Goal: Information Seeking & Learning: Learn about a topic

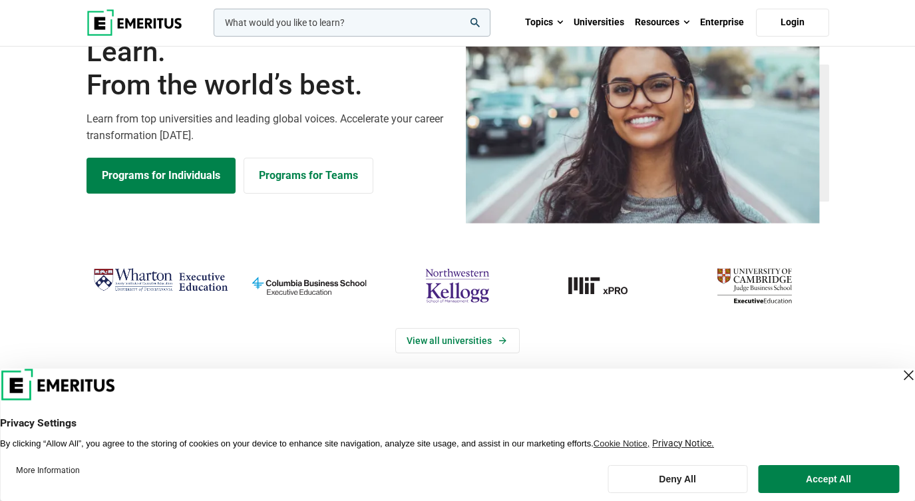
click at [899, 380] on div "Close Layer" at bounding box center [908, 375] width 19 height 19
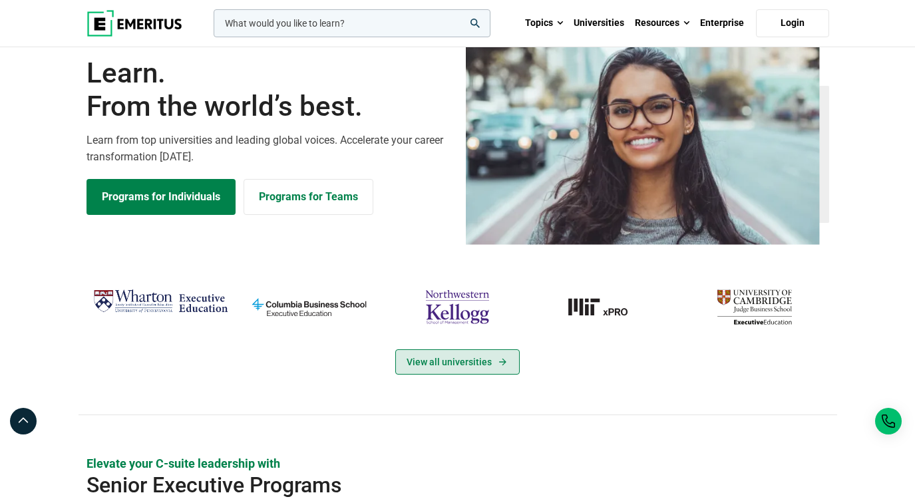
click at [482, 375] on link "View all universities" at bounding box center [457, 361] width 124 height 25
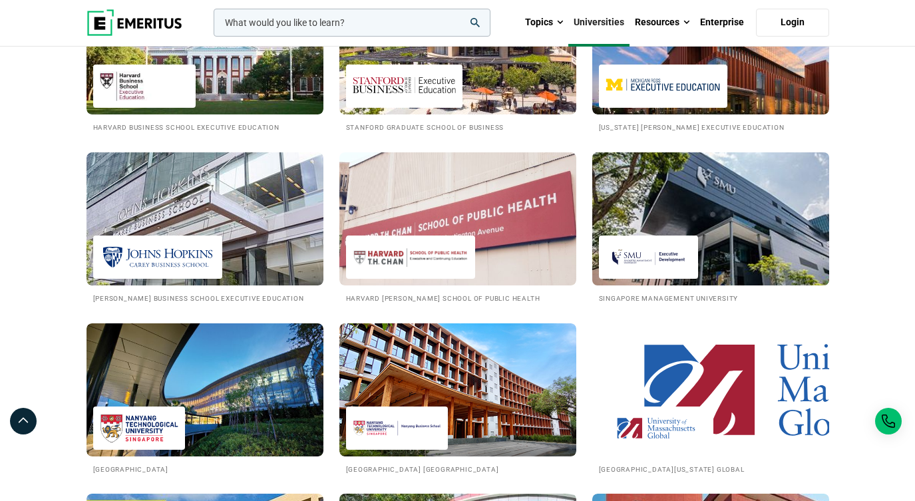
scroll to position [1772, 0]
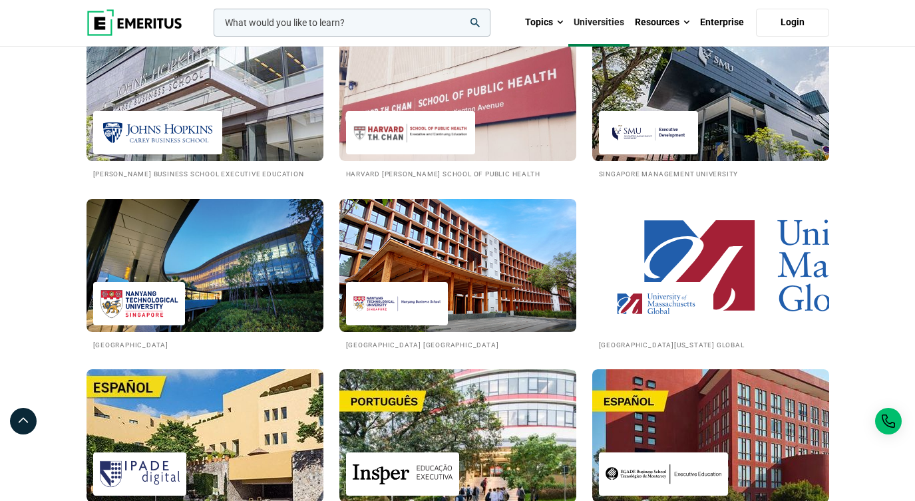
click at [699, 154] on div at bounding box center [649, 132] width 100 height 43
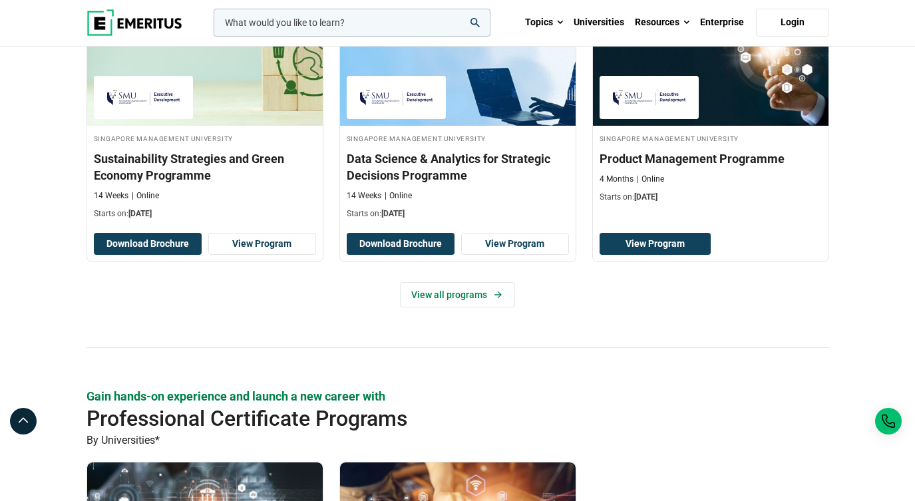
scroll to position [897, 0]
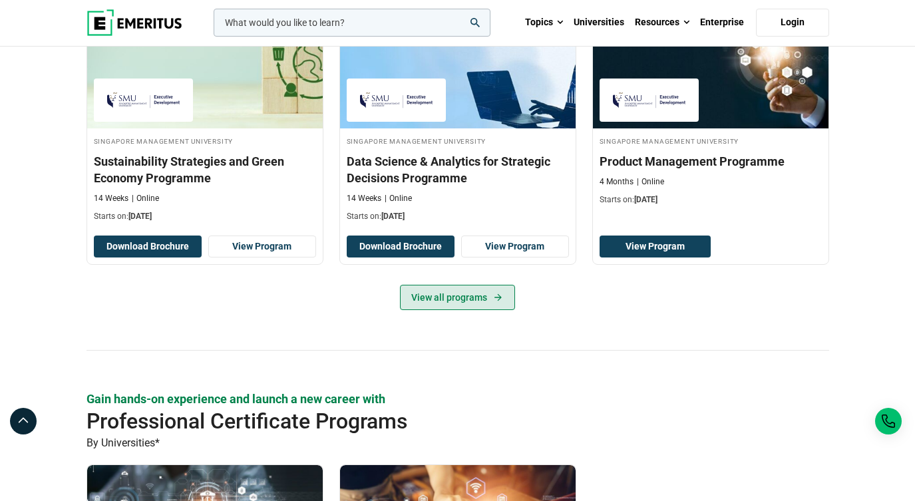
click at [468, 310] on link "View all programs" at bounding box center [457, 297] width 115 height 25
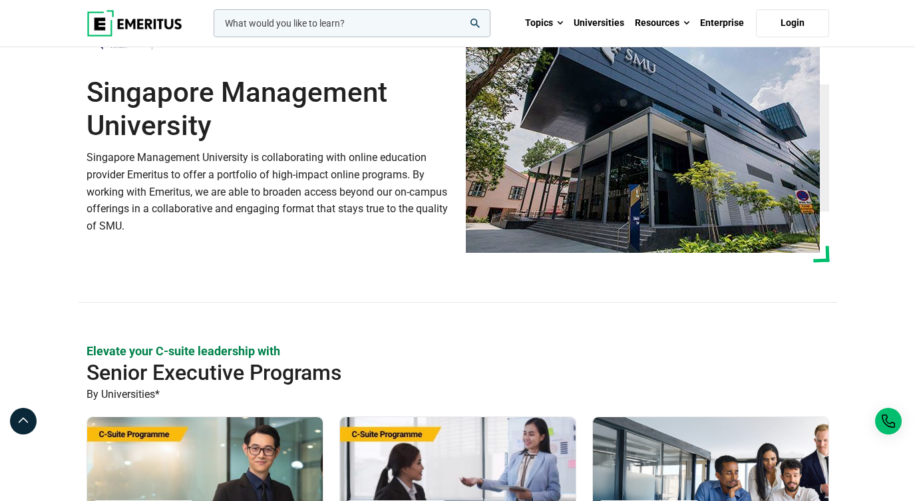
scroll to position [0, 0]
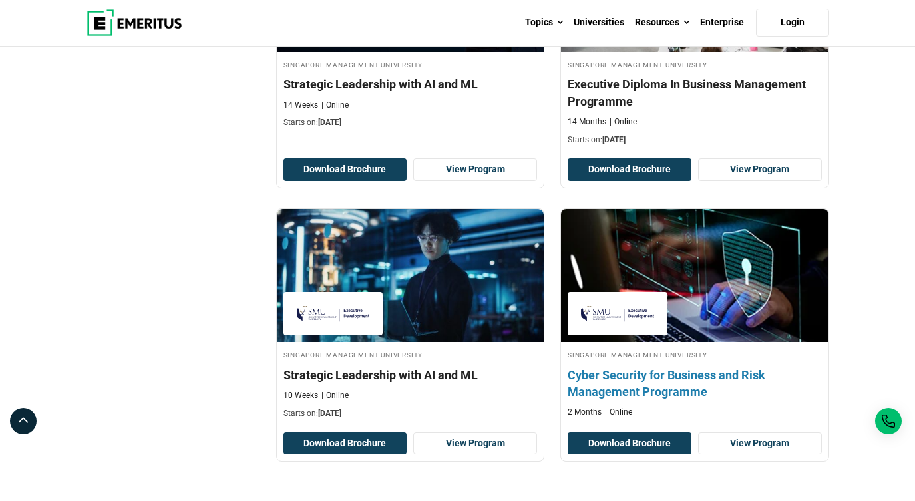
scroll to position [736, 0]
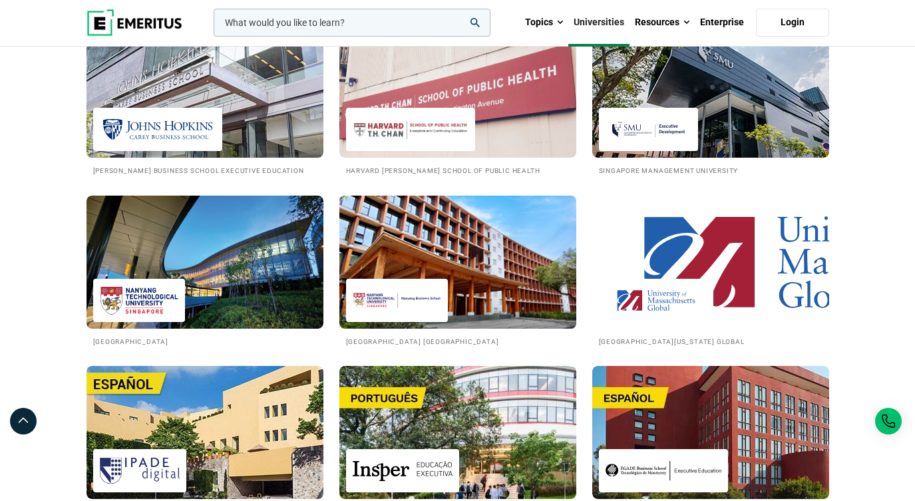
scroll to position [1892, 0]
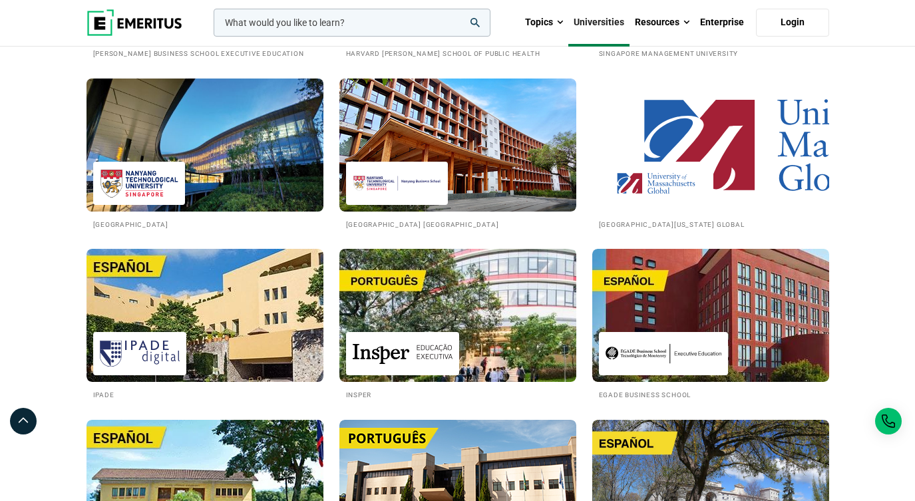
click at [223, 218] on img at bounding box center [205, 145] width 261 height 146
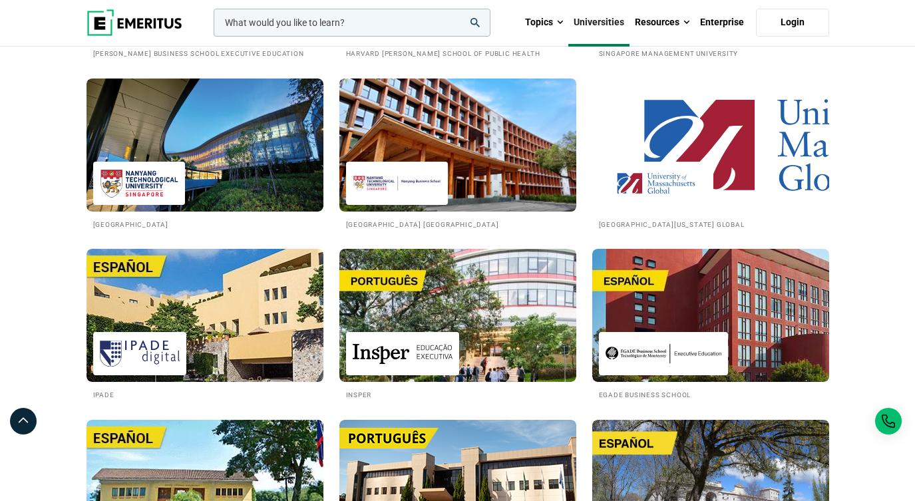
click at [456, 202] on img at bounding box center [457, 145] width 261 height 146
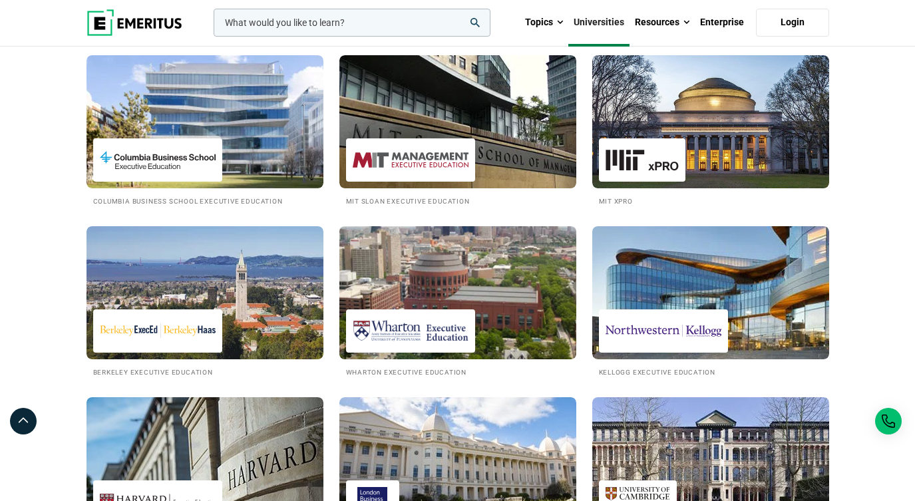
scroll to position [169, 0]
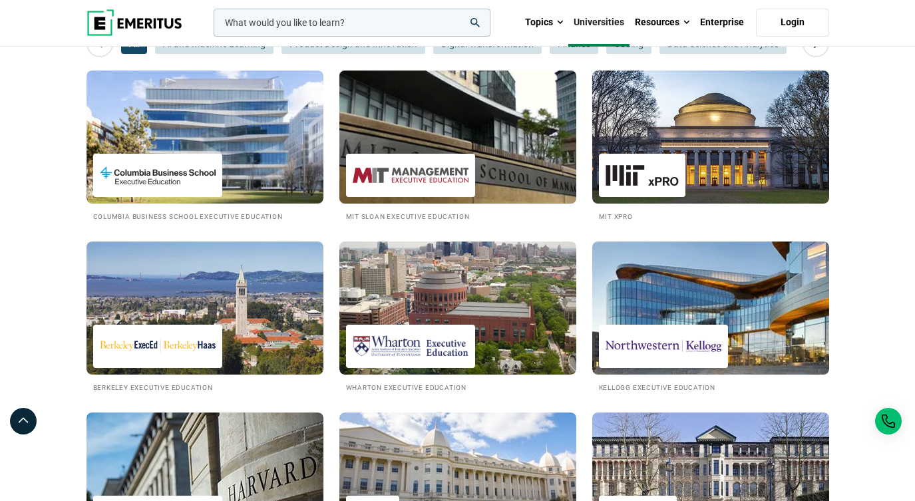
click at [416, 190] on img at bounding box center [411, 175] width 116 height 30
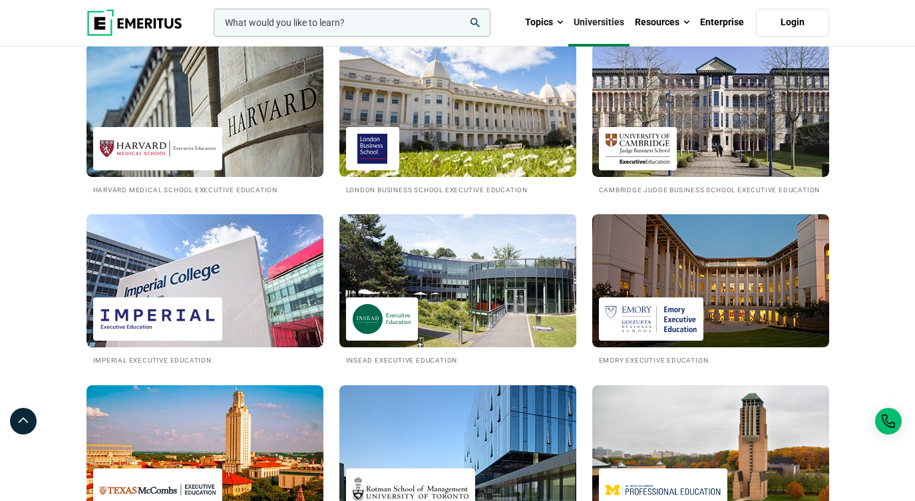
scroll to position [783, 0]
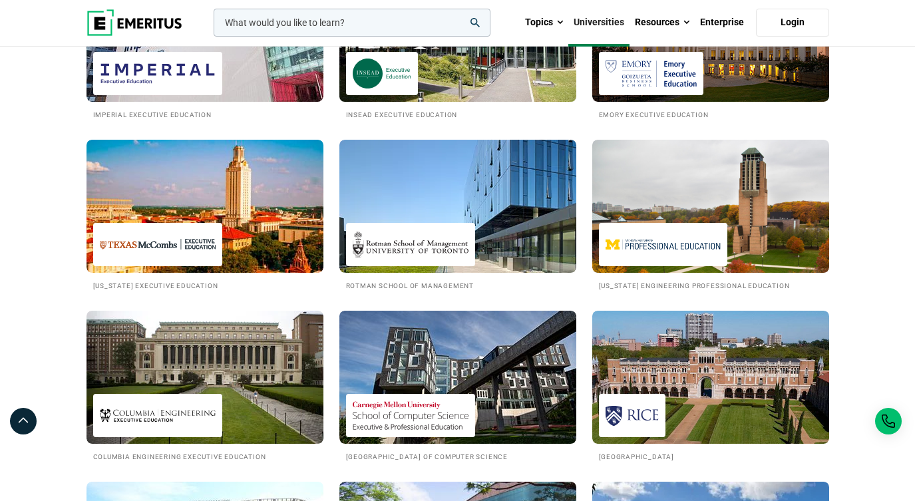
click at [481, 102] on img at bounding box center [457, 35] width 261 height 146
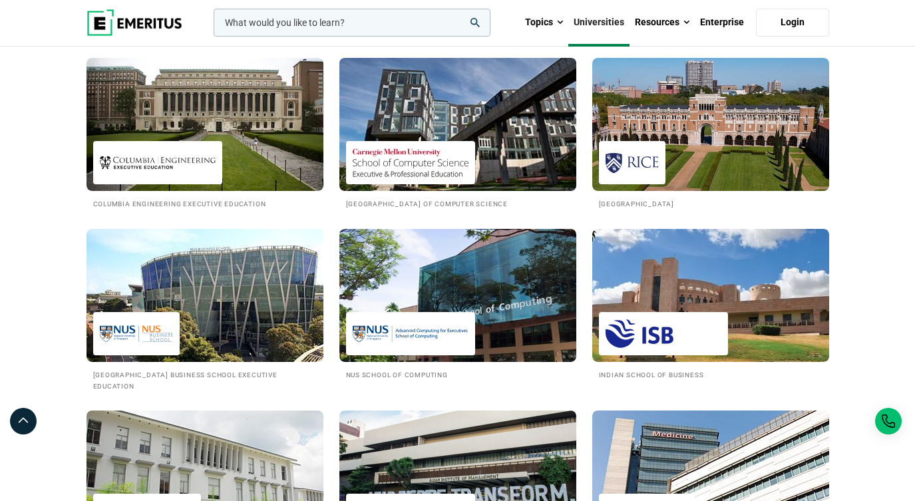
scroll to position [1166, 0]
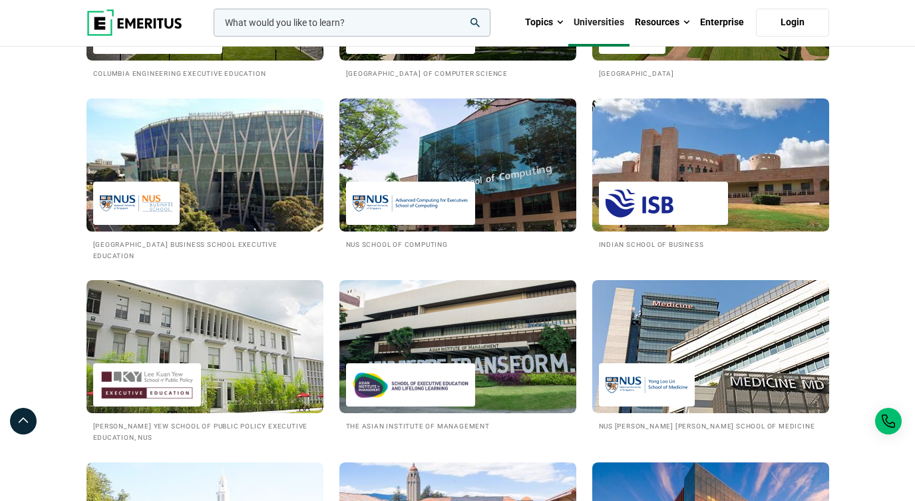
click at [238, 238] on img at bounding box center [205, 165] width 261 height 146
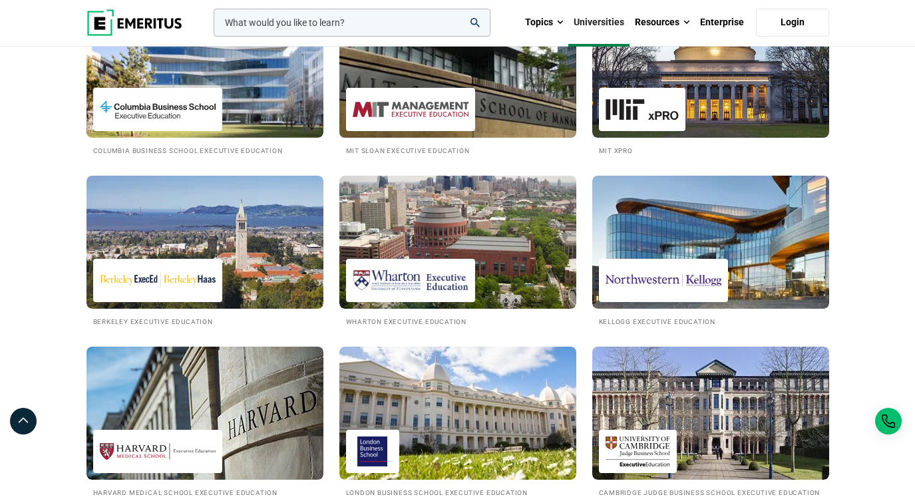
scroll to position [104, 0]
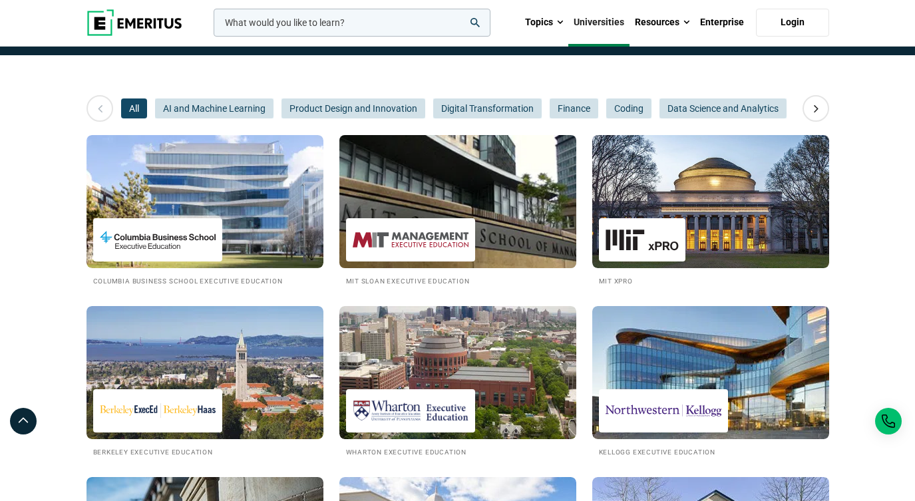
click at [400, 192] on img at bounding box center [457, 201] width 261 height 146
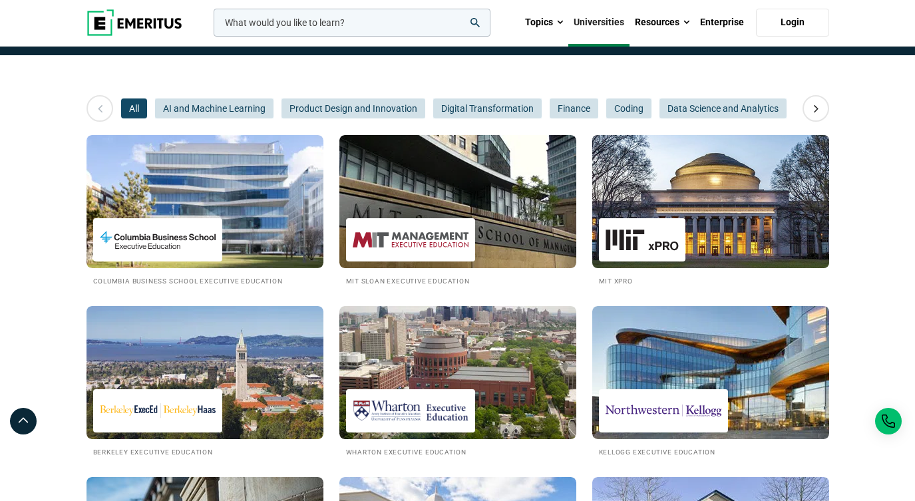
click at [669, 263] on img at bounding box center [710, 201] width 261 height 146
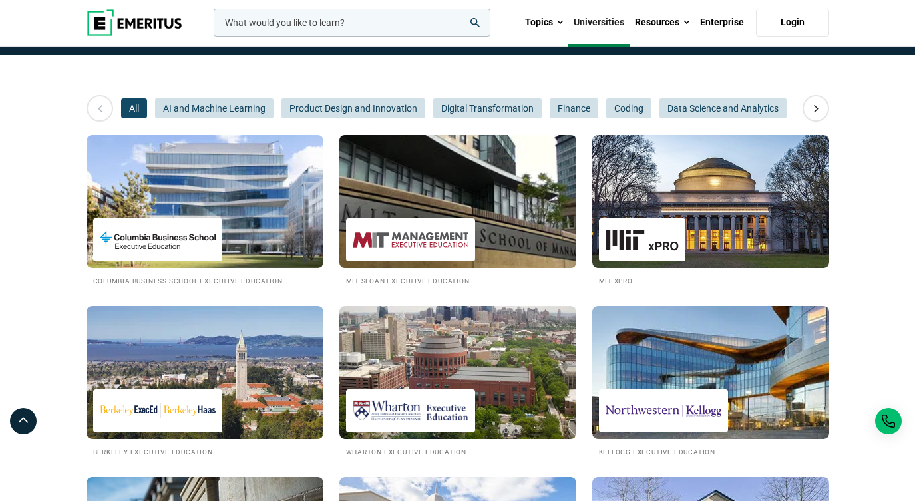
click at [450, 262] on img at bounding box center [457, 201] width 261 height 146
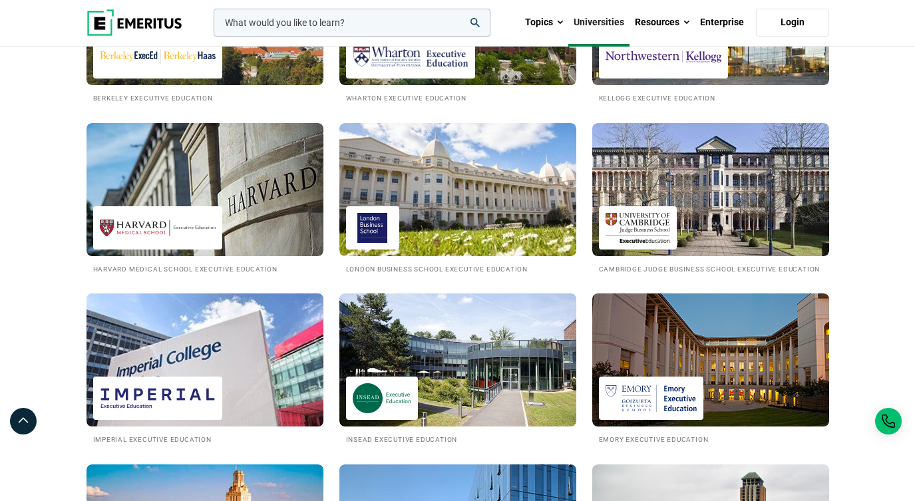
scroll to position [569, 0]
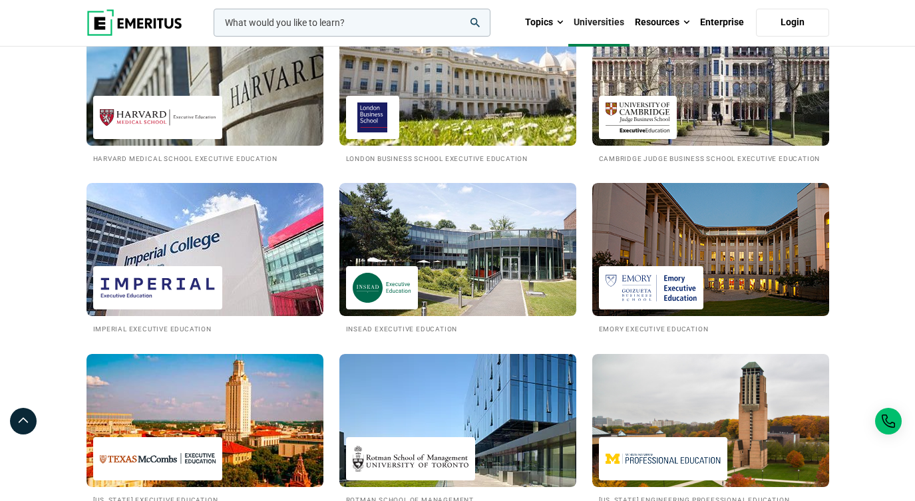
click at [240, 152] on img at bounding box center [205, 79] width 261 height 146
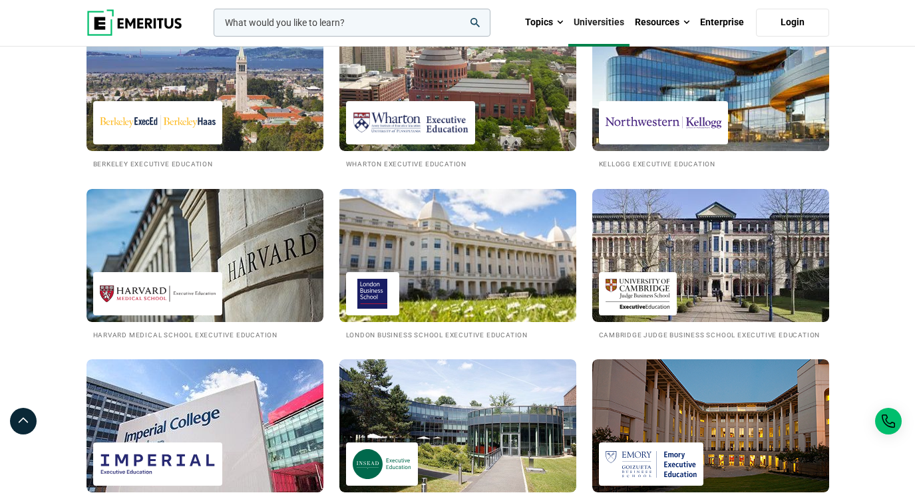
scroll to position [438, 0]
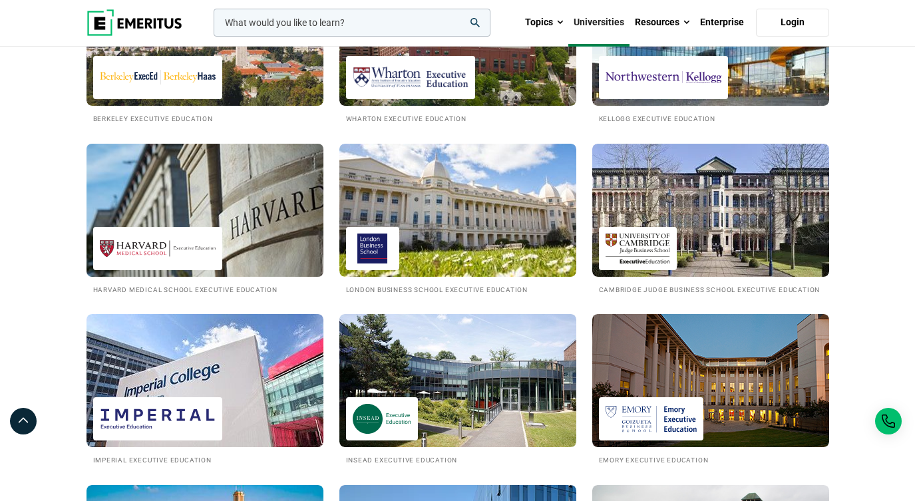
click at [162, 241] on img at bounding box center [205, 210] width 261 height 146
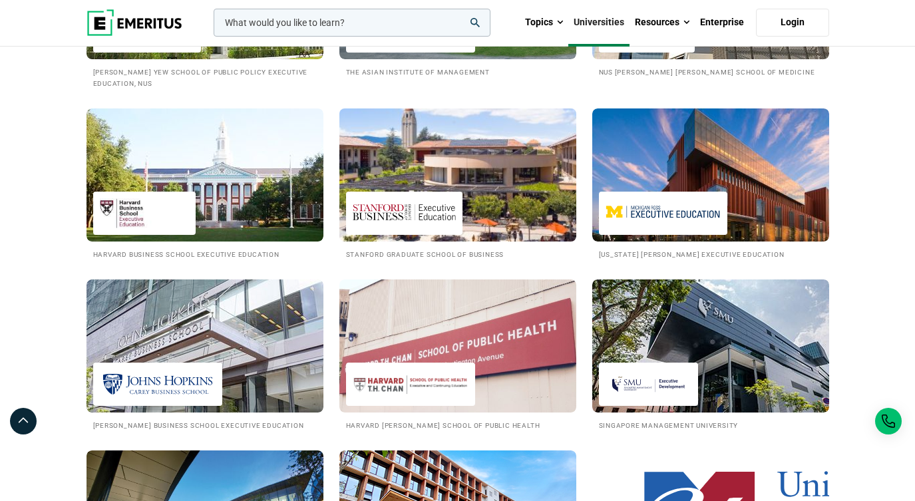
scroll to position [1618, 0]
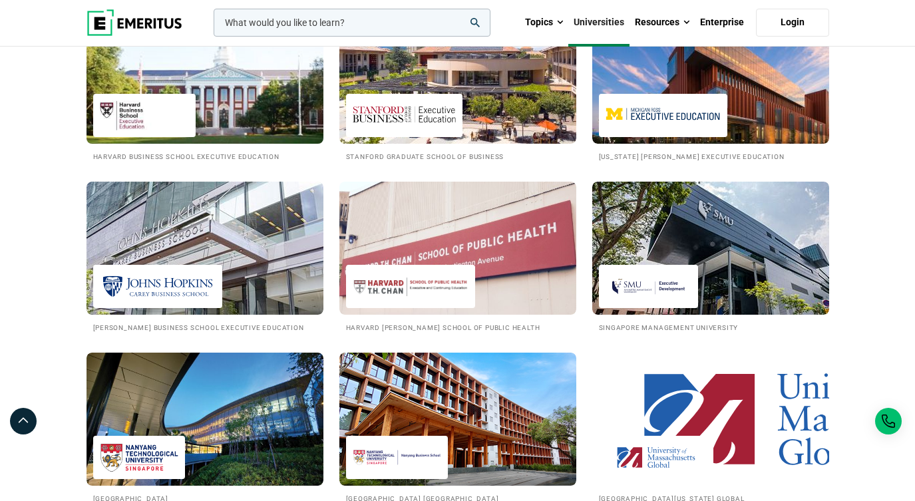
click at [196, 150] on img at bounding box center [205, 77] width 261 height 146
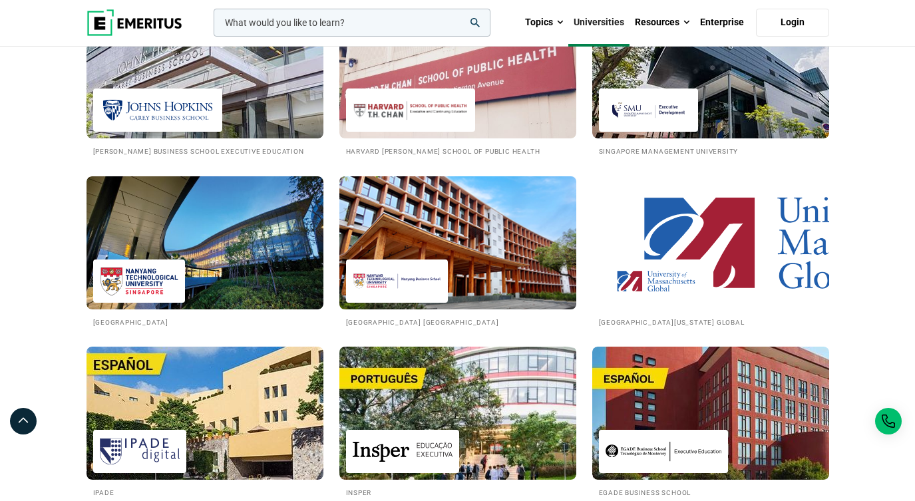
scroll to position [1792, 0]
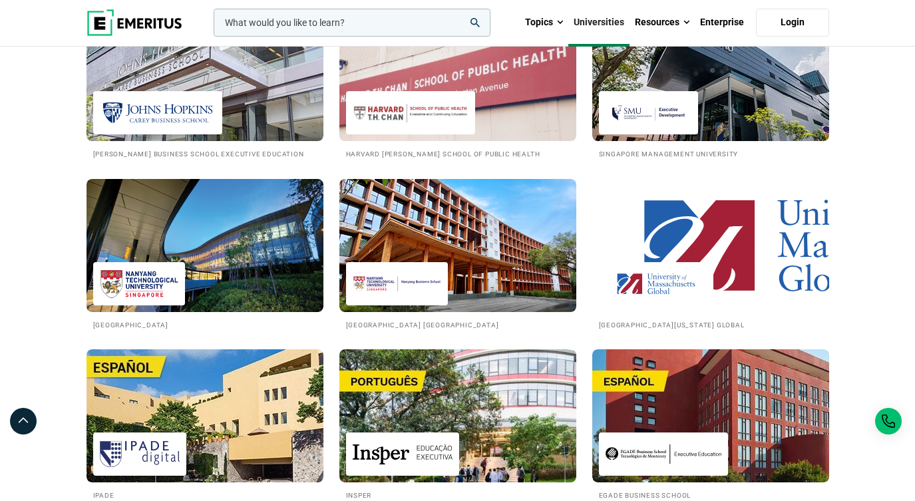
click at [484, 148] on img at bounding box center [457, 74] width 261 height 146
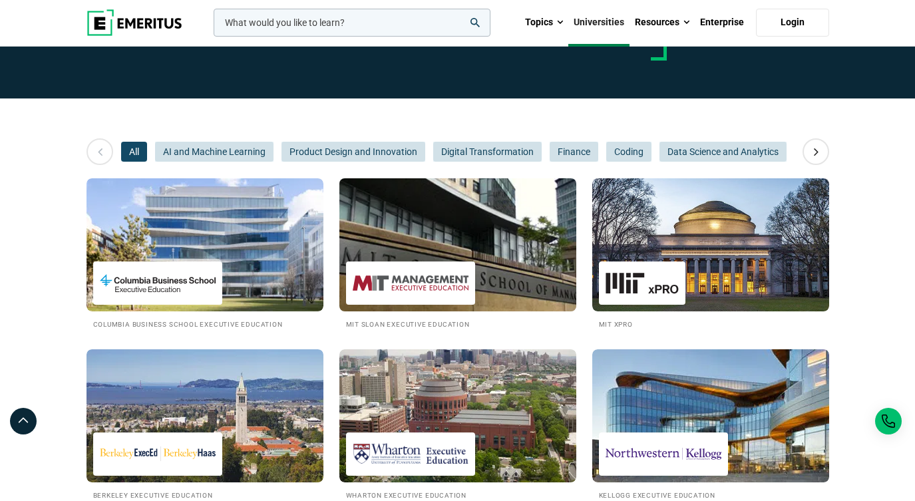
scroll to position [66, 0]
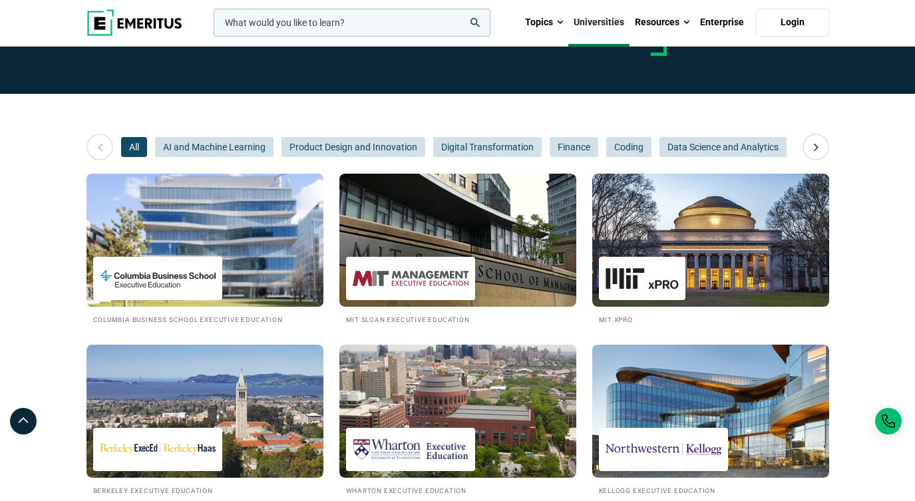
click at [239, 279] on img at bounding box center [205, 240] width 261 height 146
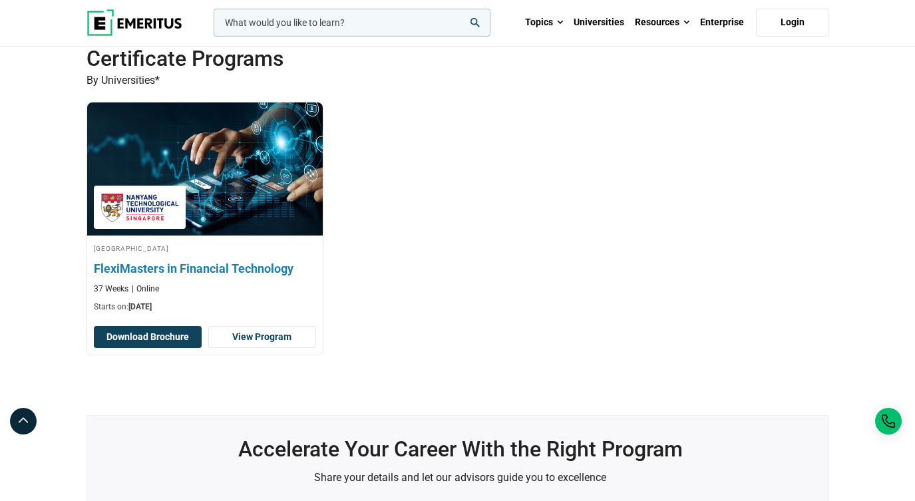
scroll to position [496, 0]
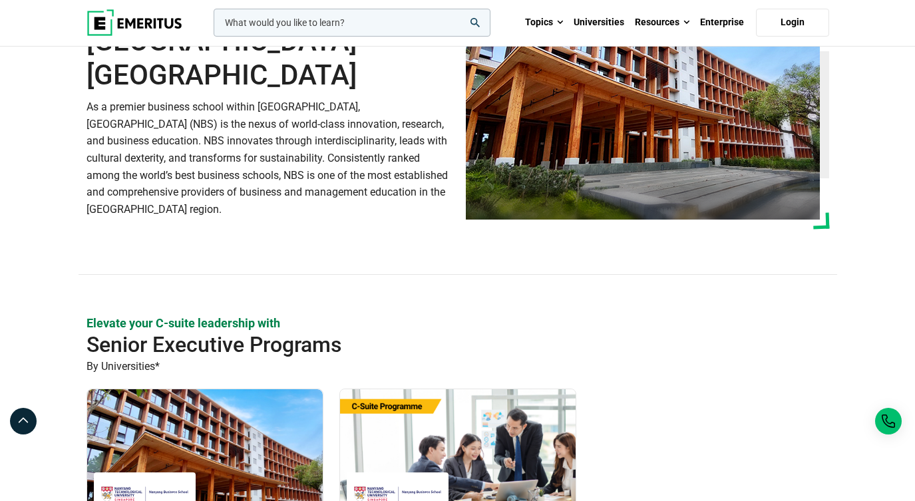
scroll to position [67, 0]
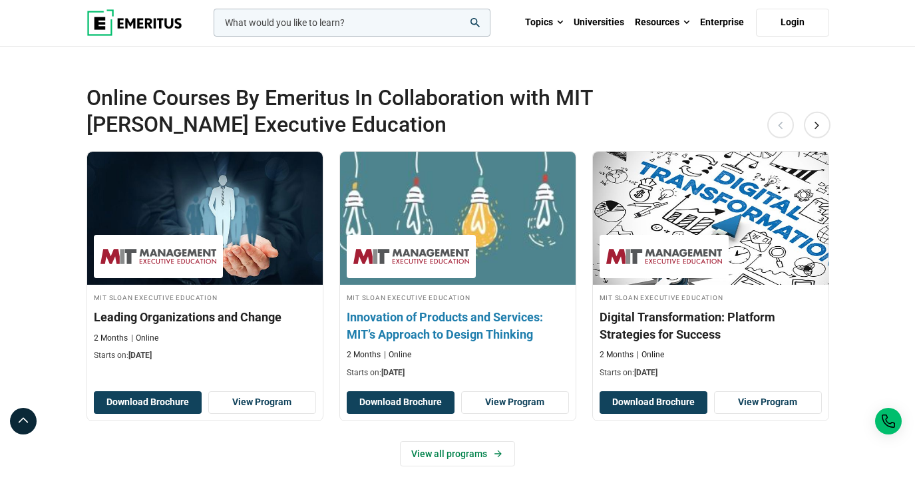
scroll to position [317, 0]
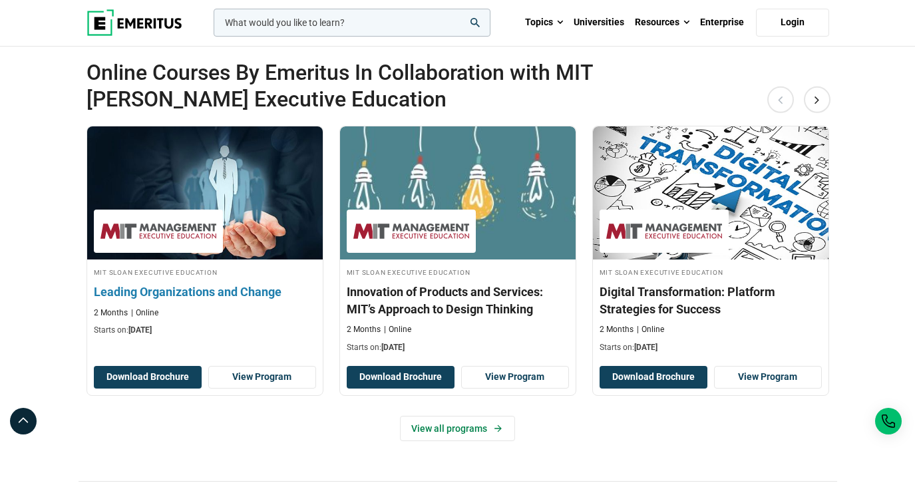
click at [232, 210] on img at bounding box center [204, 193] width 259 height 146
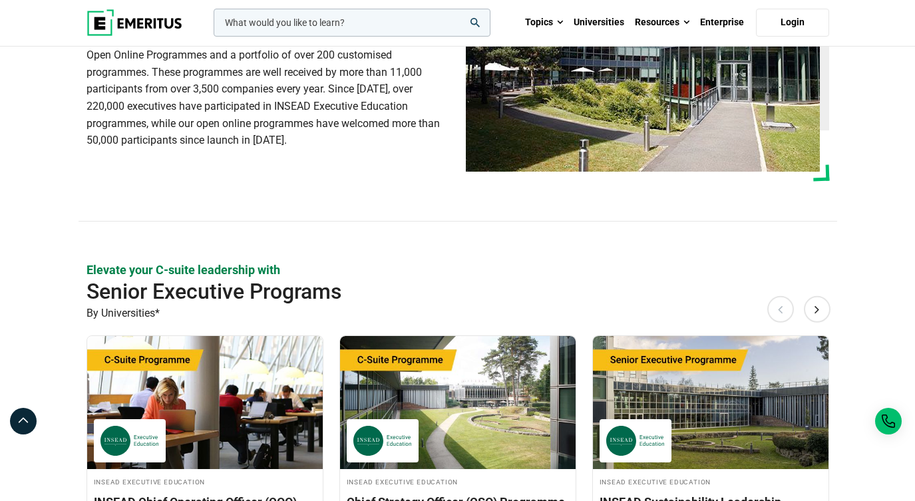
scroll to position [181, 0]
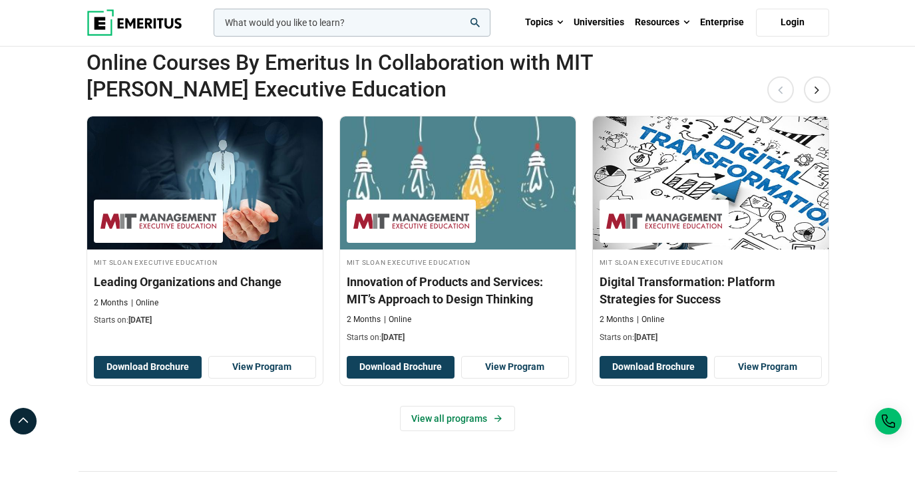
scroll to position [353, 0]
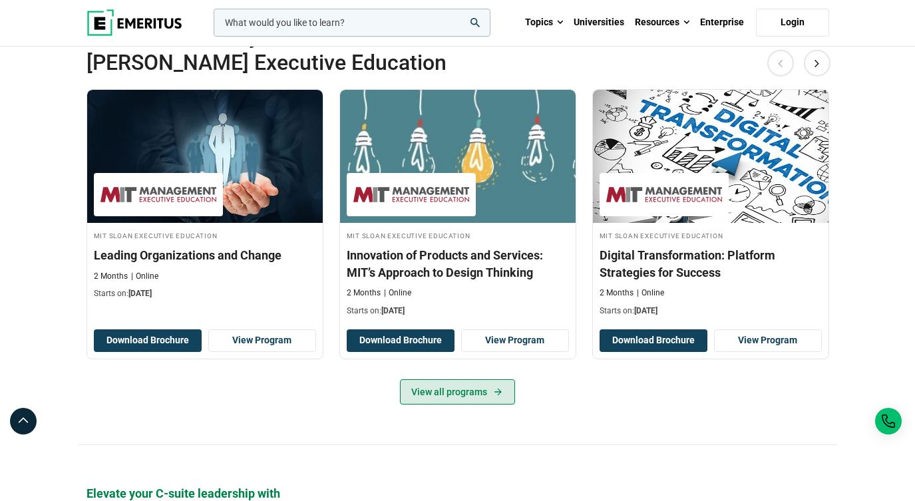
click at [448, 404] on link "View all programs" at bounding box center [457, 391] width 115 height 25
drag, startPoint x: 94, startPoint y: 79, endPoint x: 155, endPoint y: 86, distance: 61.6
click at [155, 76] on h2 "Online Courses By Emeritus In Collaboration with MIT [PERSON_NAME] Executive Ed…" at bounding box center [420, 49] width 668 height 53
click at [142, 76] on h2 "Online Courses By Emeritus In Collaboration with MIT Sloan Executive Education" at bounding box center [420, 49] width 668 height 53
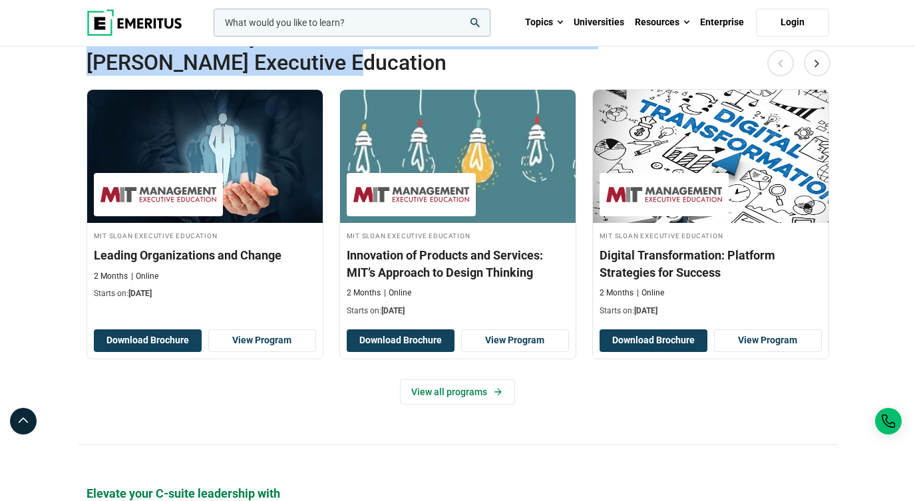
drag, startPoint x: 178, startPoint y: 106, endPoint x: 86, endPoint y: 82, distance: 95.5
click at [86, 76] on h2 "Online Courses By Emeritus In Collaboration with MIT Sloan Executive Education" at bounding box center [420, 49] width 668 height 53
copy h2 "Online Courses By Emeritus In Collaboration with MIT Sloan Executive Education"
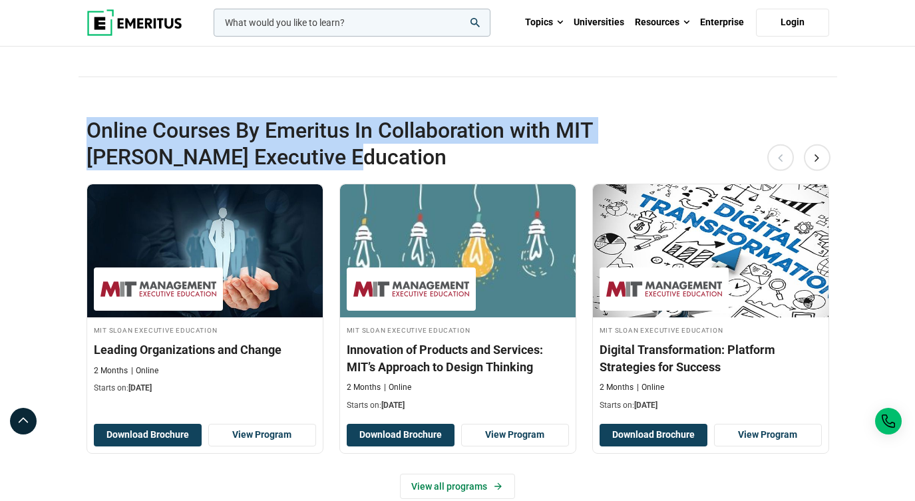
scroll to position [0, 0]
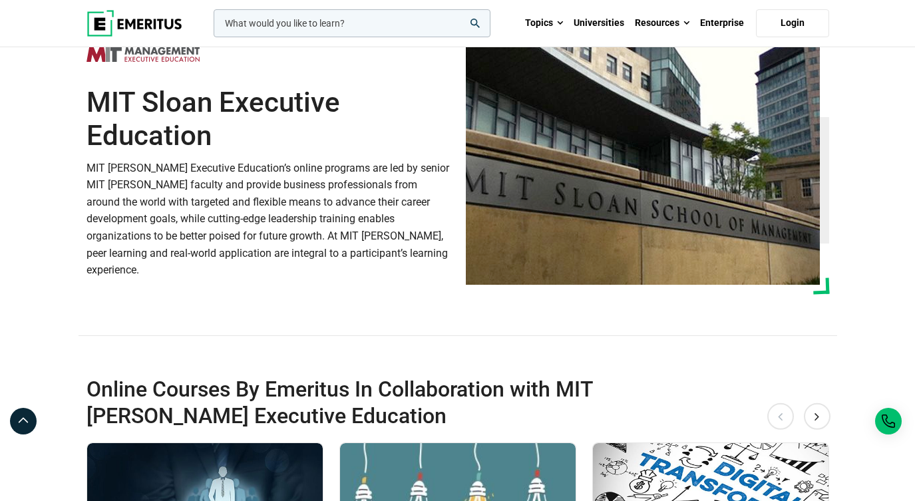
click at [57, 128] on section "MIT Sloan Executive Education MIT Sloan Executive Education’s online programs a…" at bounding box center [457, 188] width 915 height 376
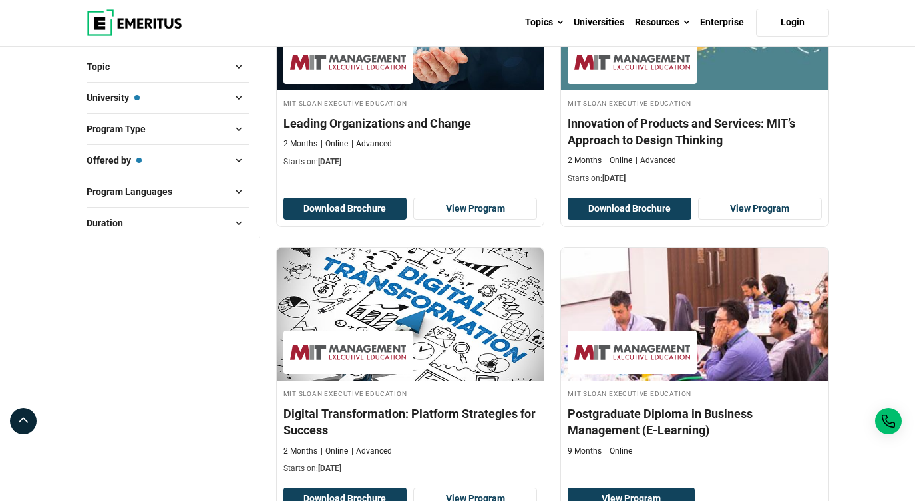
scroll to position [353, 0]
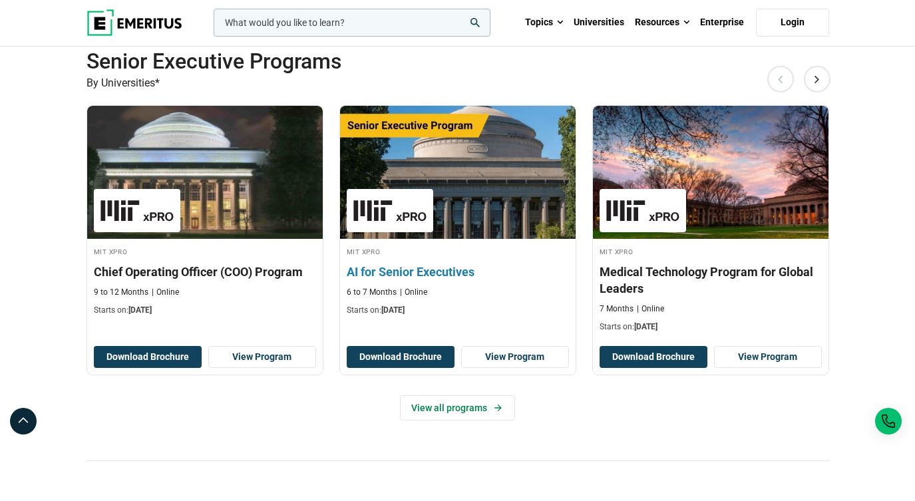
scroll to position [460, 0]
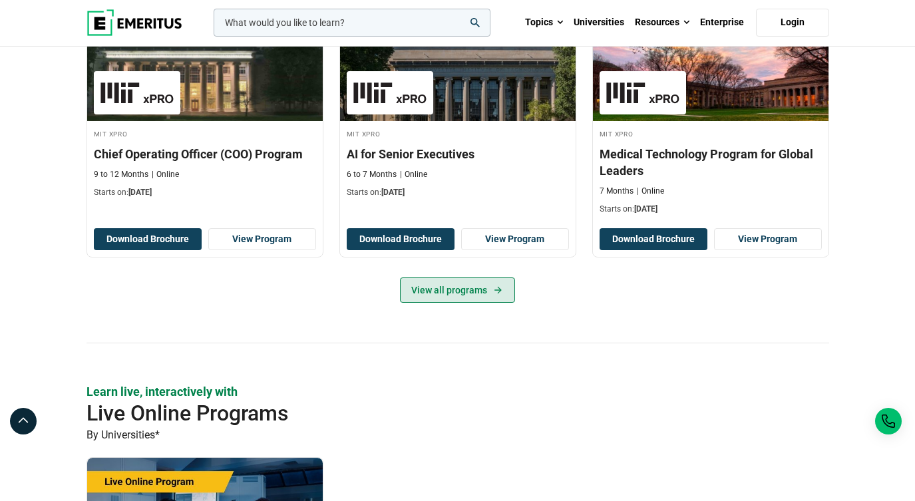
click at [472, 303] on link "View all programs" at bounding box center [457, 289] width 115 height 25
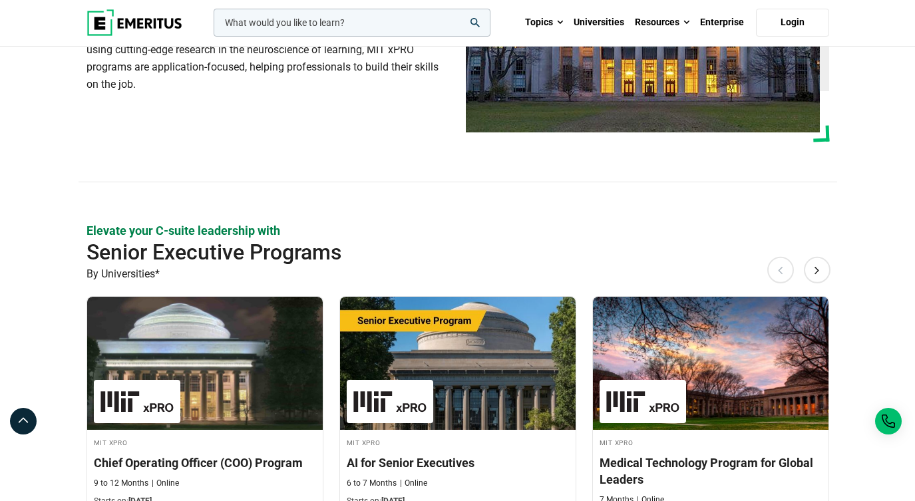
scroll to position [0, 0]
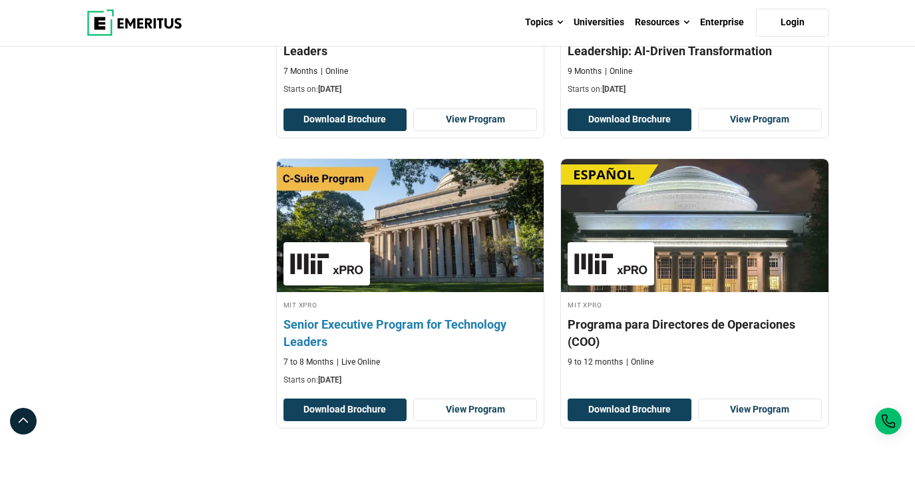
scroll to position [727, 0]
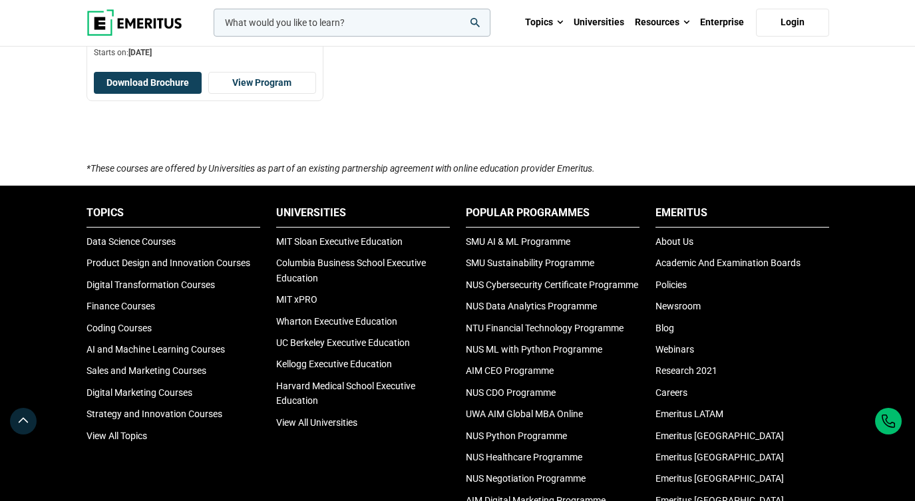
scroll to position [264, 0]
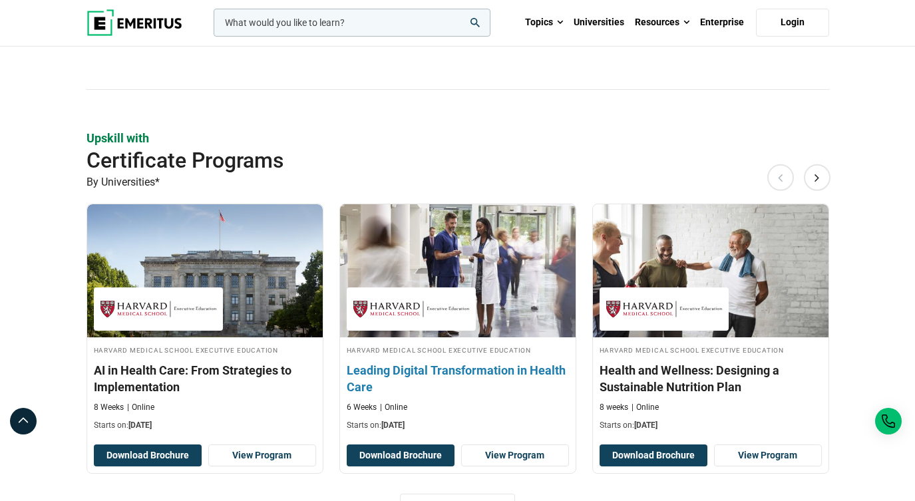
scroll to position [983, 0]
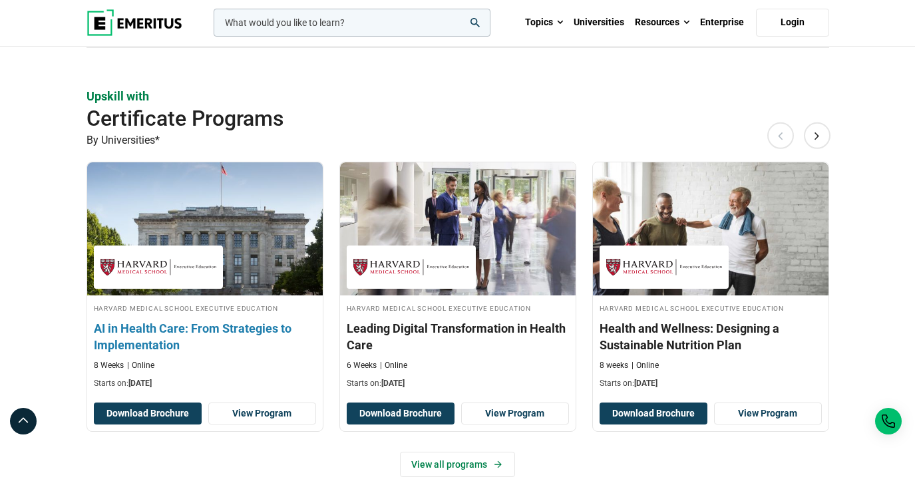
scroll to position [862, 0]
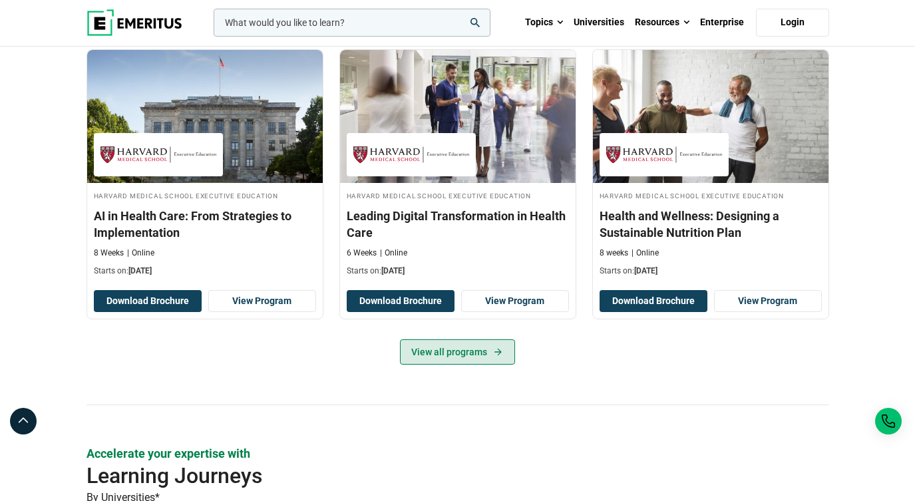
click at [481, 365] on link "View all programs" at bounding box center [457, 351] width 115 height 25
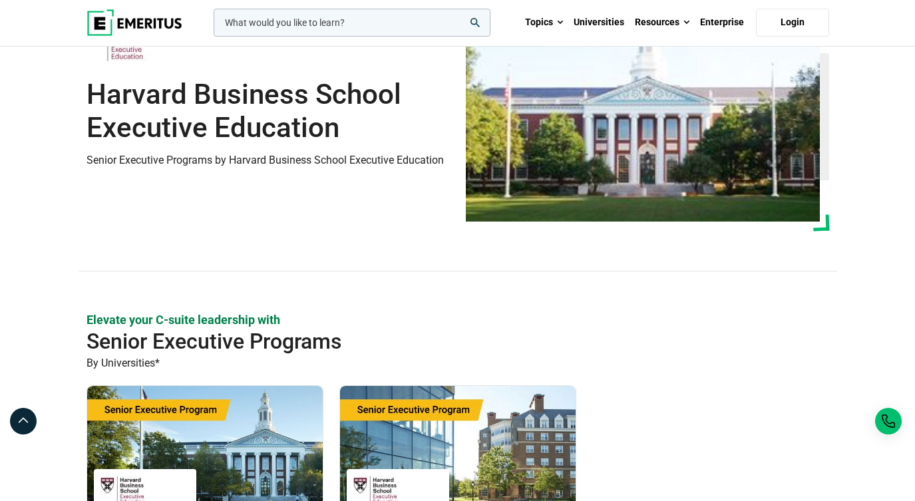
scroll to position [69, 0]
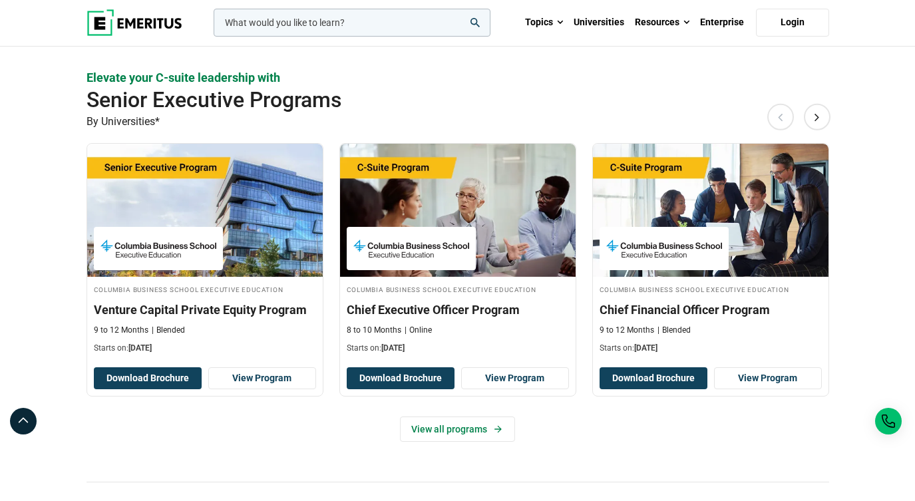
scroll to position [741, 0]
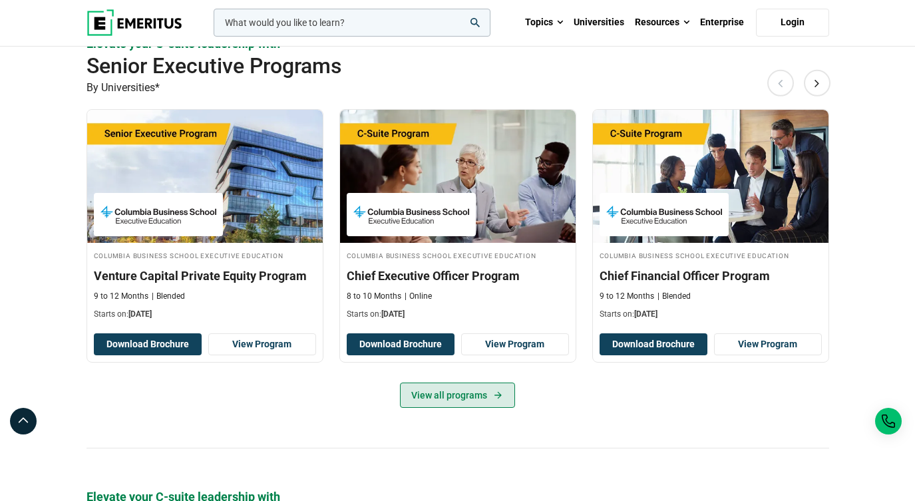
click at [454, 408] on link "View all programs" at bounding box center [457, 395] width 115 height 25
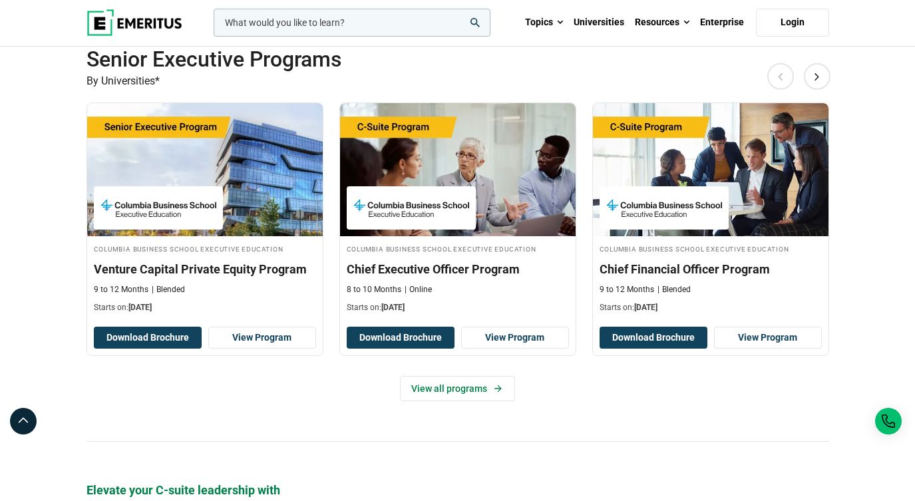
scroll to position [883, 0]
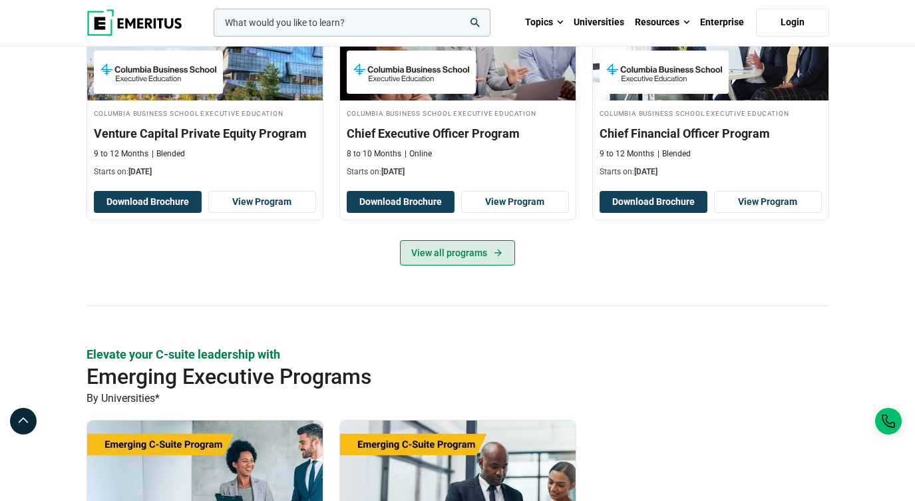
click at [470, 265] on link "View all programs" at bounding box center [457, 252] width 115 height 25
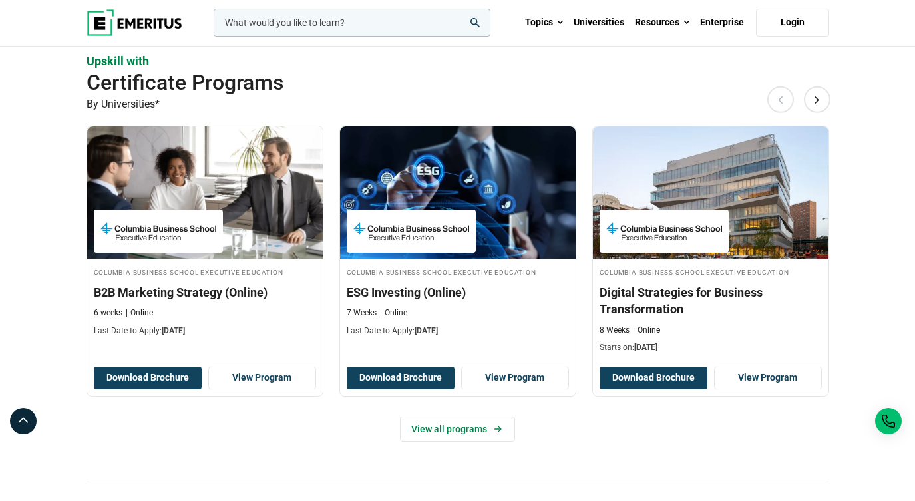
scroll to position [1633, 0]
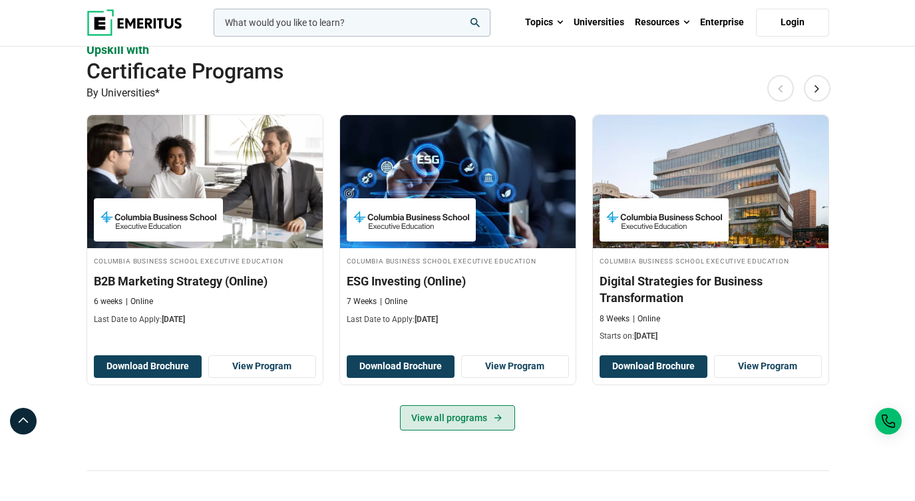
click at [462, 430] on link "View all programs" at bounding box center [457, 417] width 115 height 25
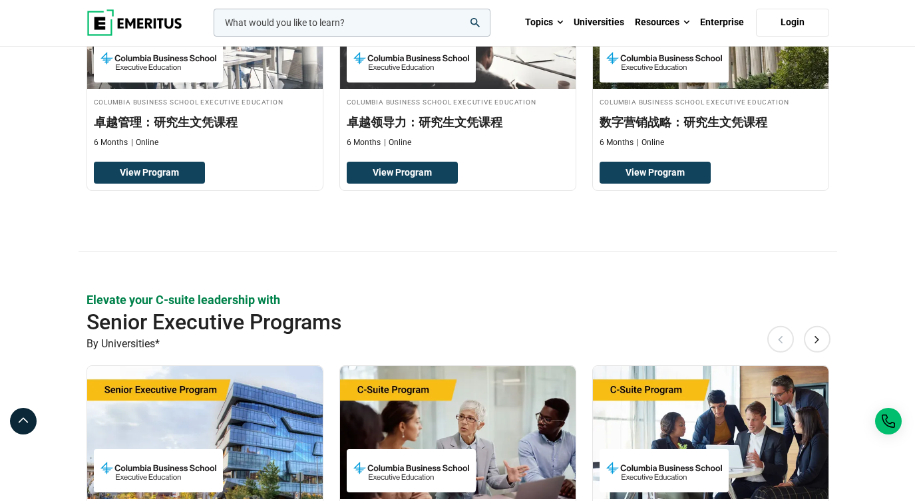
scroll to position [460, 0]
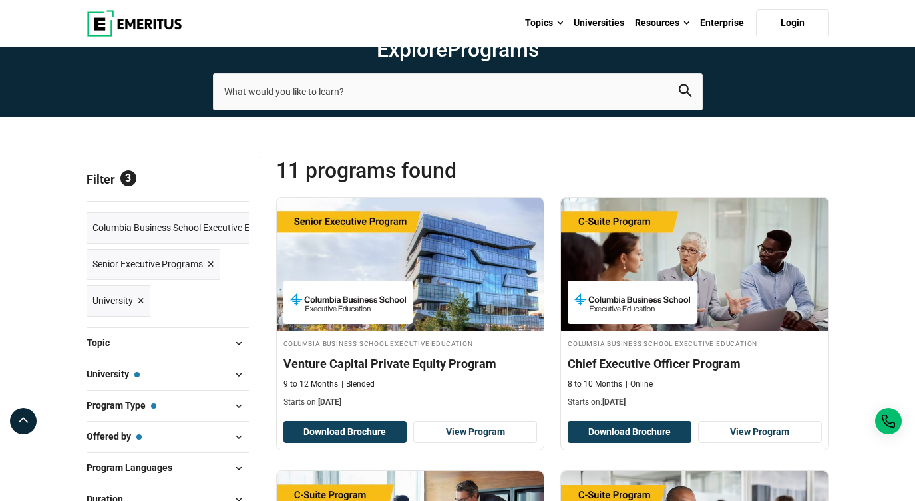
scroll to position [418, 0]
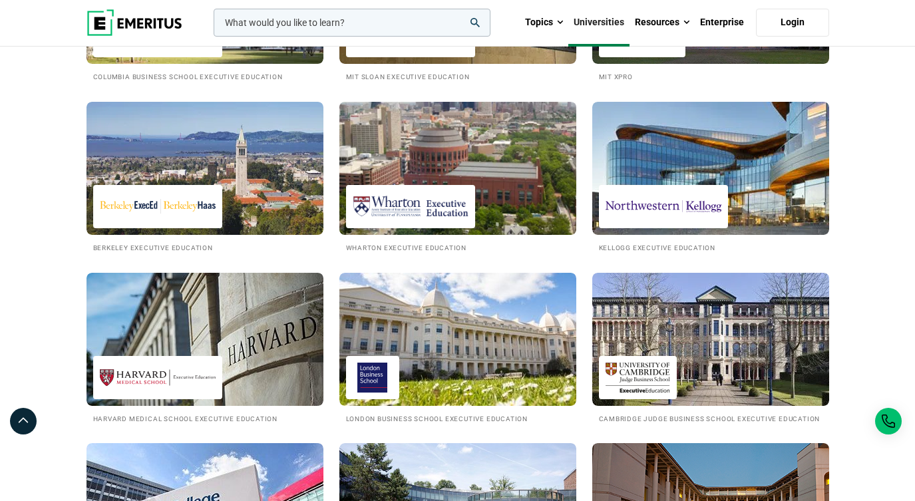
scroll to position [332, 0]
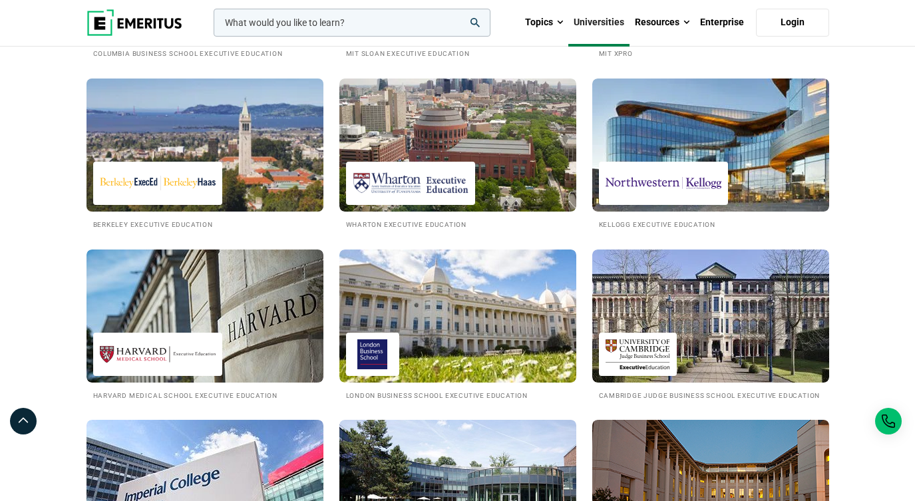
click at [243, 218] on img at bounding box center [205, 145] width 261 height 146
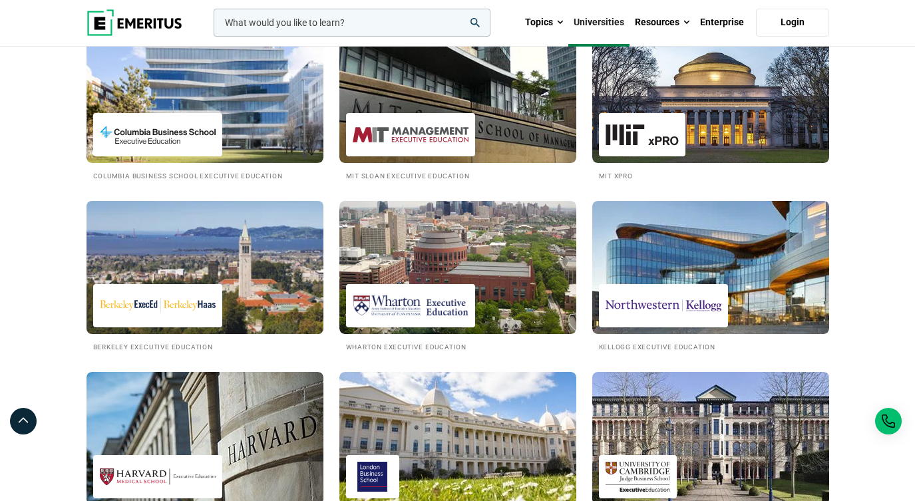
scroll to position [111, 0]
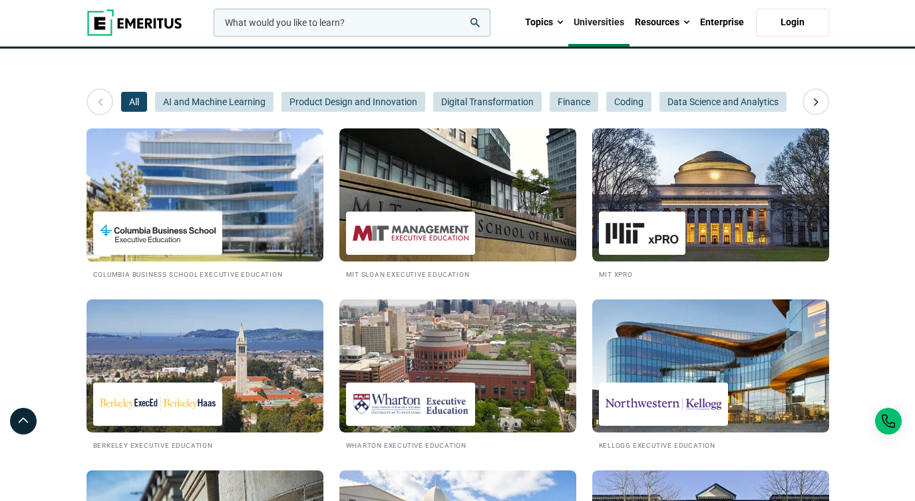
click at [232, 222] on img at bounding box center [205, 195] width 261 height 146
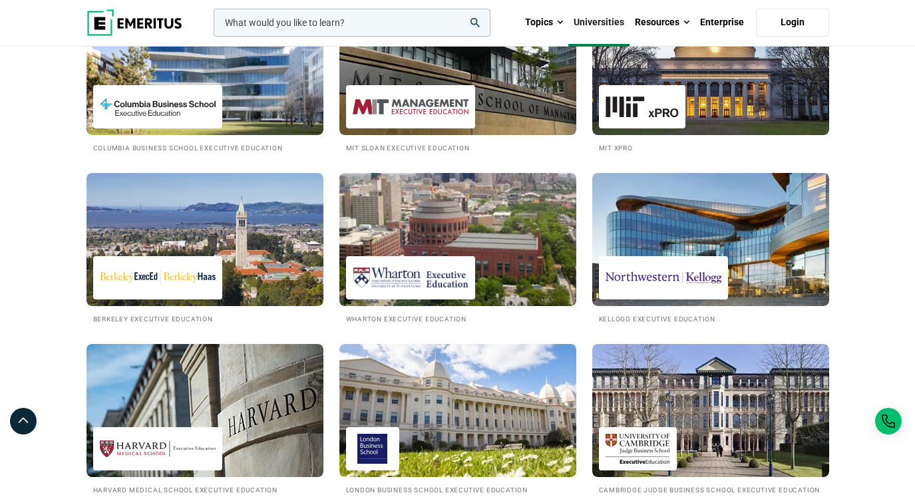
scroll to position [275, 0]
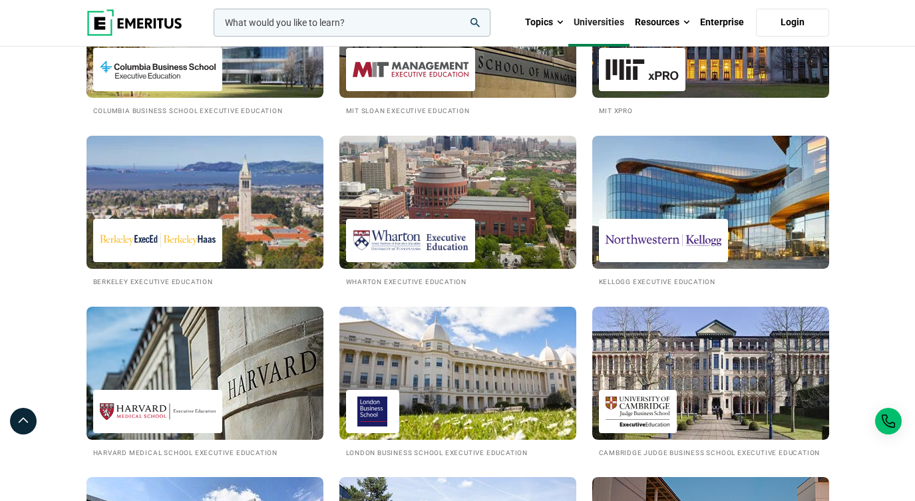
click at [220, 248] on img at bounding box center [205, 202] width 261 height 146
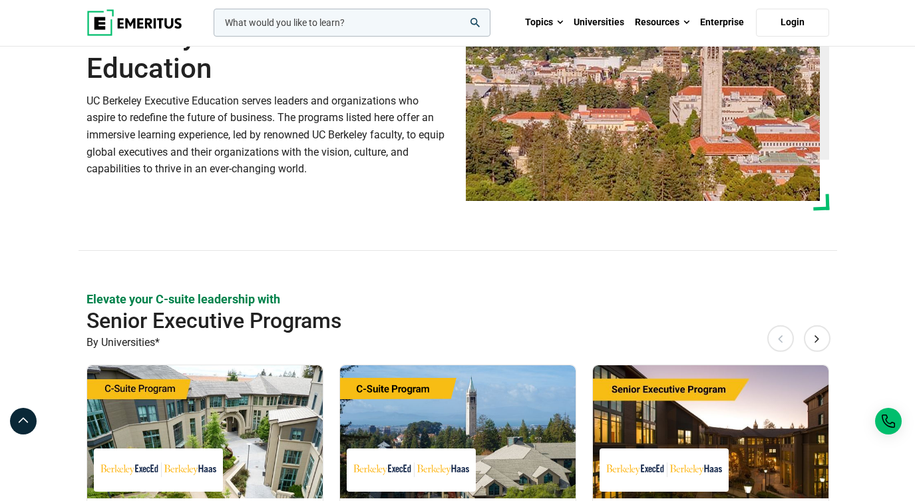
scroll to position [98, 0]
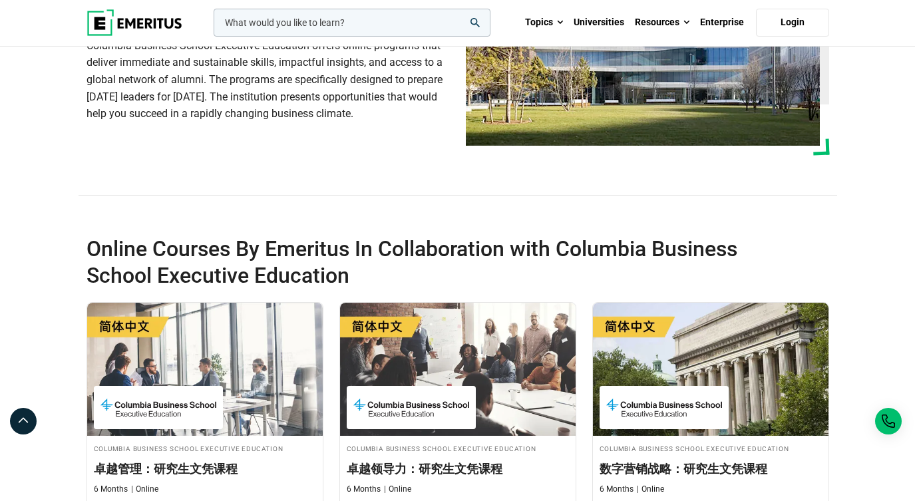
scroll to position [164, 0]
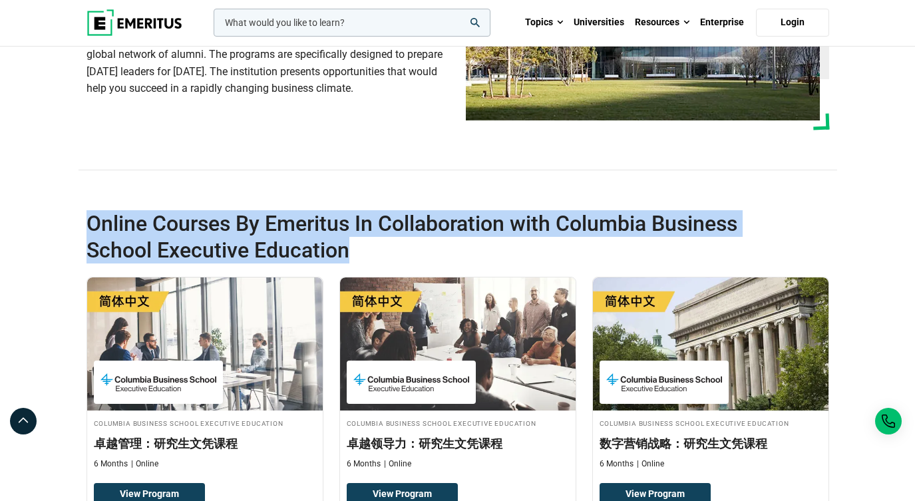
drag, startPoint x: 88, startPoint y: 268, endPoint x: 347, endPoint y: 289, distance: 259.6
click at [347, 263] on h2 "Online Courses By Emeritus In Collaboration with Columbia Business School Execu…" at bounding box center [420, 236] width 668 height 53
copy h2 "Online Courses By Emeritus In Collaboration with Columbia Business School Execu…"
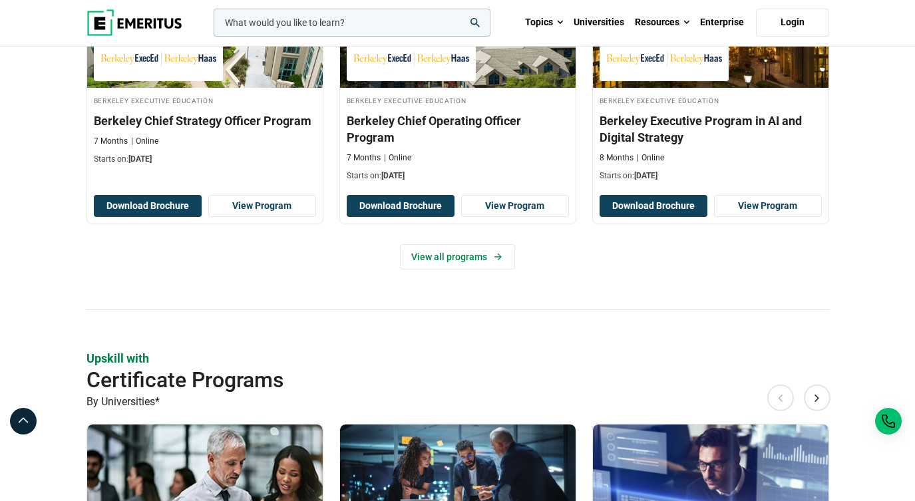
scroll to position [480, 0]
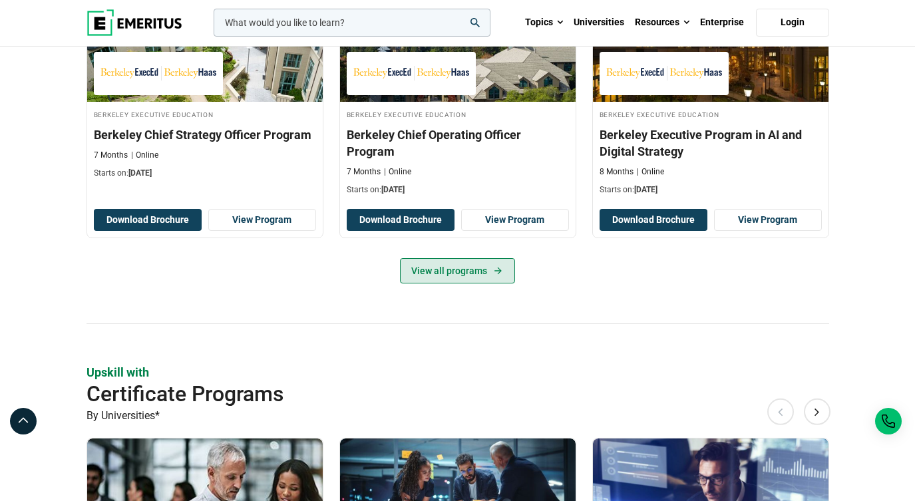
click at [479, 283] on link "View all programs" at bounding box center [457, 270] width 115 height 25
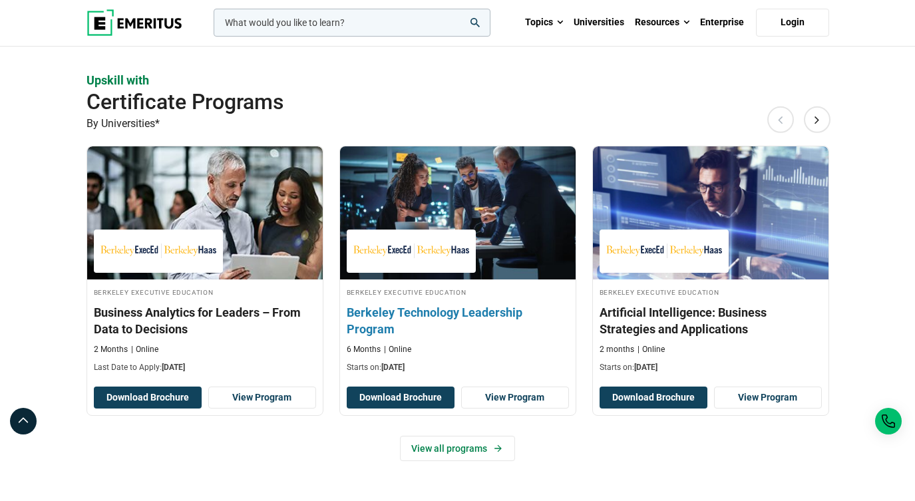
scroll to position [896, 0]
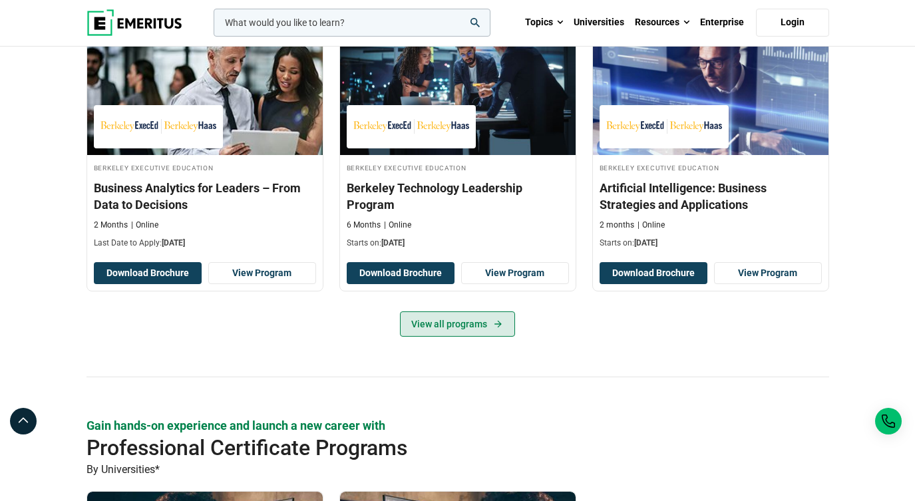
click at [442, 337] on link "View all programs" at bounding box center [457, 323] width 115 height 25
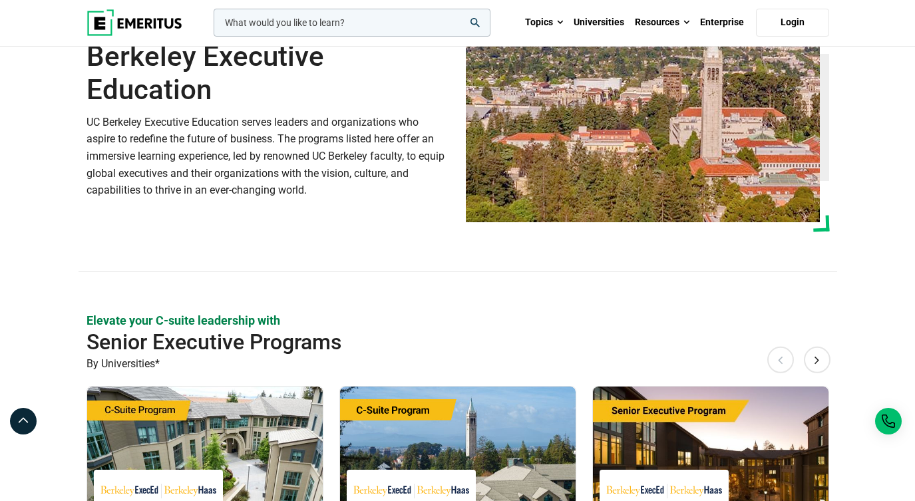
scroll to position [0, 0]
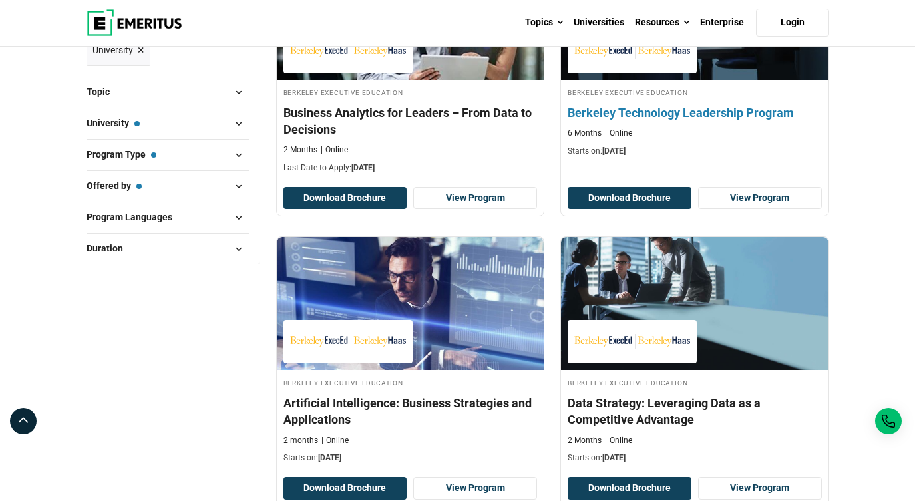
scroll to position [394, 0]
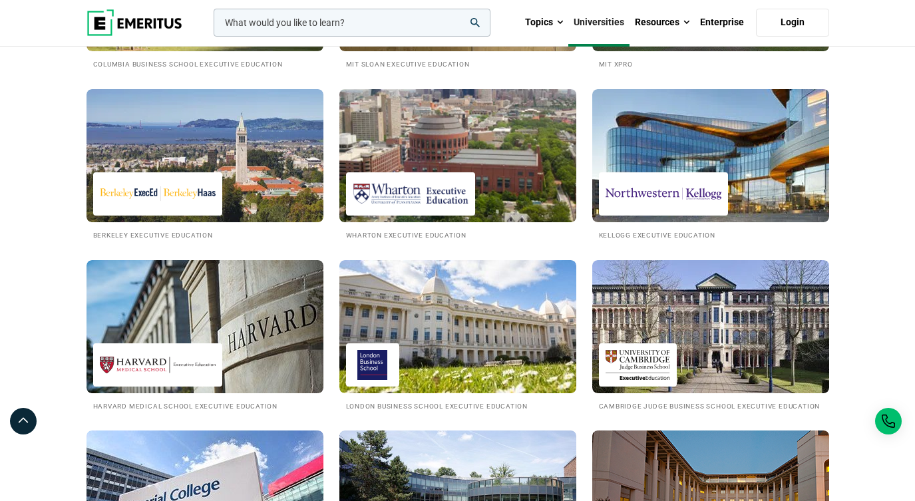
scroll to position [343, 0]
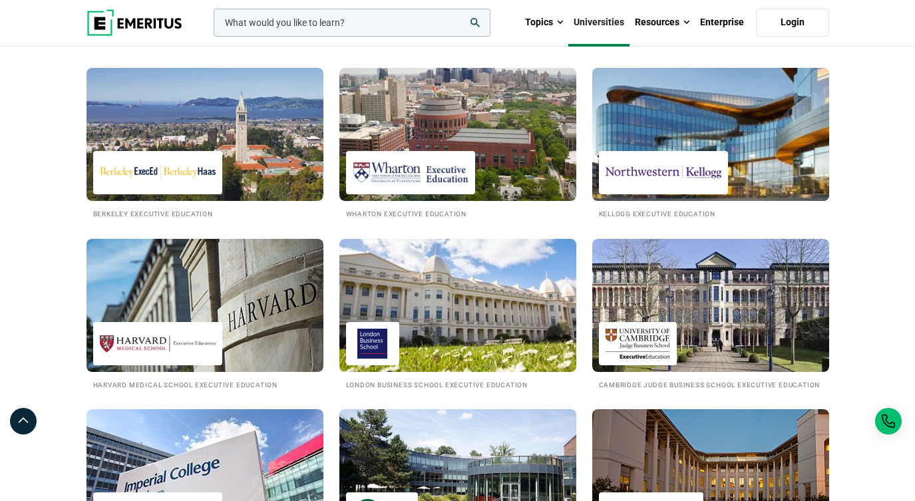
click at [667, 194] on div at bounding box center [663, 172] width 129 height 43
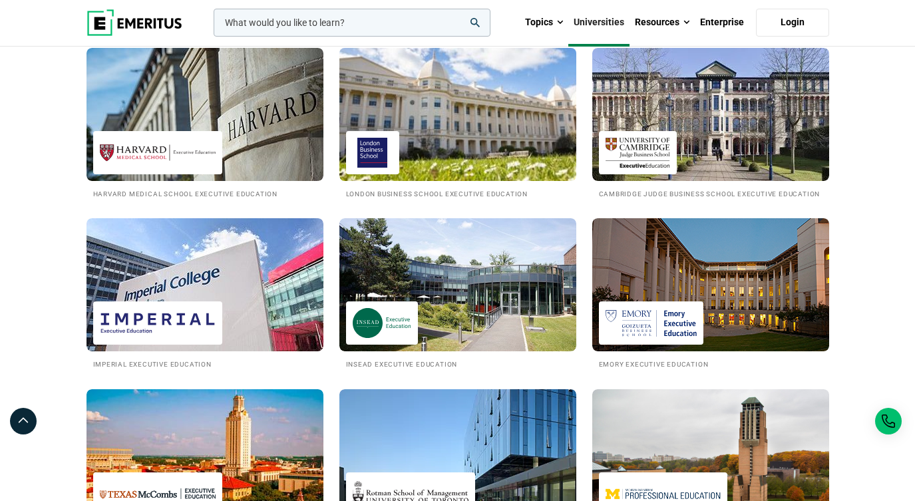
scroll to position [432, 0]
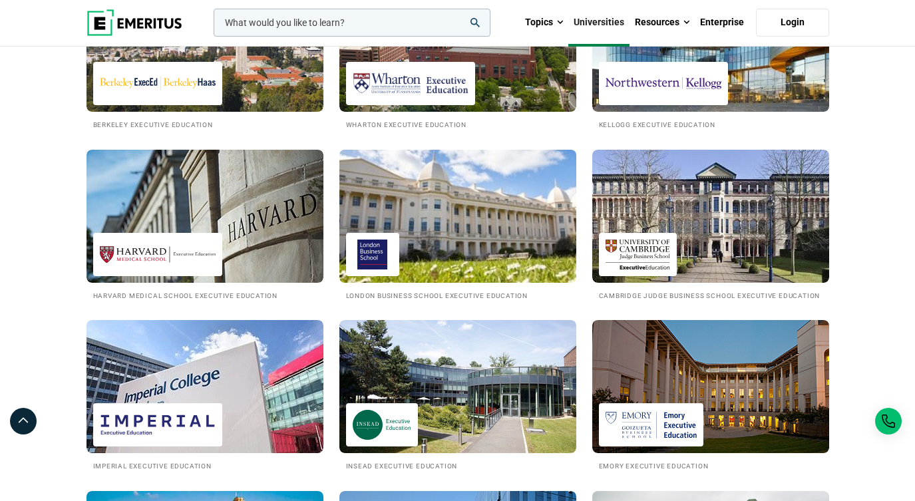
click at [496, 220] on img at bounding box center [457, 216] width 261 height 146
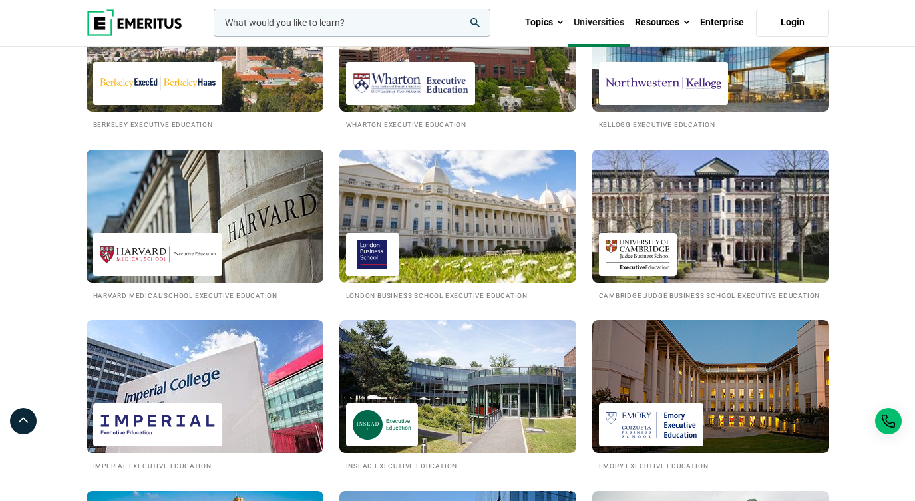
click at [705, 245] on img at bounding box center [710, 216] width 261 height 146
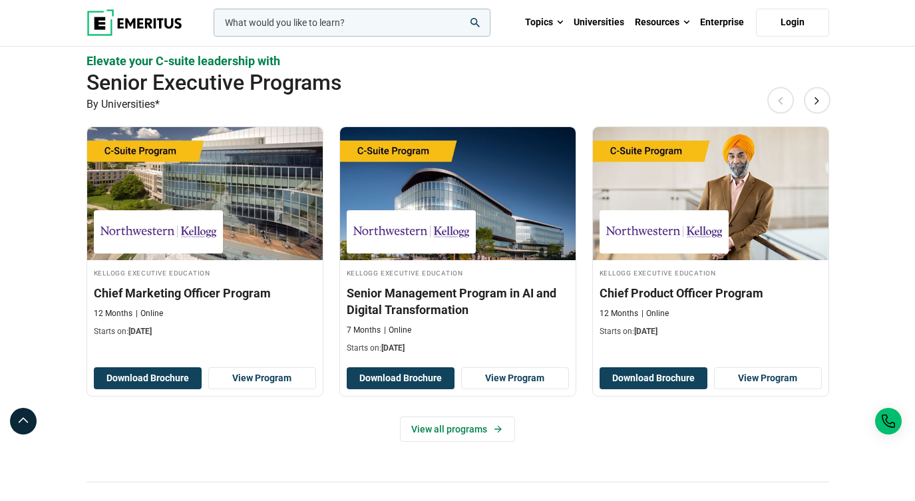
scroll to position [349, 0]
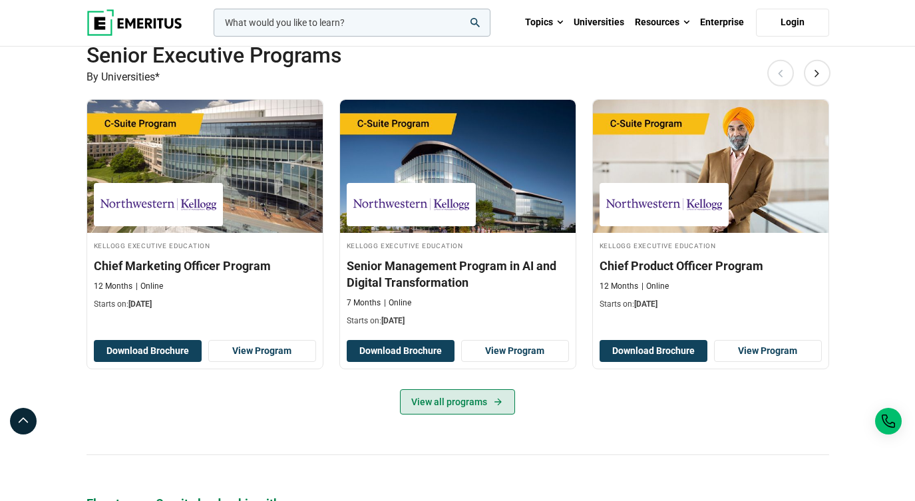
click at [462, 414] on link "View all programs" at bounding box center [457, 401] width 115 height 25
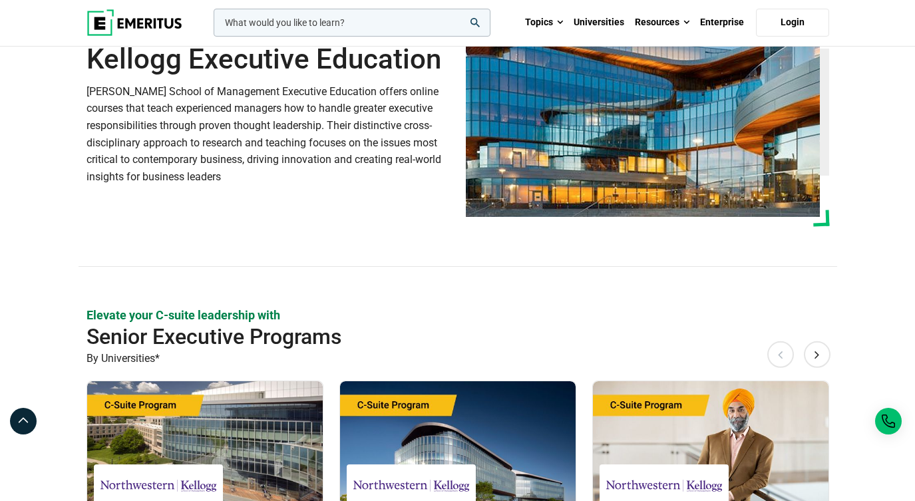
scroll to position [0, 0]
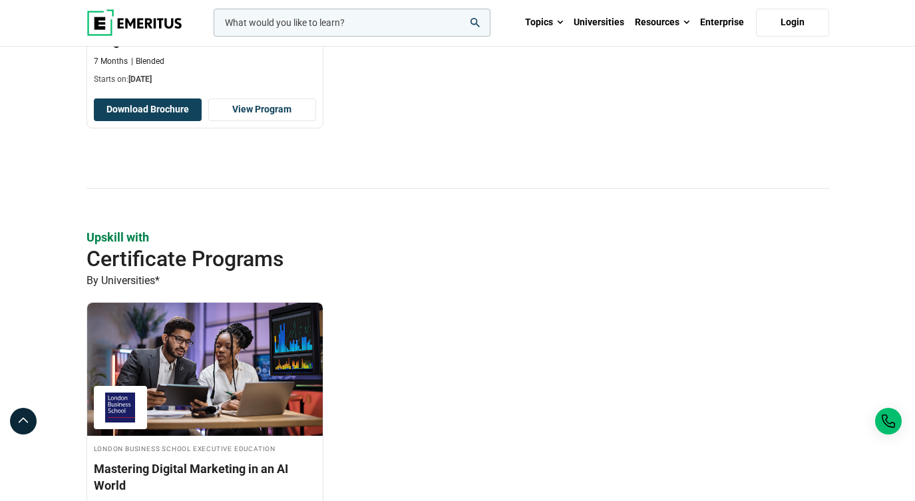
scroll to position [455, 0]
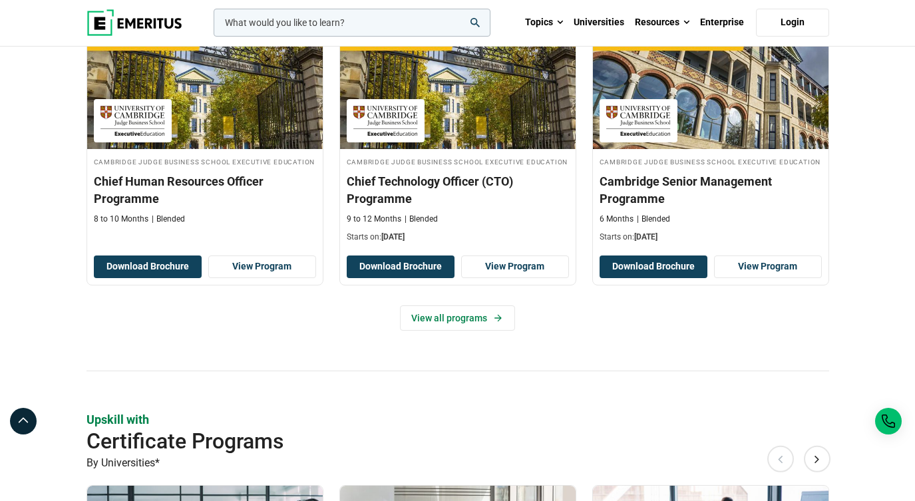
scroll to position [466, 0]
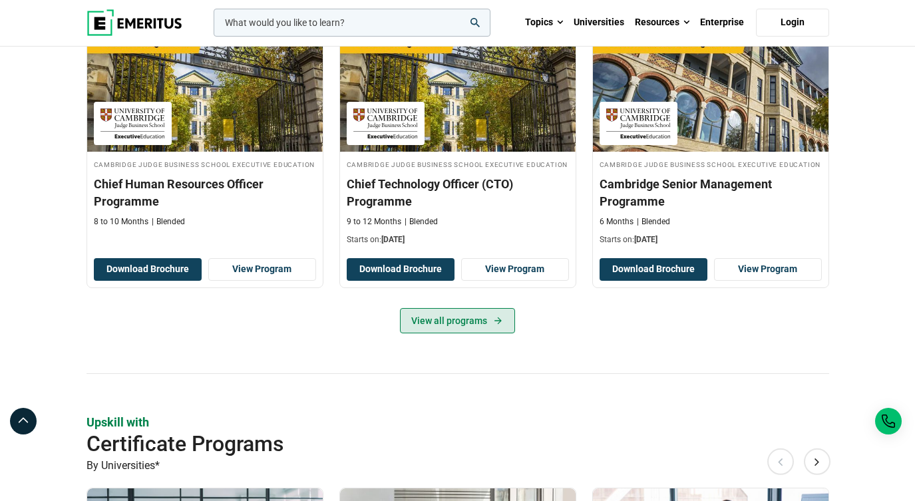
click at [438, 333] on link "View all programs" at bounding box center [457, 320] width 115 height 25
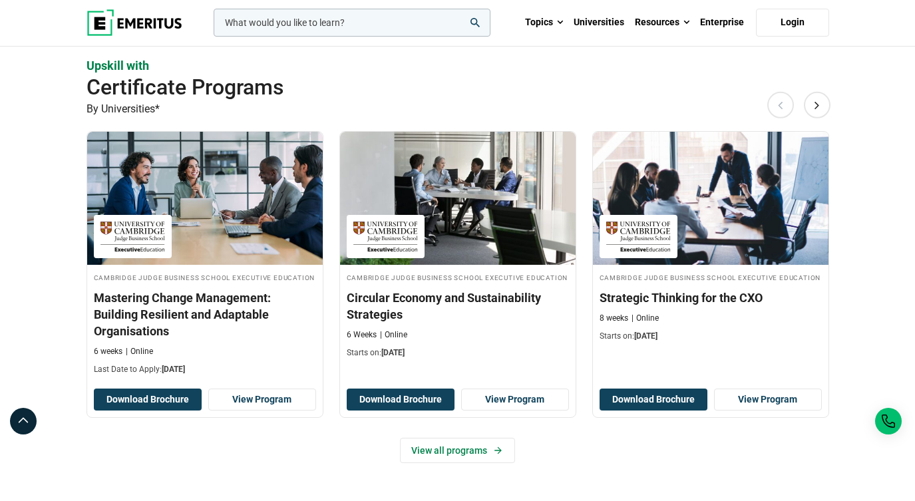
scroll to position [949, 0]
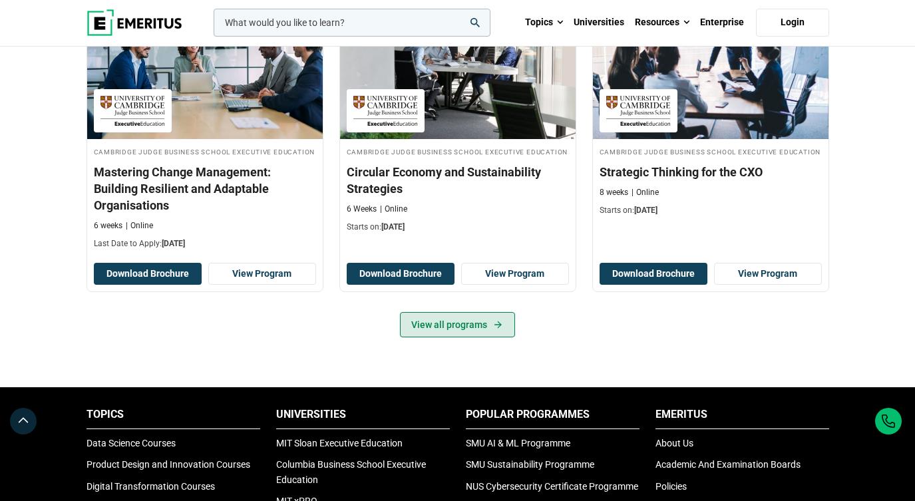
click at [441, 337] on link "View all programs" at bounding box center [457, 324] width 115 height 25
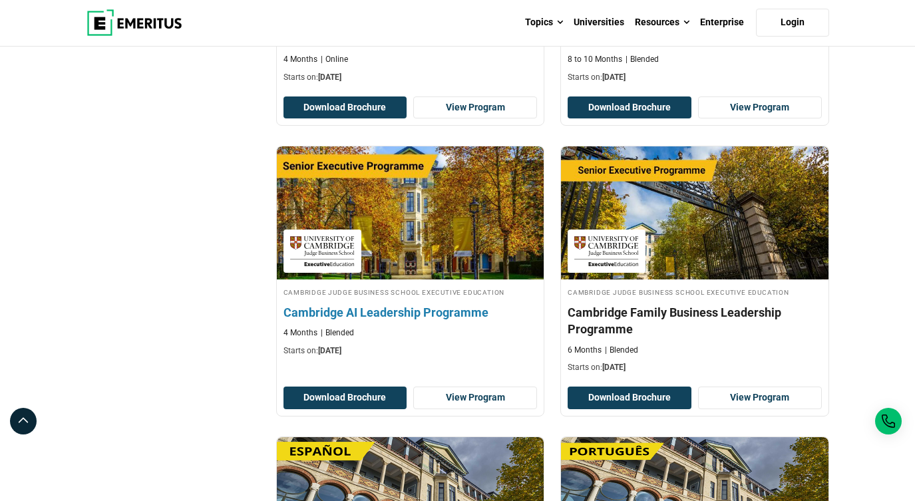
scroll to position [715, 0]
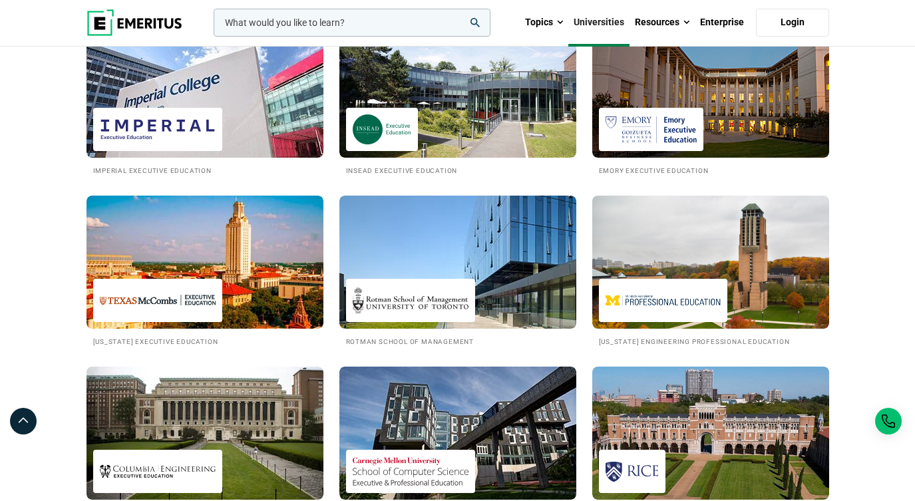
scroll to position [817, 0]
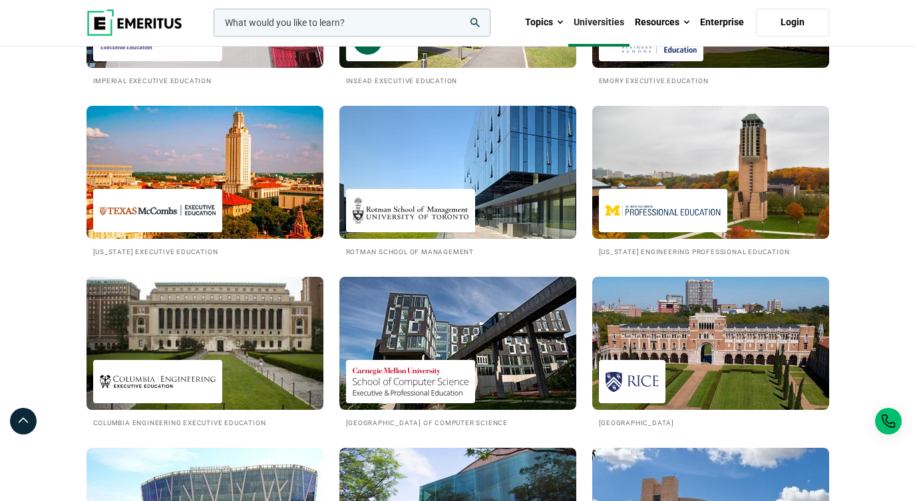
click at [210, 402] on img at bounding box center [205, 343] width 261 height 146
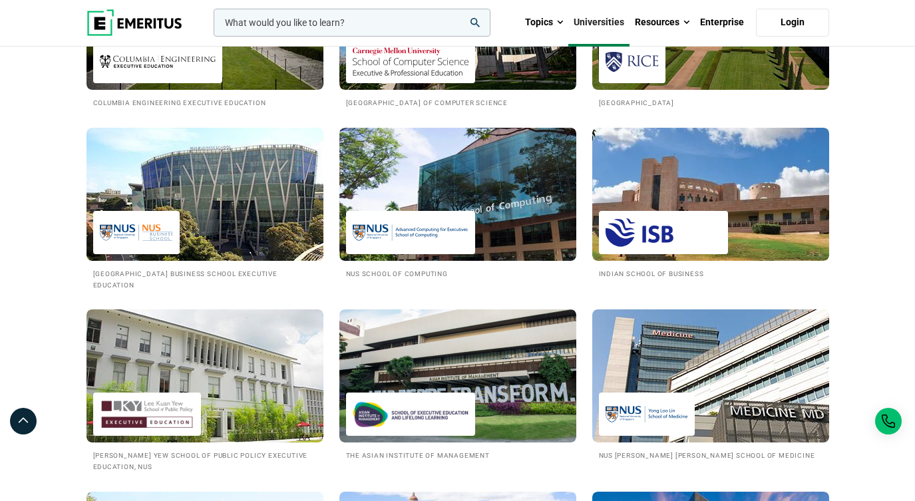
scroll to position [1249, 0]
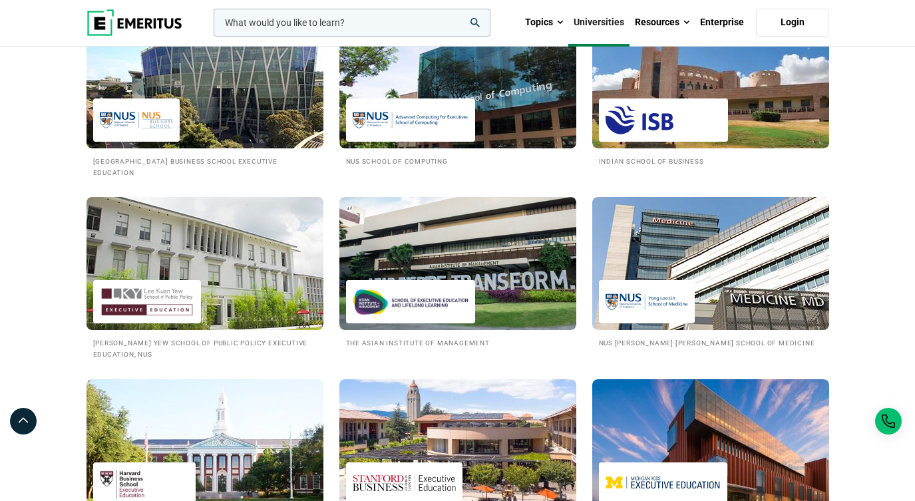
click at [522, 303] on img at bounding box center [457, 263] width 237 height 133
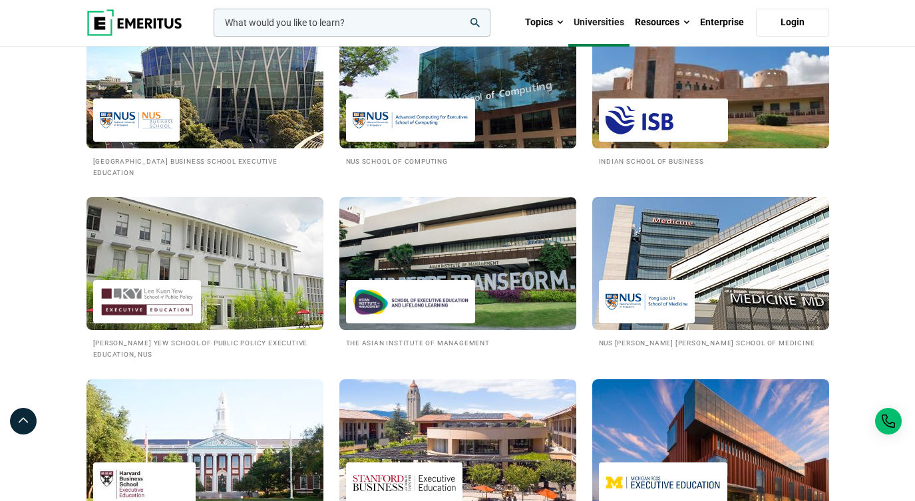
click at [740, 128] on img at bounding box center [710, 82] width 261 height 146
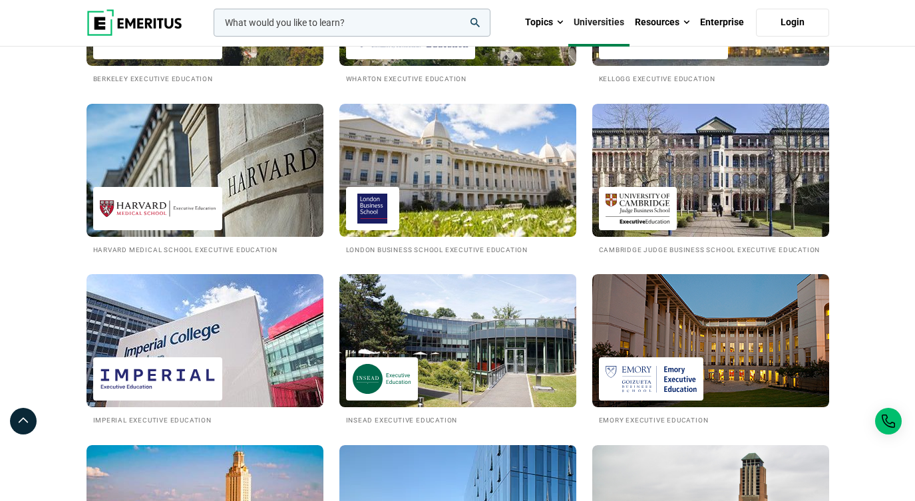
scroll to position [505, 0]
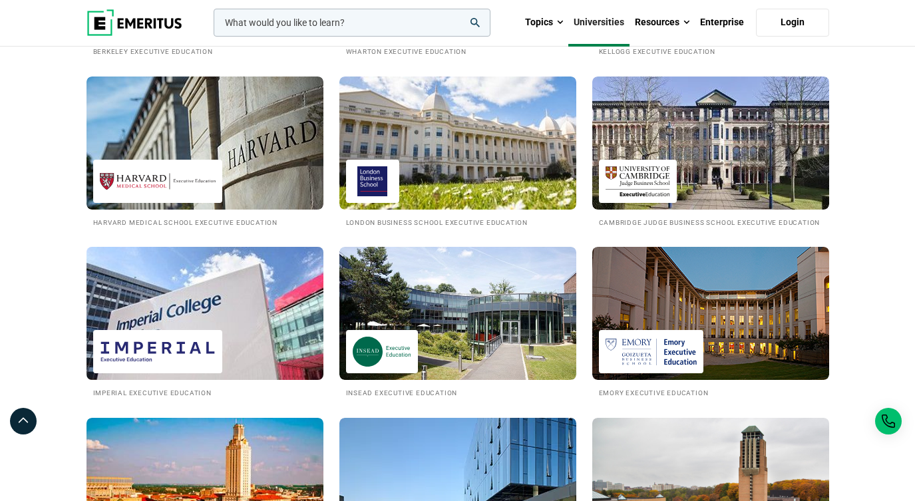
click at [313, 349] on img at bounding box center [205, 313] width 261 height 146
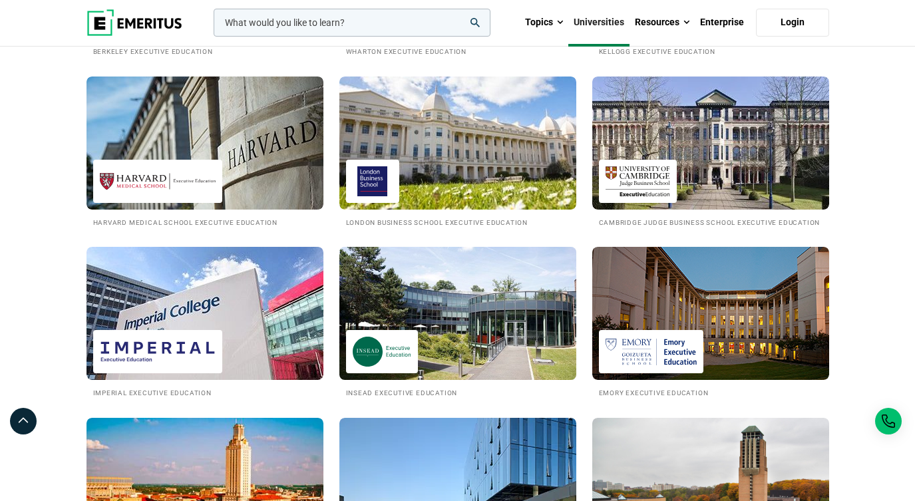
click at [462, 333] on img at bounding box center [457, 313] width 261 height 146
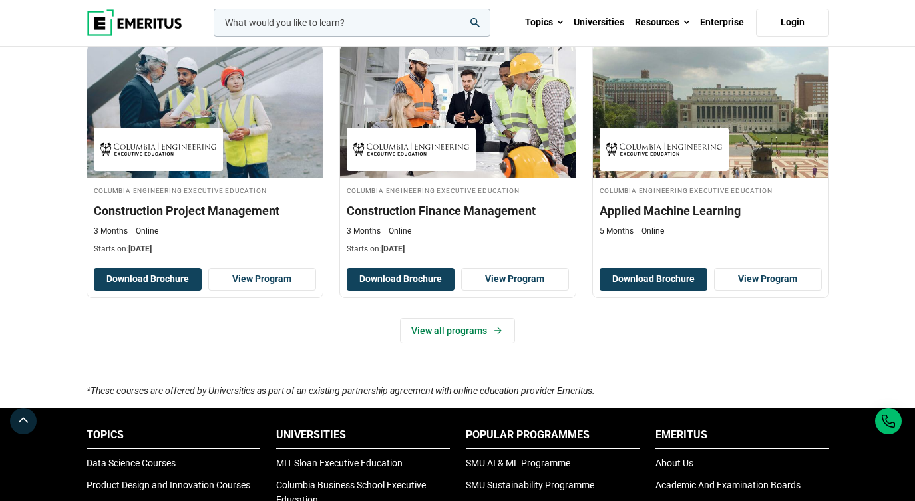
scroll to position [826, 0]
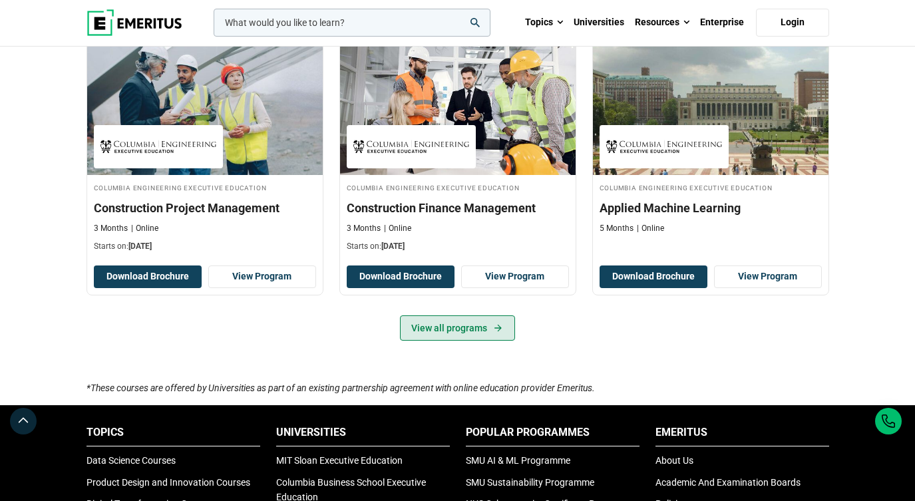
click at [439, 341] on link "View all programs" at bounding box center [457, 327] width 115 height 25
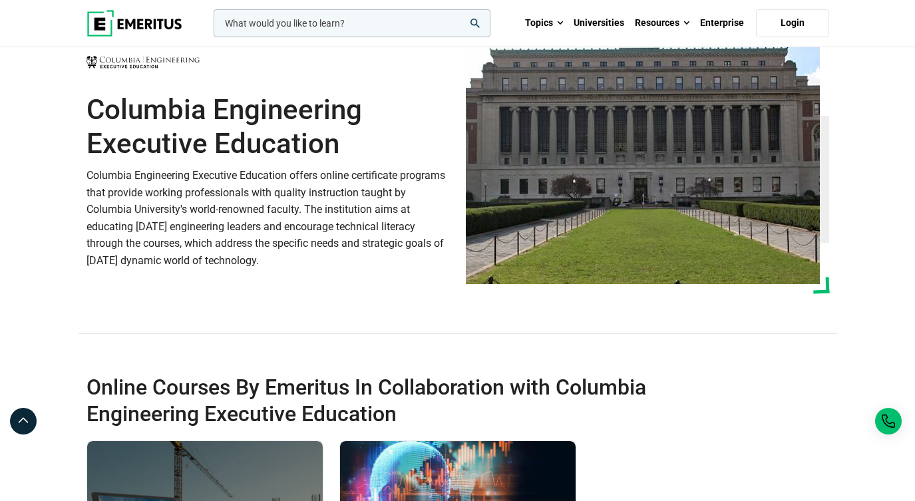
scroll to position [247, 0]
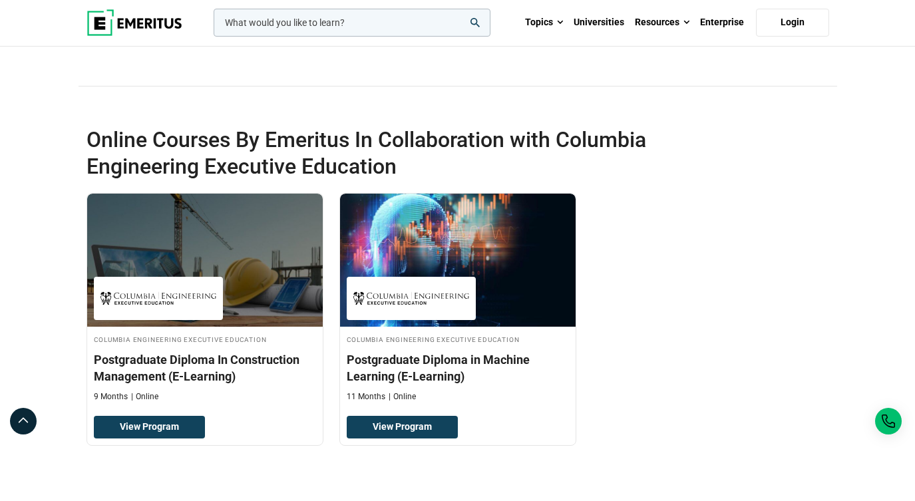
click at [192, 180] on h2 "Online Courses By Emeritus In Collaboration with Columbia Engineering Executive…" at bounding box center [420, 152] width 668 height 53
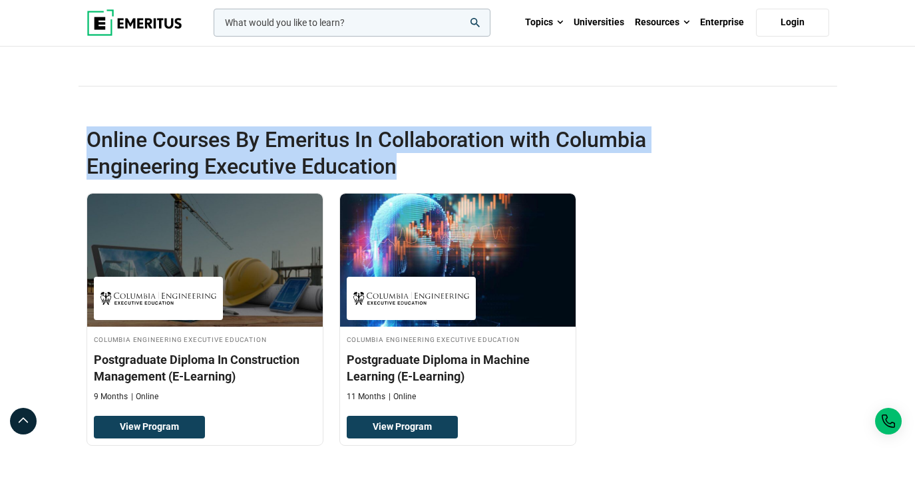
drag, startPoint x: 90, startPoint y: 181, endPoint x: 412, endPoint y: 206, distance: 322.3
click at [412, 180] on h2 "Online Courses By Emeritus In Collaboration with Columbia Engineering Executive…" at bounding box center [420, 152] width 668 height 53
copy h2 "Online Courses By Emeritus In Collaboration with Columbia Engineering Executive…"
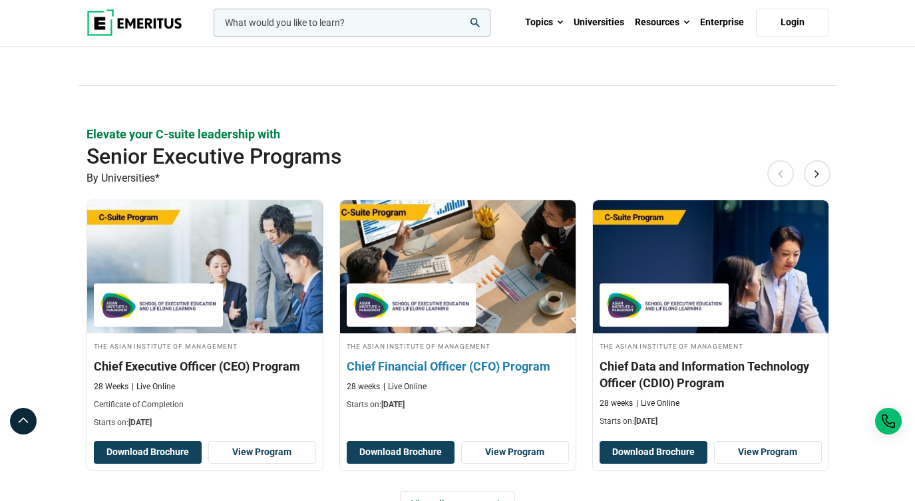
scroll to position [421, 0]
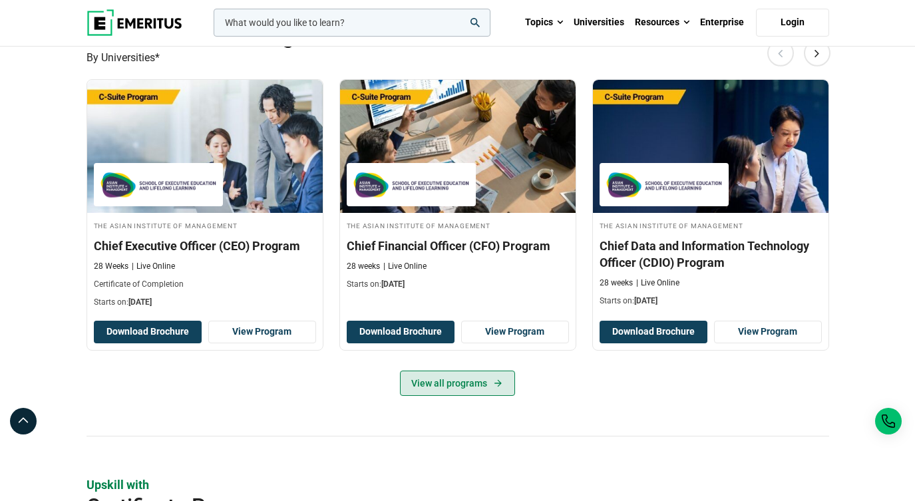
click at [436, 396] on link "View all programs" at bounding box center [457, 383] width 115 height 25
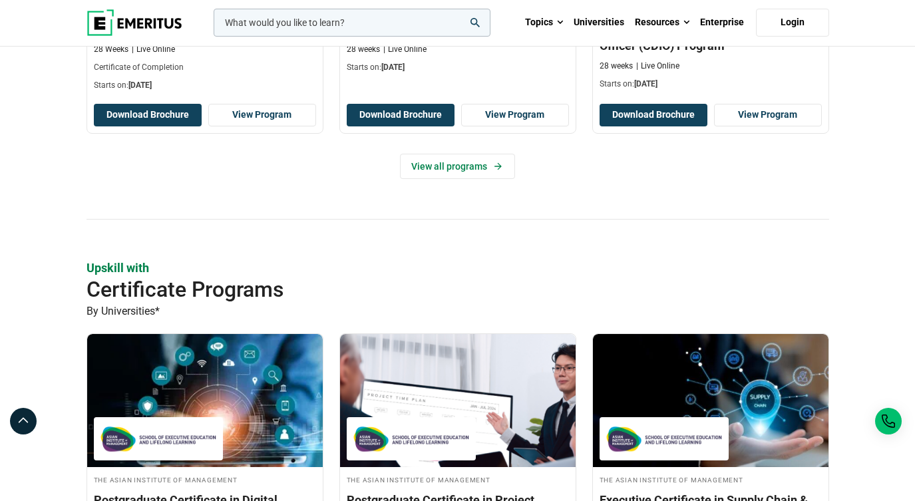
scroll to position [345, 0]
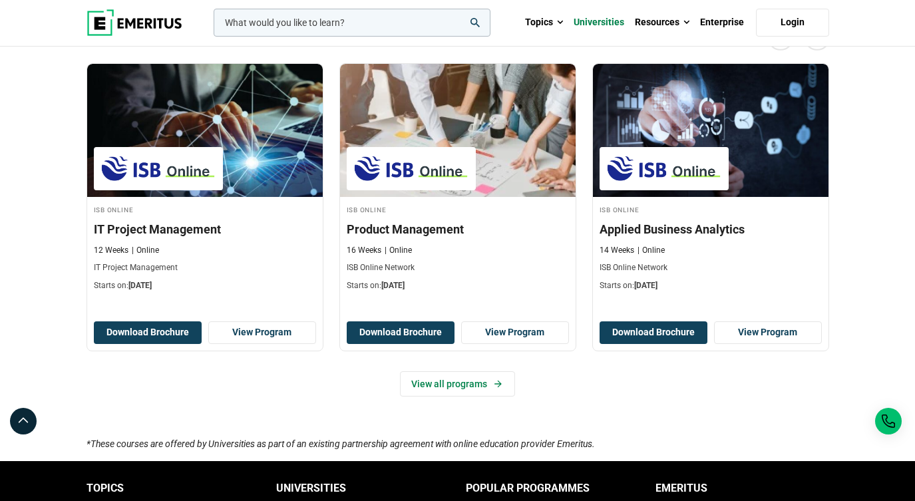
scroll to position [1134, 0]
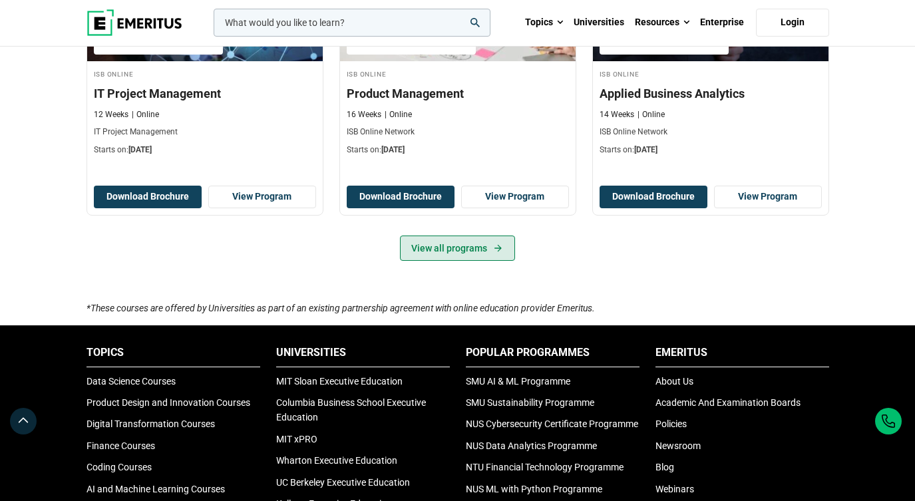
click at [453, 261] on link "View all programs" at bounding box center [457, 248] width 115 height 25
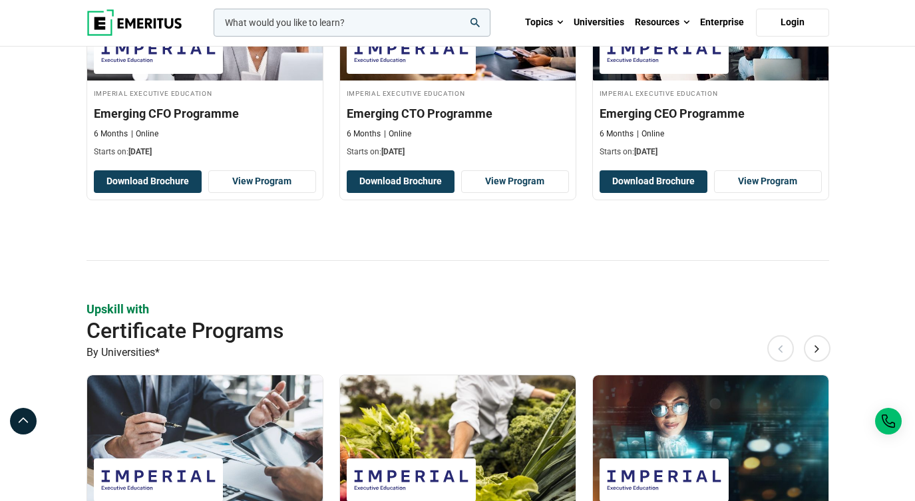
scroll to position [769, 0]
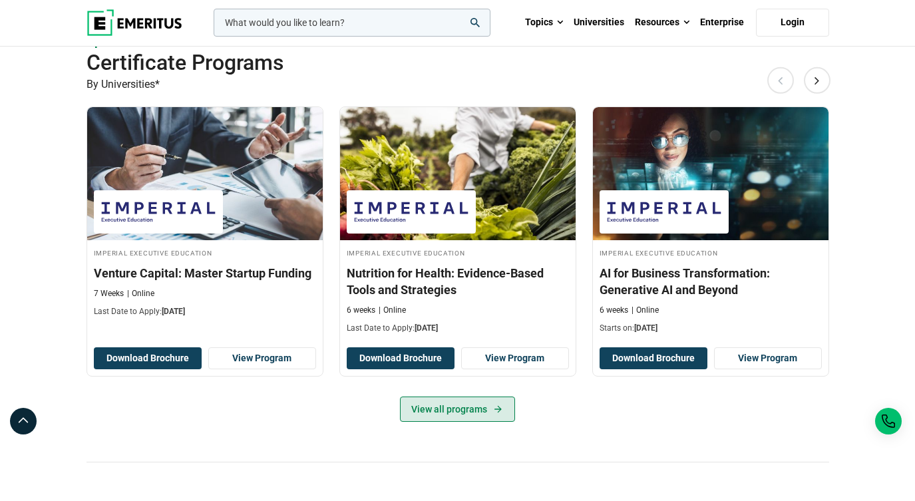
click at [478, 422] on link "View all programs" at bounding box center [457, 409] width 115 height 25
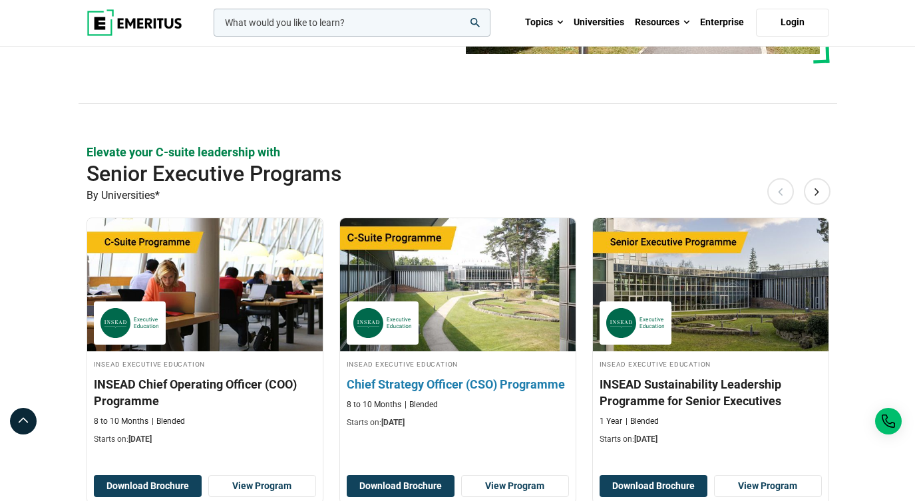
scroll to position [345, 0]
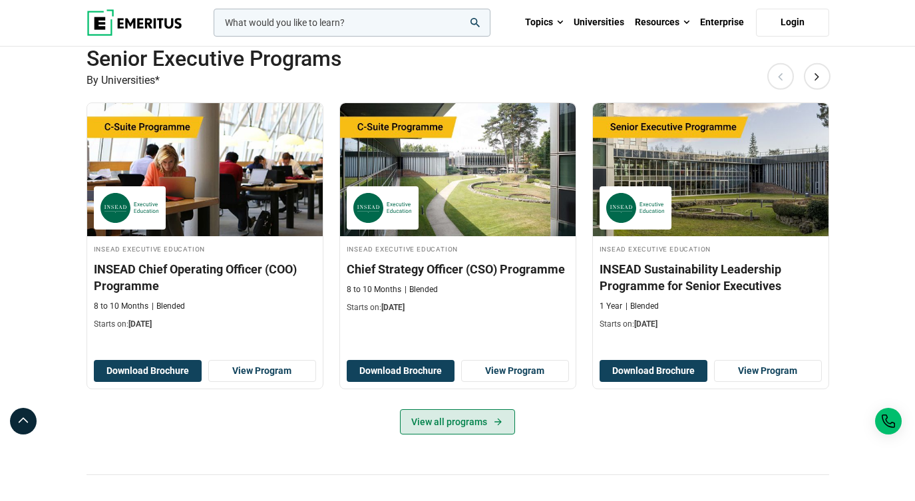
click at [440, 434] on link "View all programs" at bounding box center [457, 421] width 115 height 25
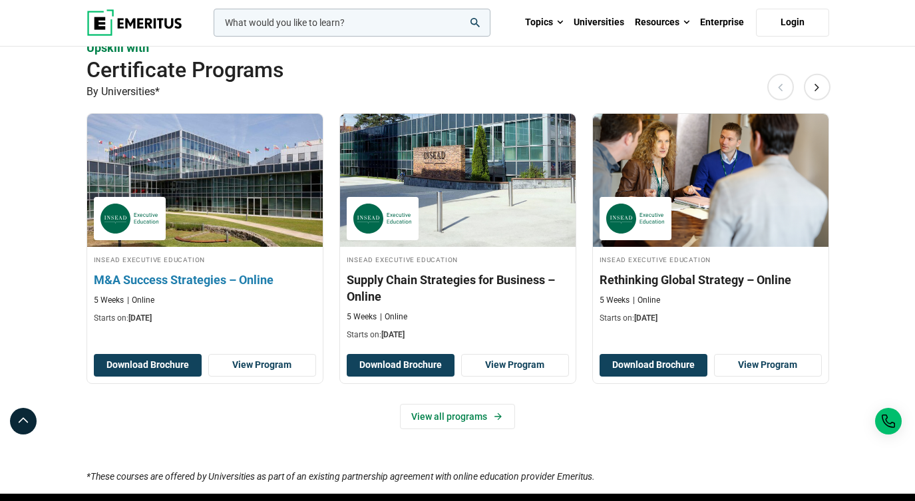
scroll to position [824, 0]
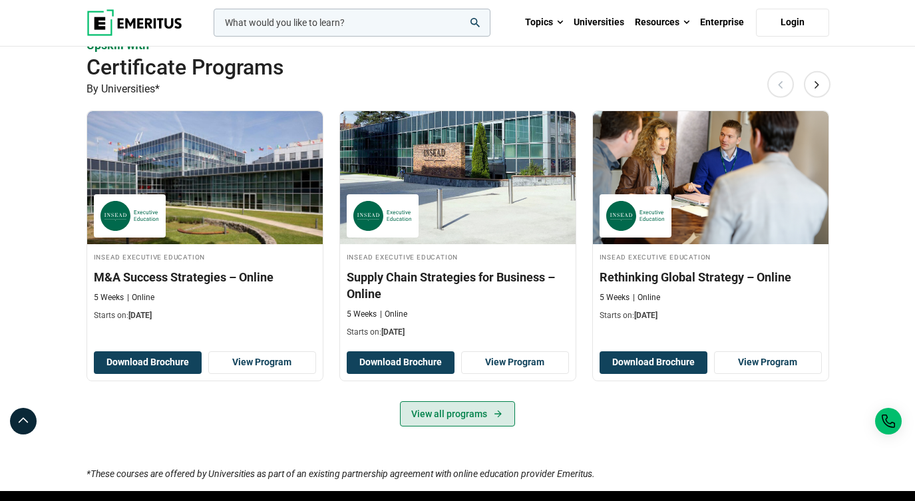
click at [458, 426] on link "View all programs" at bounding box center [457, 413] width 115 height 25
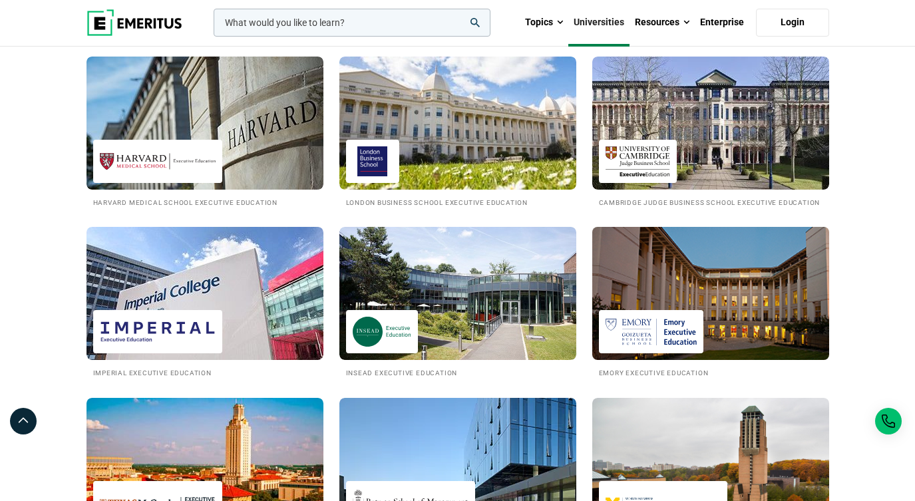
scroll to position [528, 0]
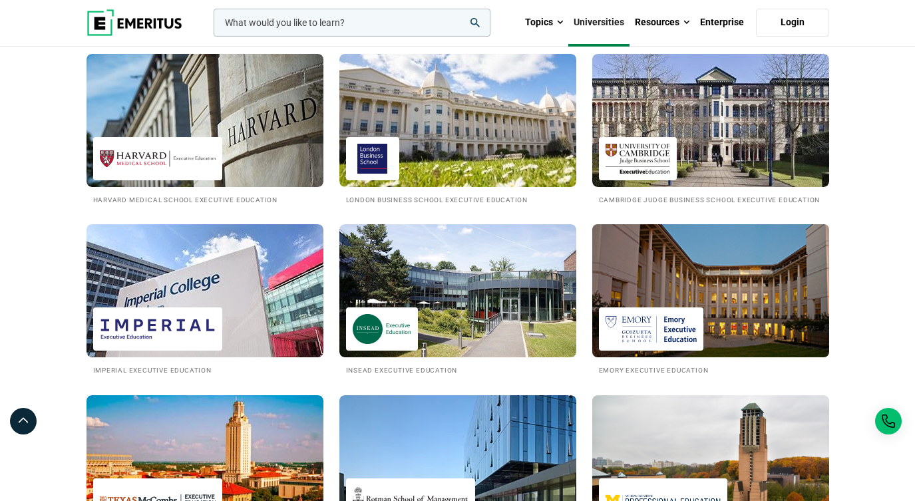
click at [668, 317] on img at bounding box center [710, 291] width 261 height 146
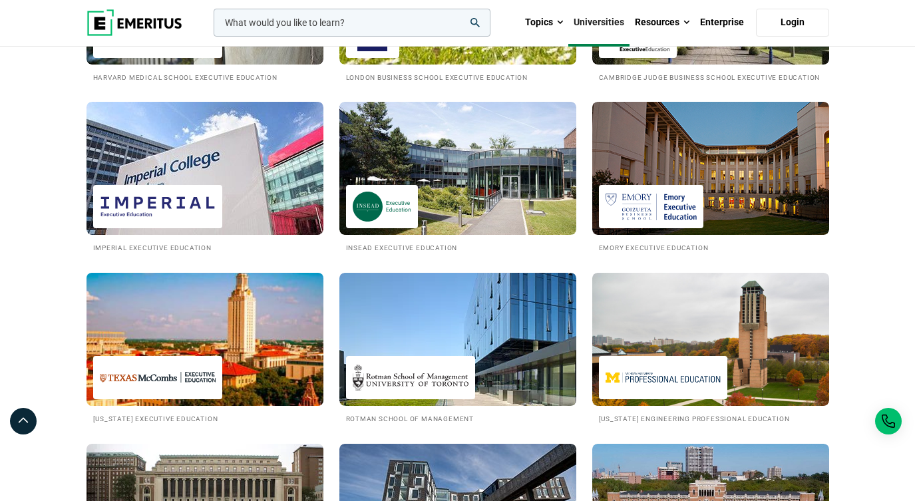
click at [249, 395] on img at bounding box center [205, 339] width 261 height 146
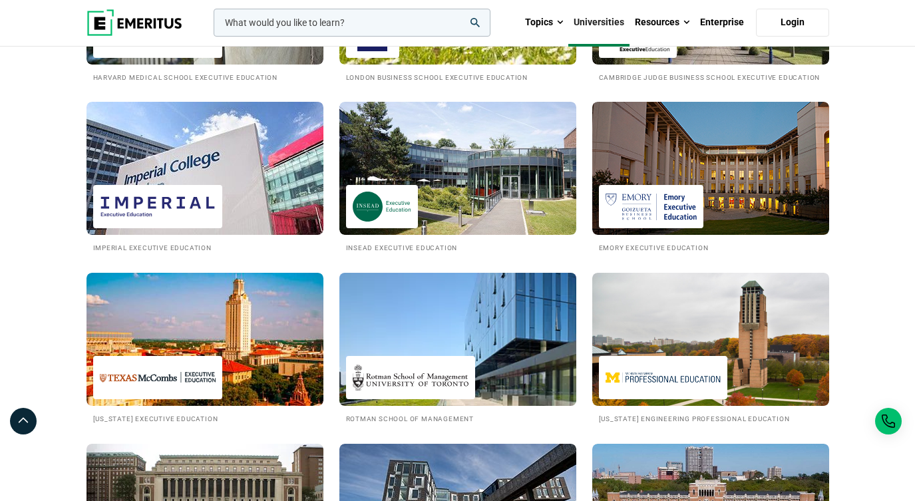
scroll to position [823, 0]
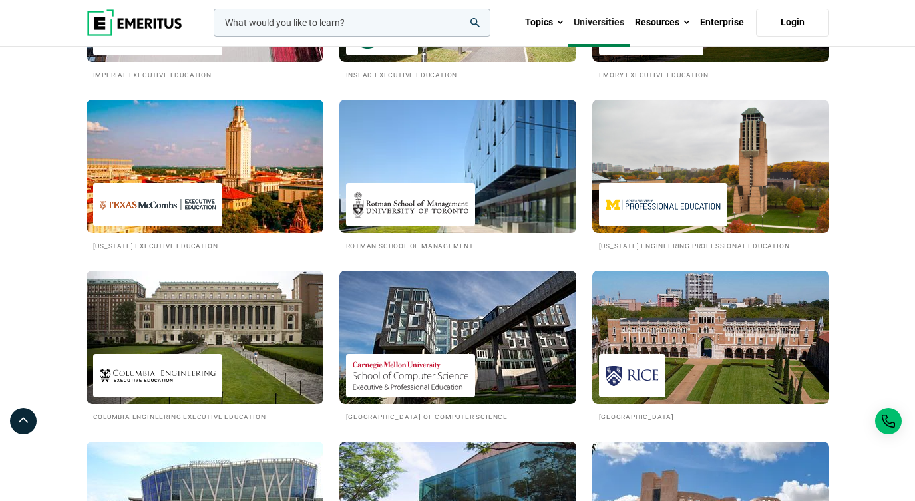
click at [458, 208] on img at bounding box center [457, 166] width 261 height 146
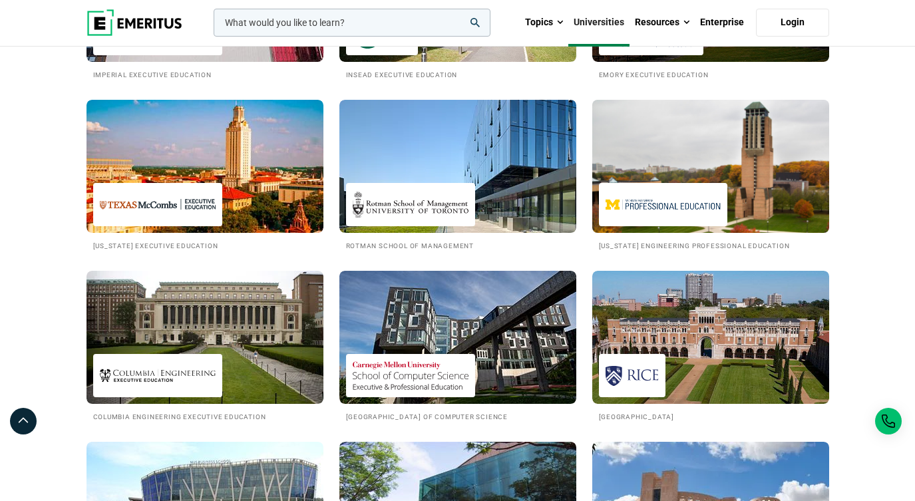
click at [724, 224] on img at bounding box center [710, 166] width 261 height 146
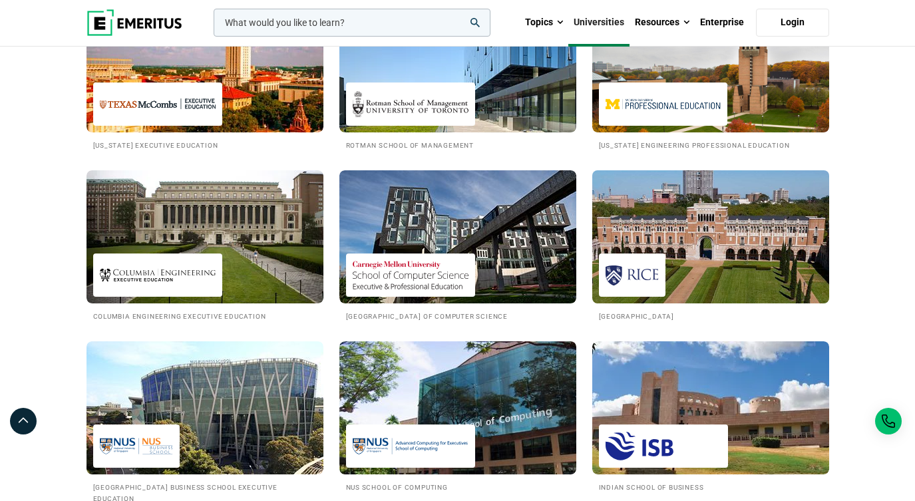
scroll to position [943, 0]
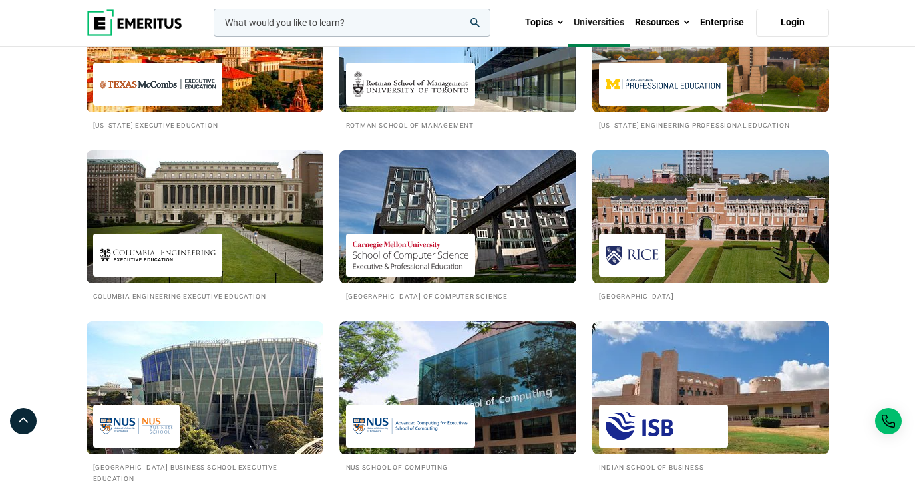
click at [707, 249] on img at bounding box center [710, 217] width 261 height 146
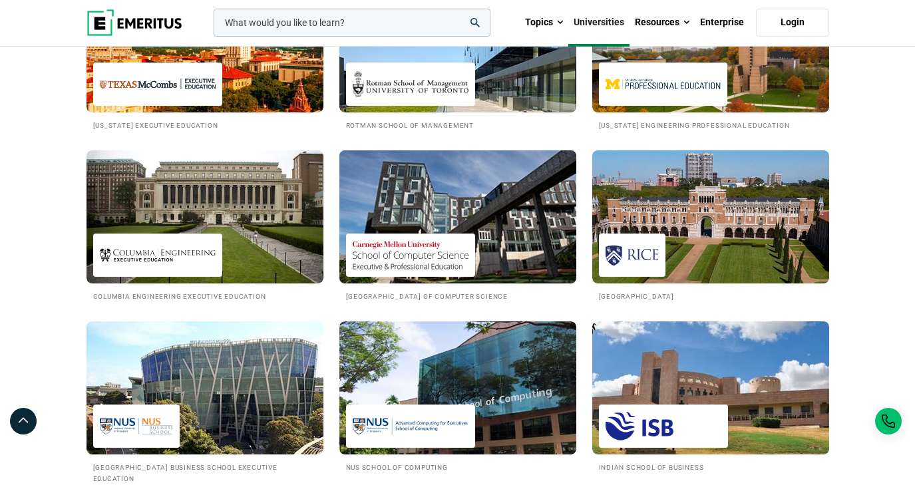
click at [484, 273] on img at bounding box center [457, 217] width 261 height 146
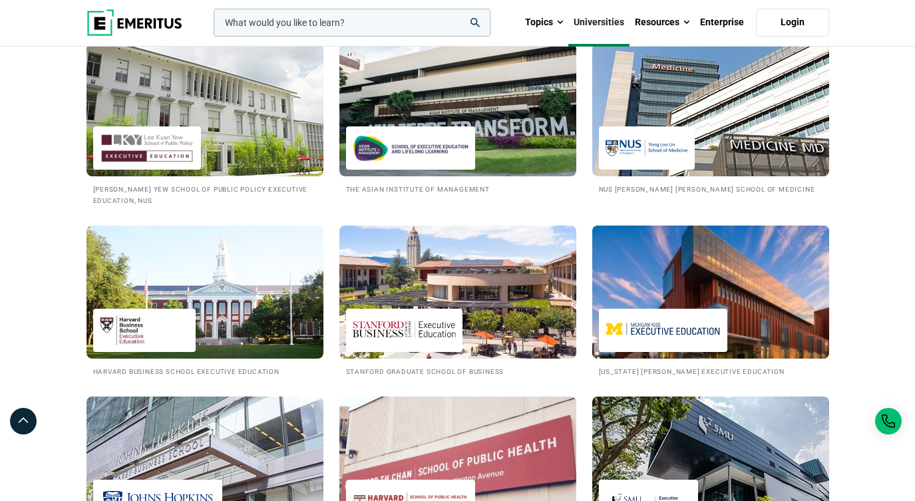
scroll to position [1430, 0]
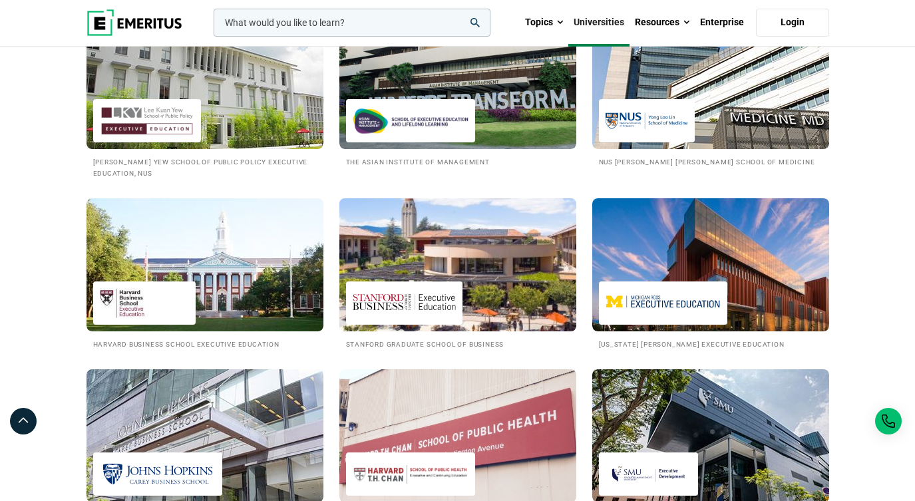
click at [526, 297] on img at bounding box center [457, 265] width 261 height 146
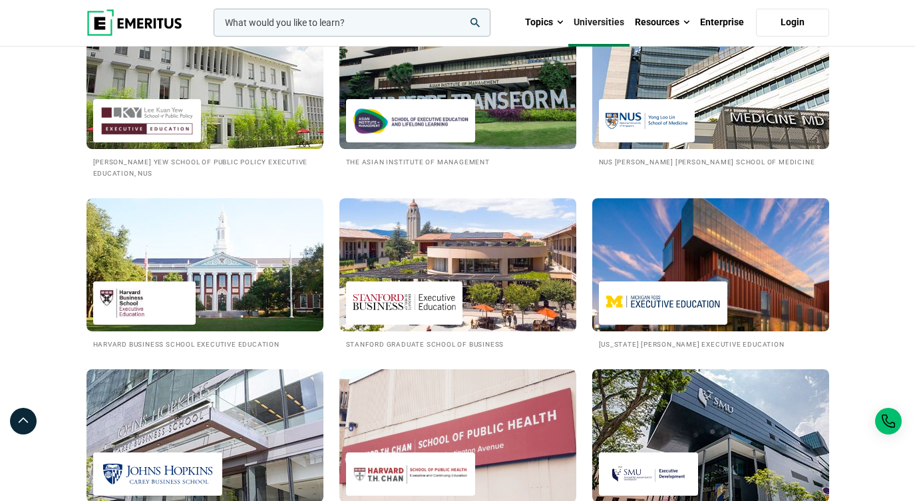
click at [649, 304] on img at bounding box center [710, 265] width 261 height 146
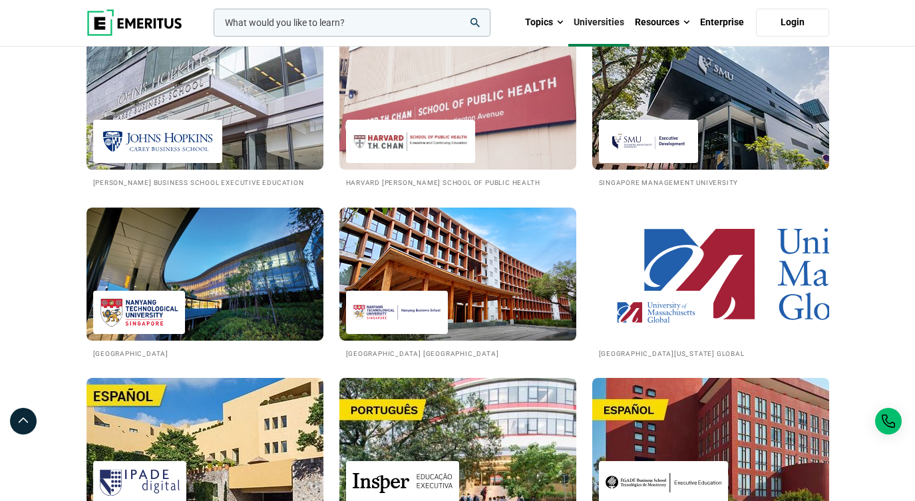
scroll to position [1760, 0]
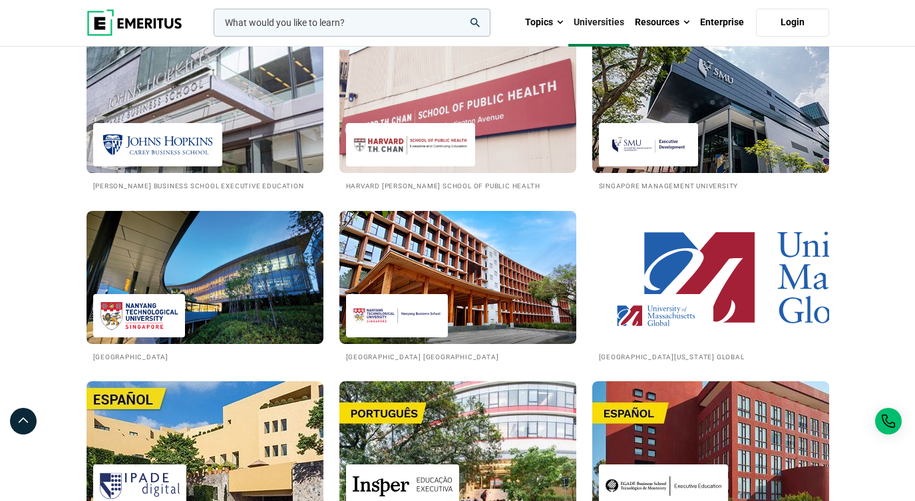
click at [172, 131] on img at bounding box center [205, 106] width 261 height 146
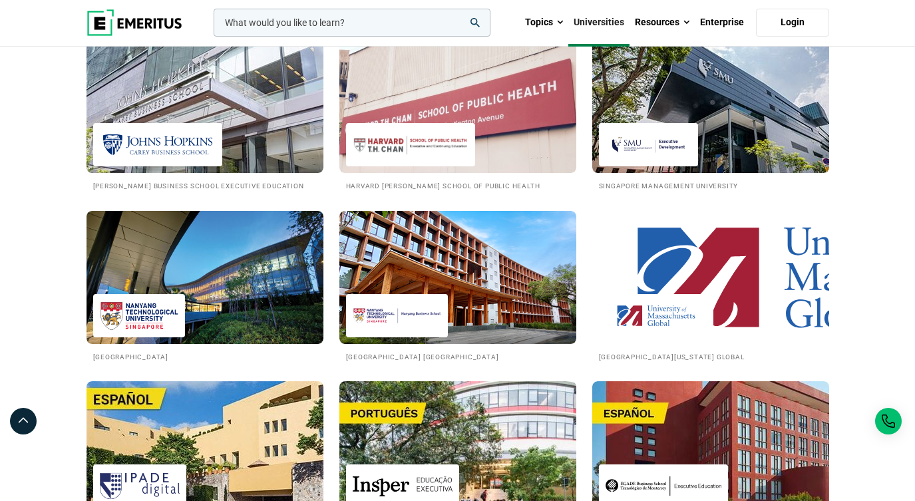
click at [729, 320] on img at bounding box center [710, 277] width 261 height 146
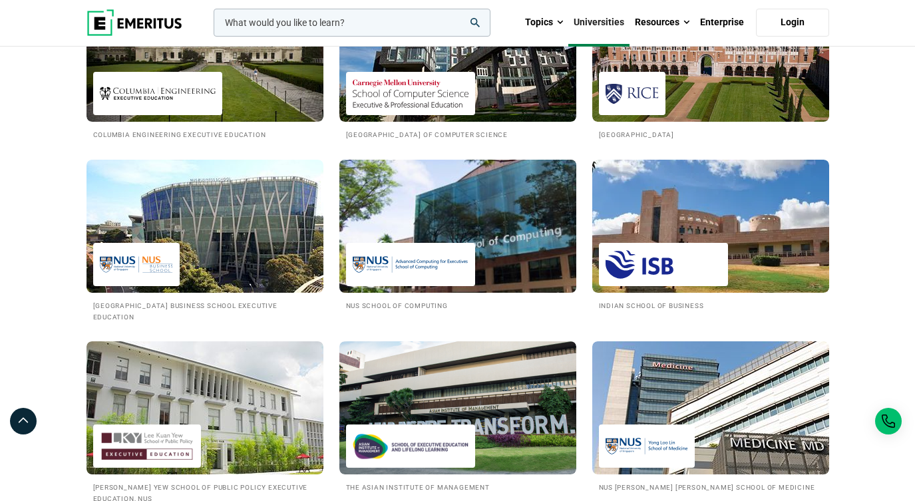
scroll to position [1039, 0]
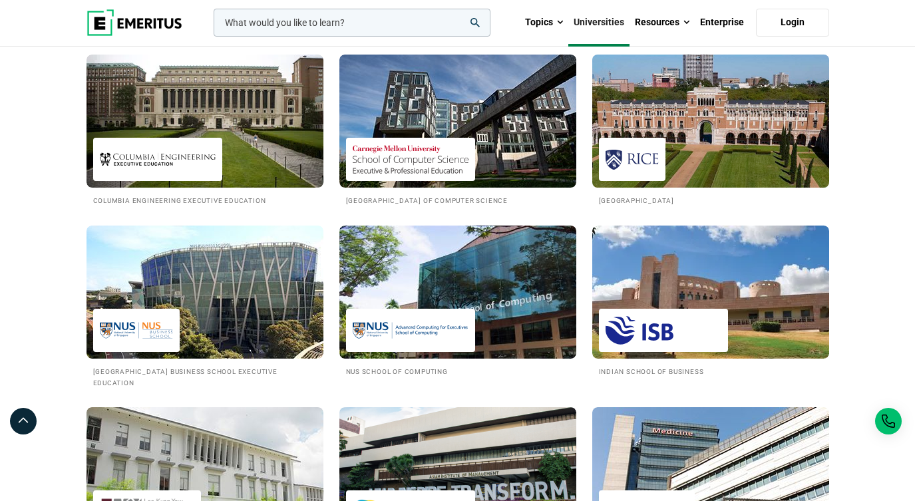
click at [656, 179] on img at bounding box center [710, 121] width 261 height 146
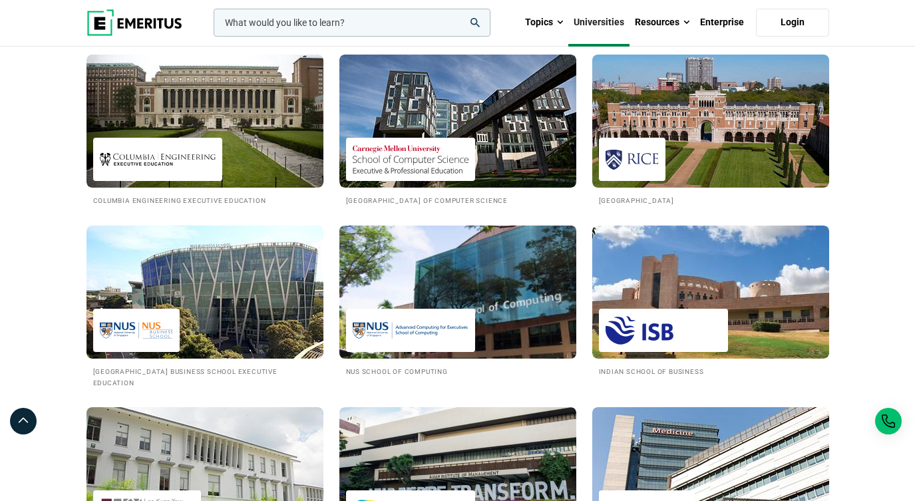
click at [438, 345] on img at bounding box center [411, 330] width 116 height 30
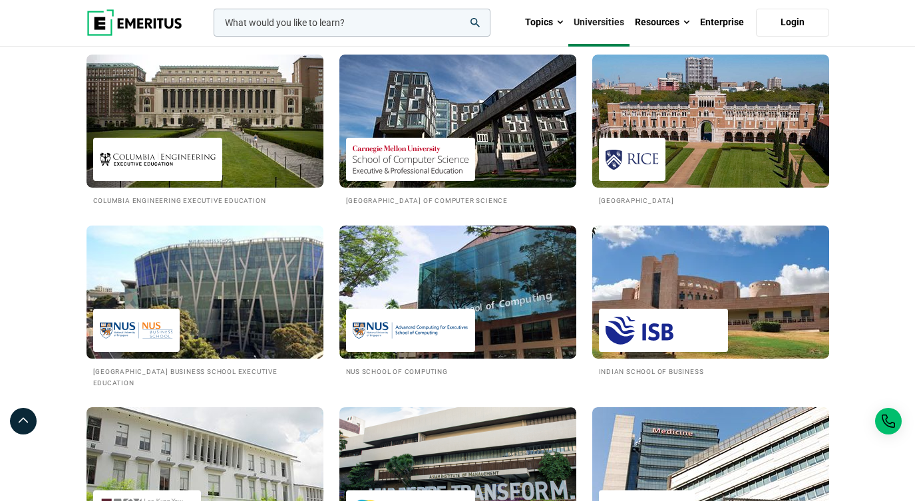
click at [271, 349] on img at bounding box center [205, 292] width 261 height 146
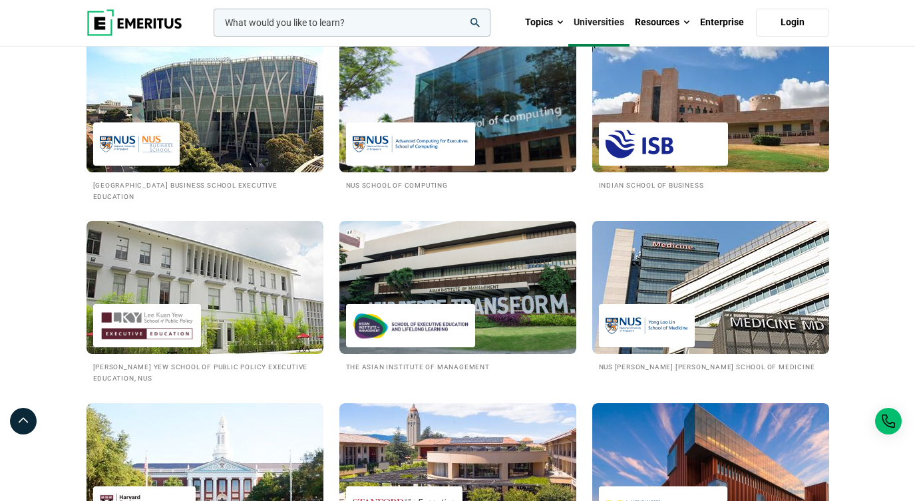
scroll to position [1504, 0]
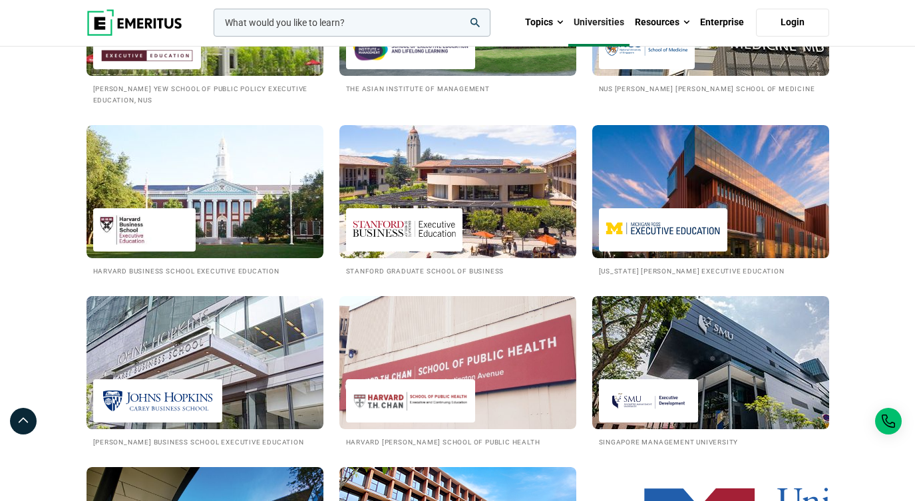
click at [269, 82] on img at bounding box center [205, 9] width 261 height 146
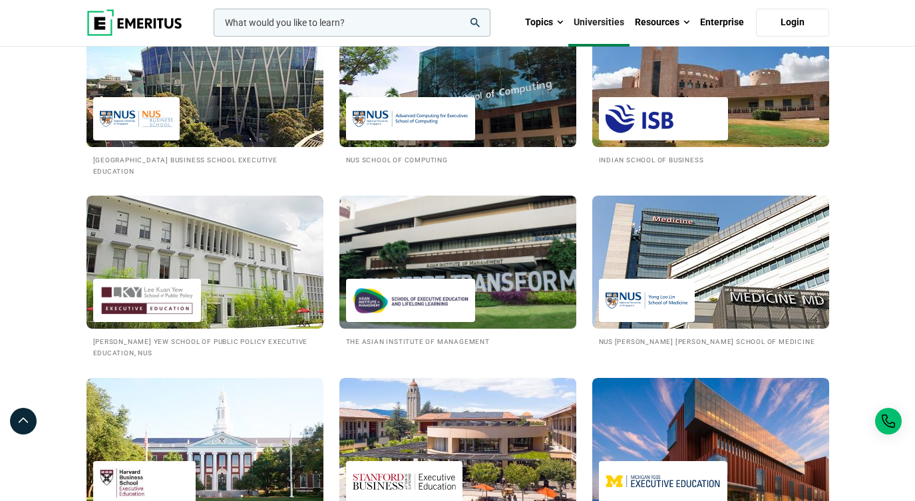
scroll to position [1368, 0]
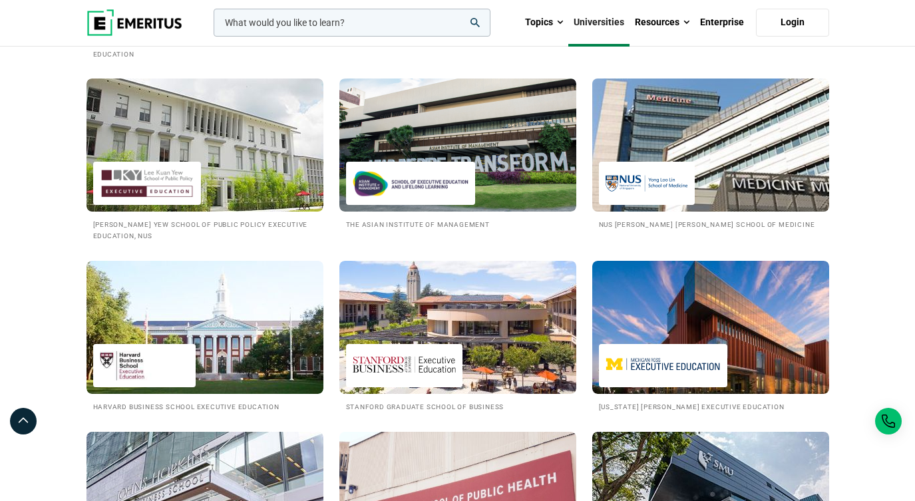
click at [665, 198] on img at bounding box center [646, 183] width 82 height 30
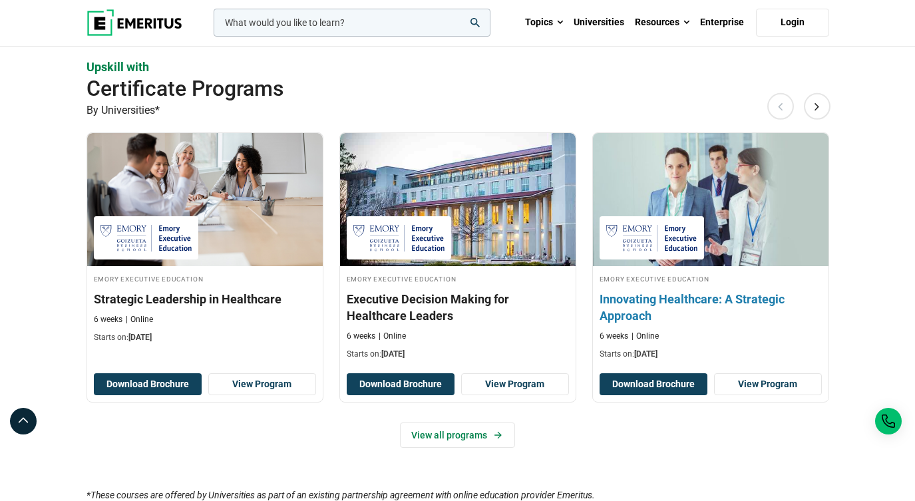
scroll to position [872, 0]
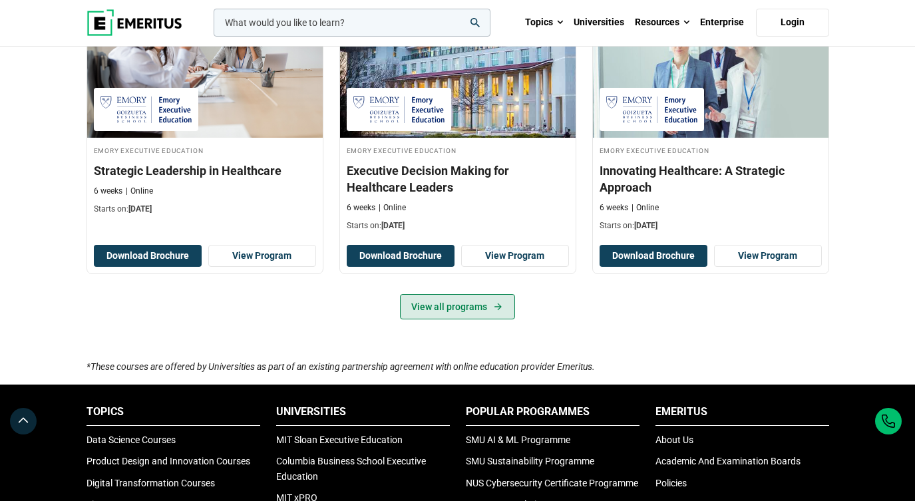
click at [461, 319] on link "View all programs" at bounding box center [457, 306] width 115 height 25
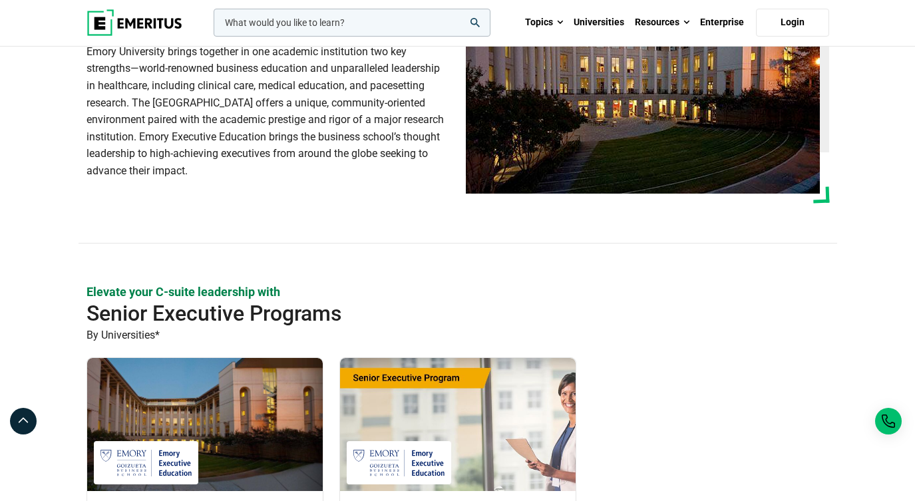
scroll to position [0, 0]
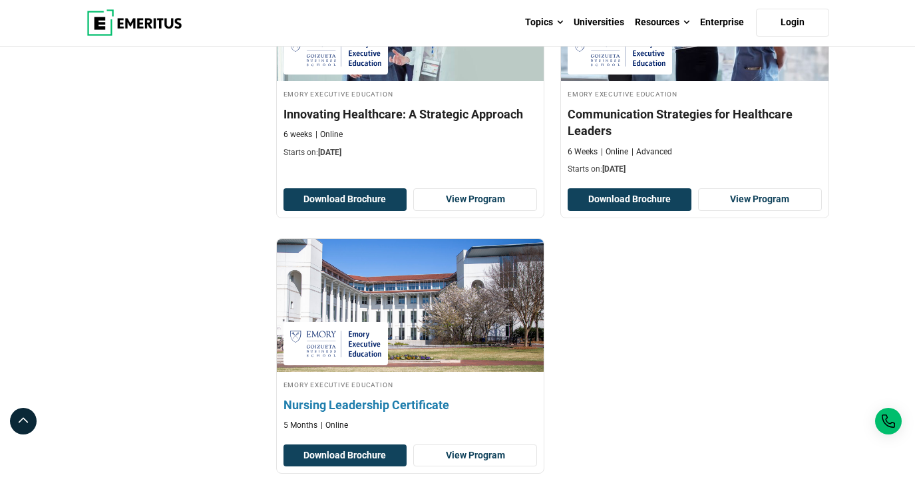
scroll to position [637, 0]
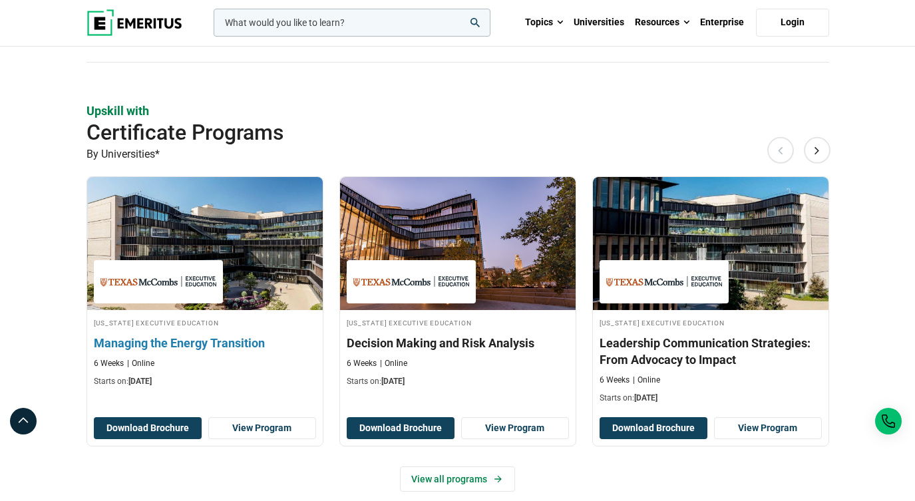
scroll to position [808, 0]
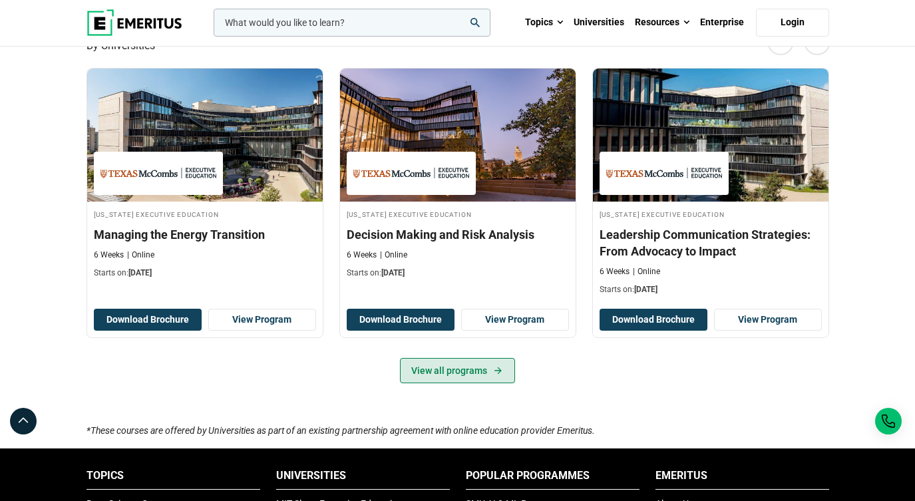
click at [441, 383] on link "View all programs" at bounding box center [457, 370] width 115 height 25
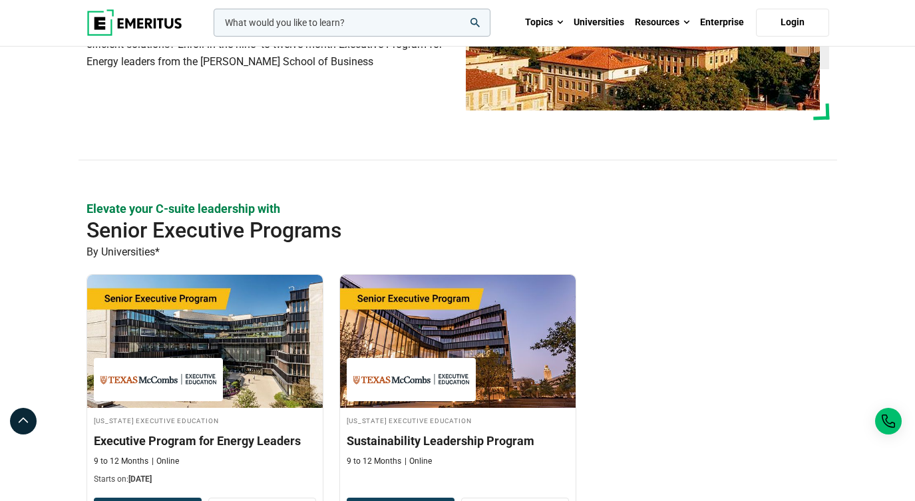
scroll to position [267, 0]
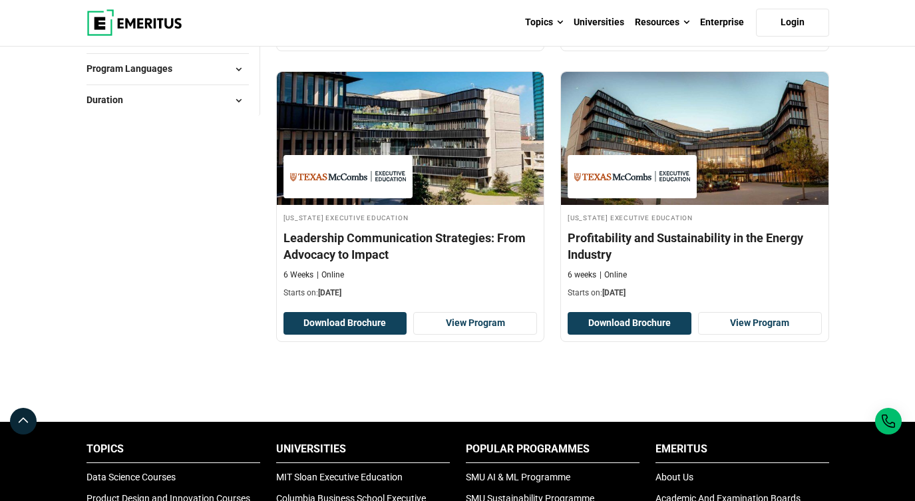
scroll to position [426, 0]
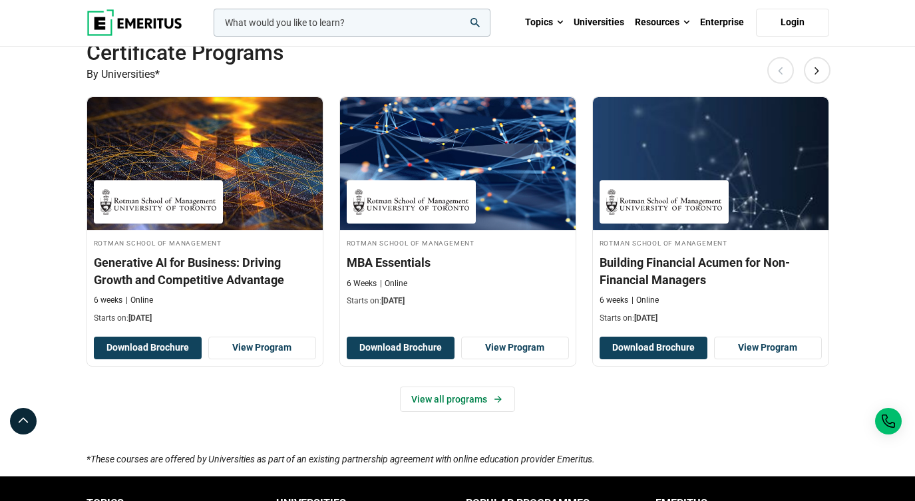
scroll to position [922, 0]
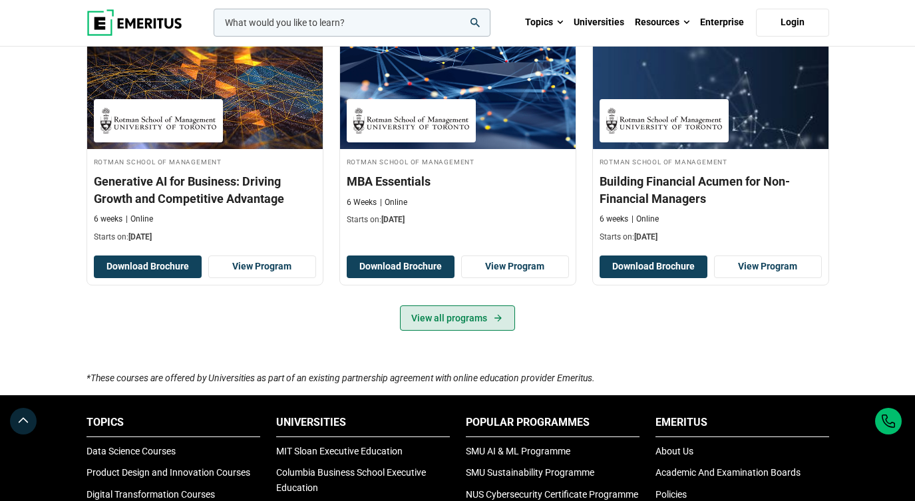
click at [450, 331] on link "View all programs" at bounding box center [457, 317] width 115 height 25
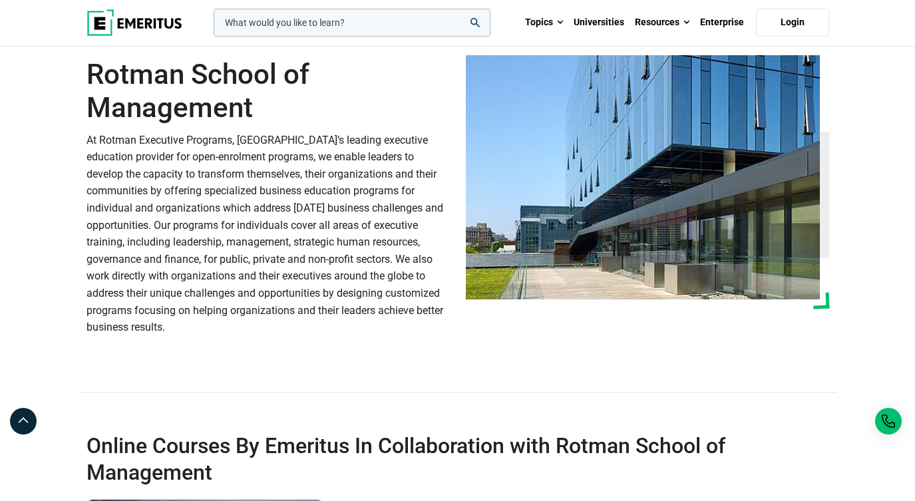
scroll to position [133, 0]
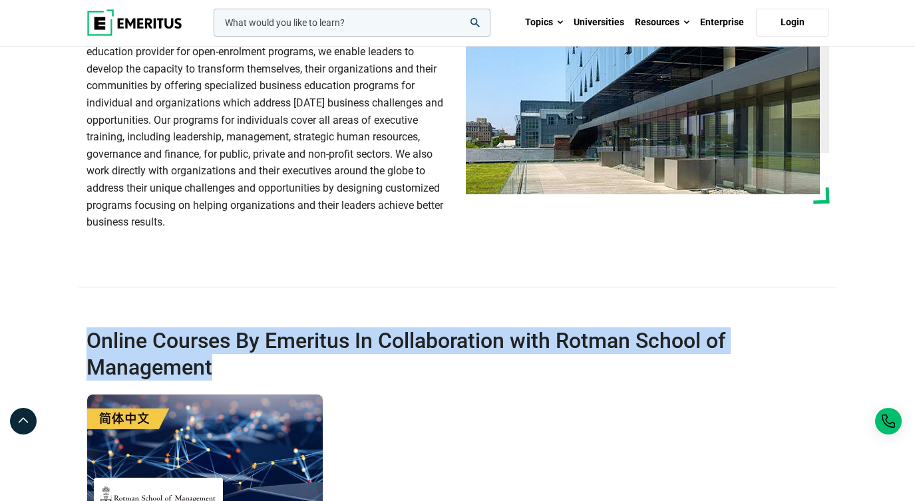
drag, startPoint x: 87, startPoint y: 366, endPoint x: 214, endPoint y: 384, distance: 128.3
click at [214, 381] on h2 "Online Courses By Emeritus In Collaboration with Rotman School of Management" at bounding box center [420, 353] width 668 height 53
copy h2 "Online Courses By Emeritus In Collaboration with Rotman School of Management"
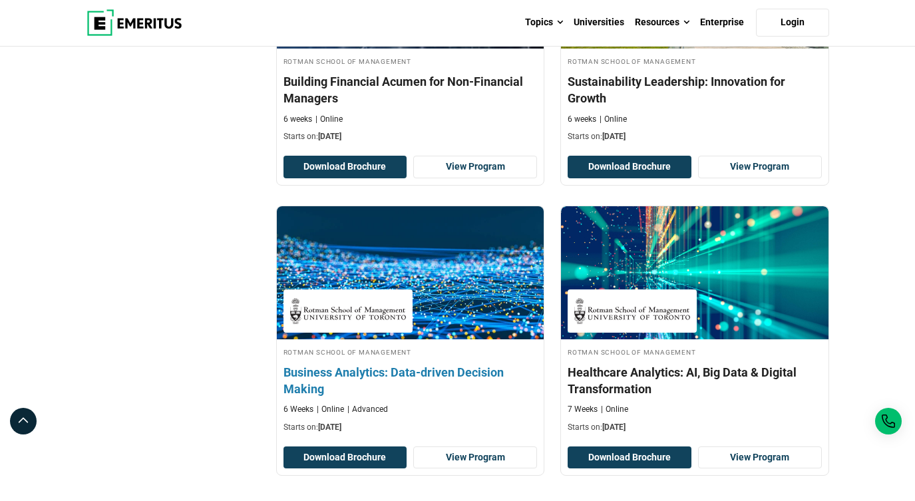
scroll to position [835, 0]
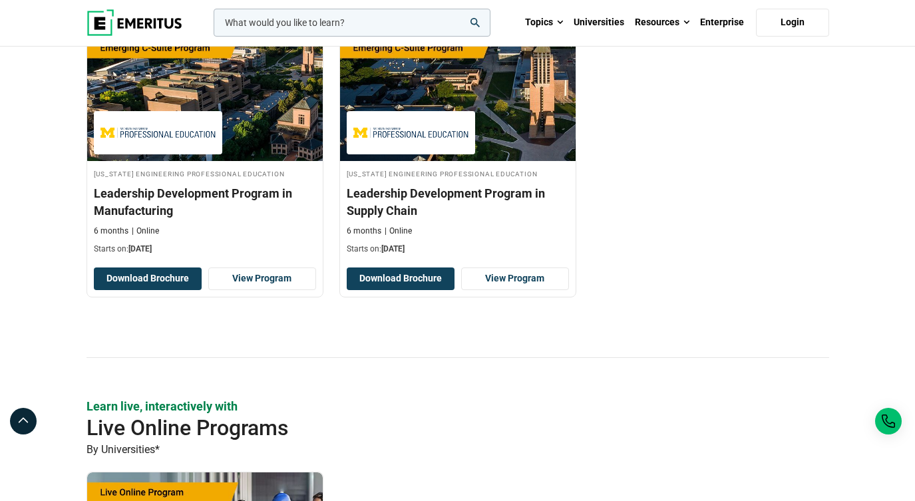
scroll to position [1007, 0]
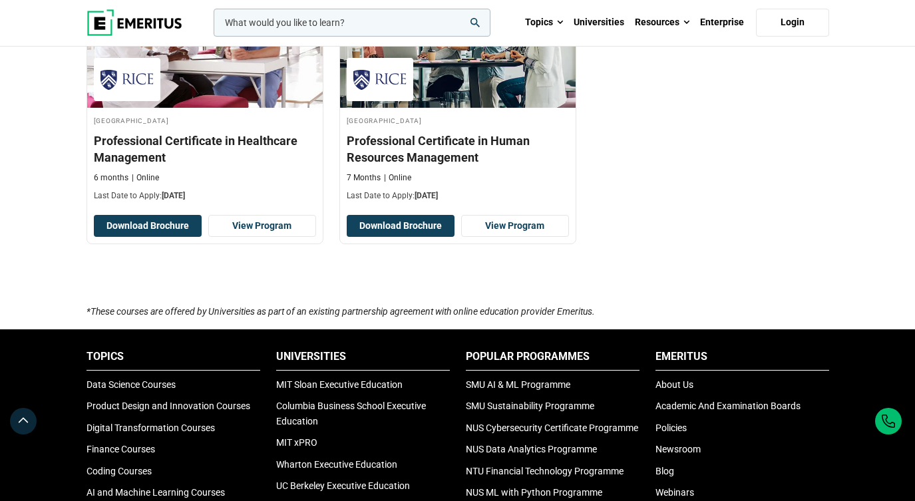
scroll to position [221, 0]
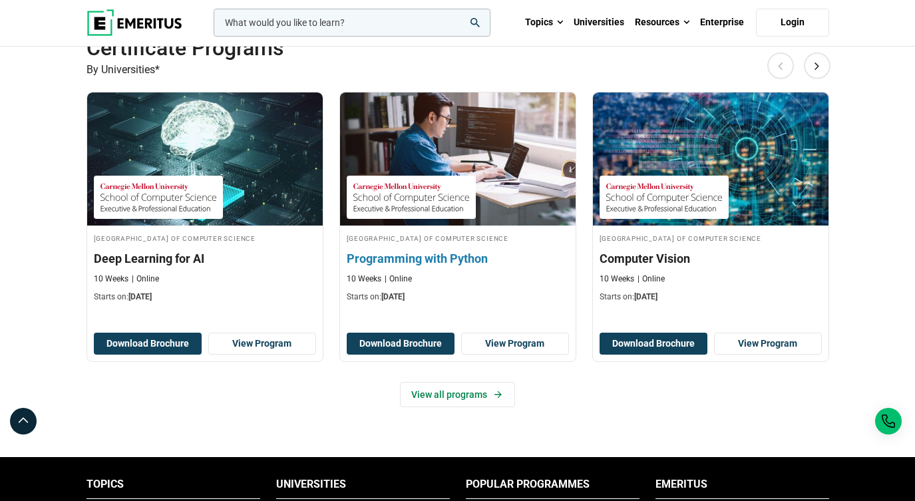
scroll to position [535, 0]
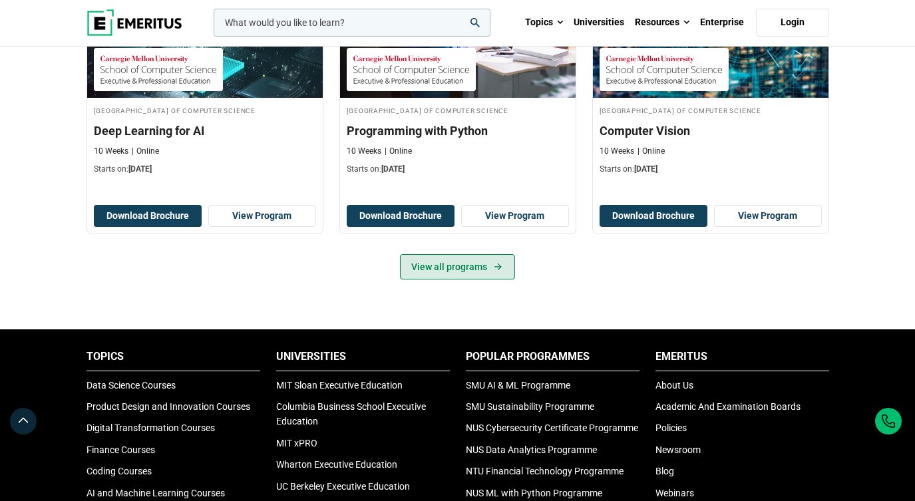
click at [464, 279] on link "View all programs" at bounding box center [457, 266] width 115 height 25
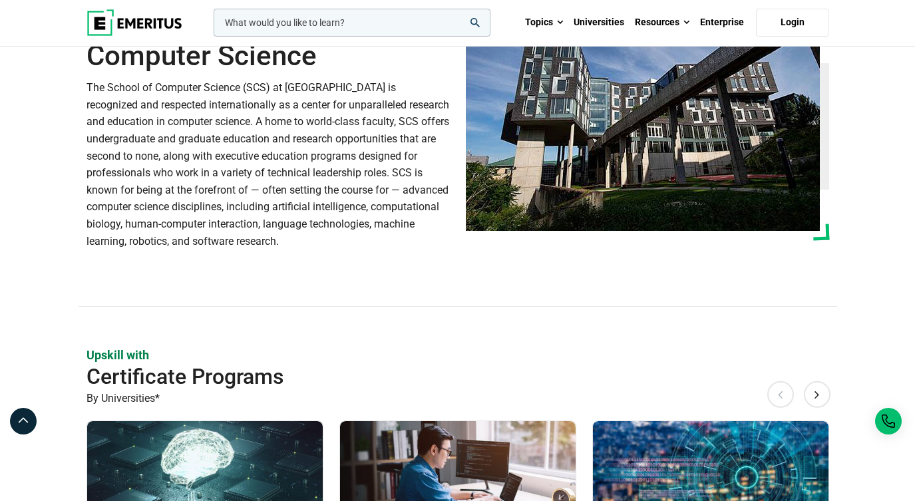
scroll to position [0, 0]
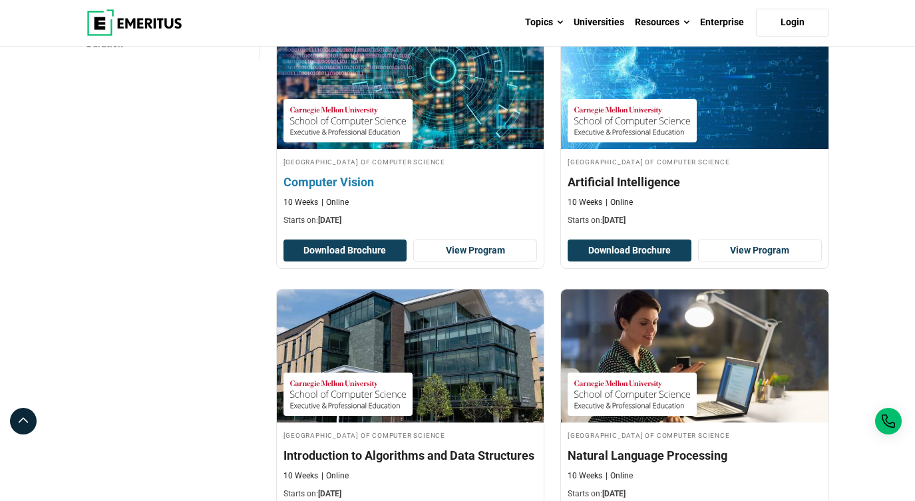
scroll to position [732, 0]
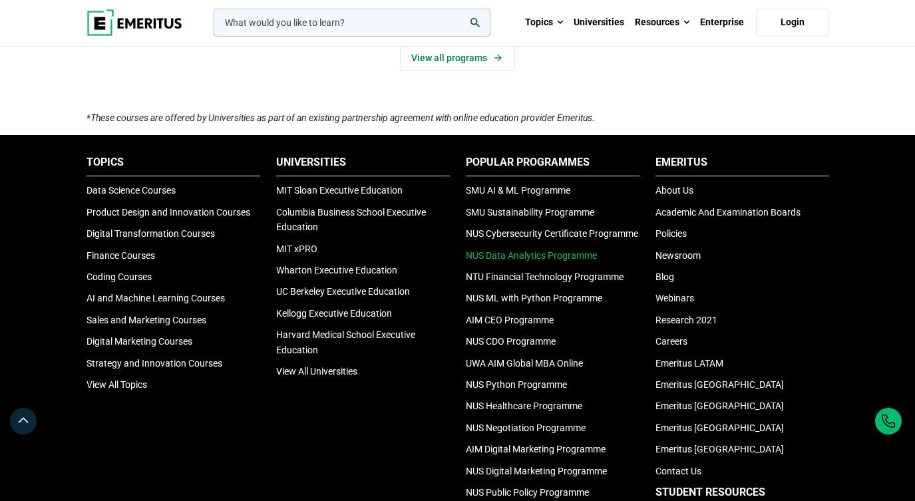
scroll to position [498, 0]
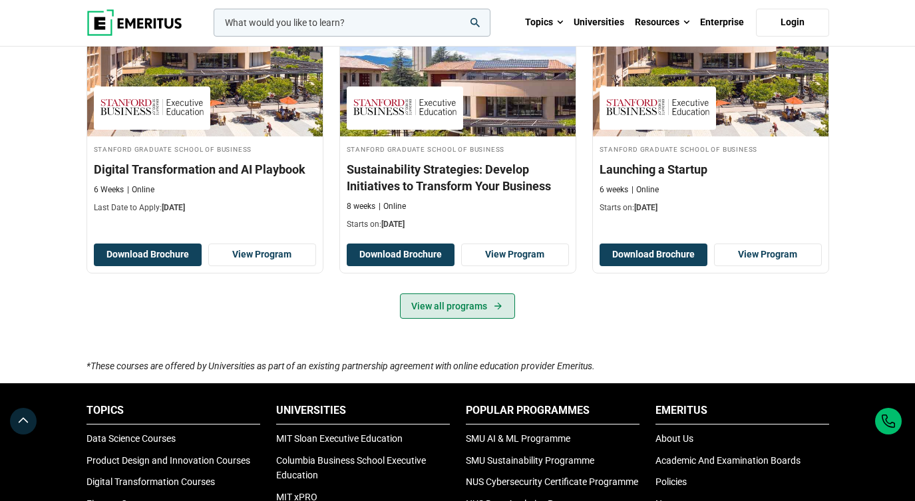
click at [483, 319] on link "View all programs" at bounding box center [457, 305] width 115 height 25
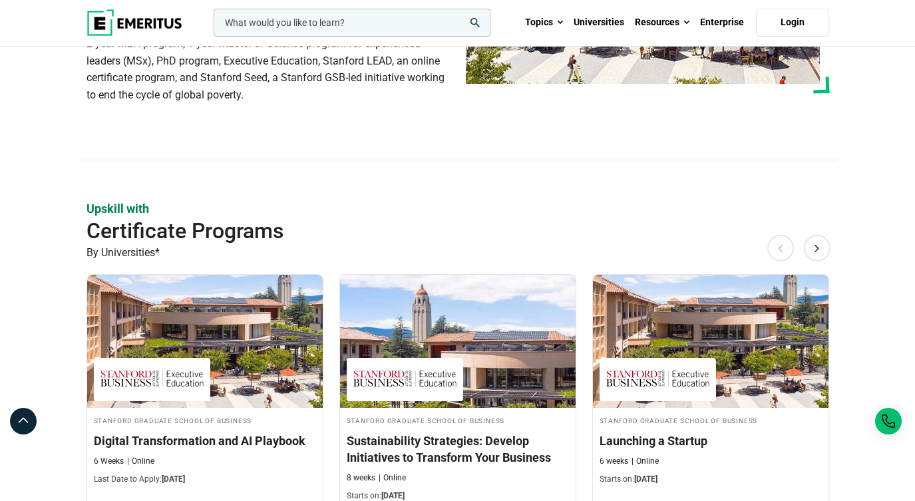
scroll to position [0, 0]
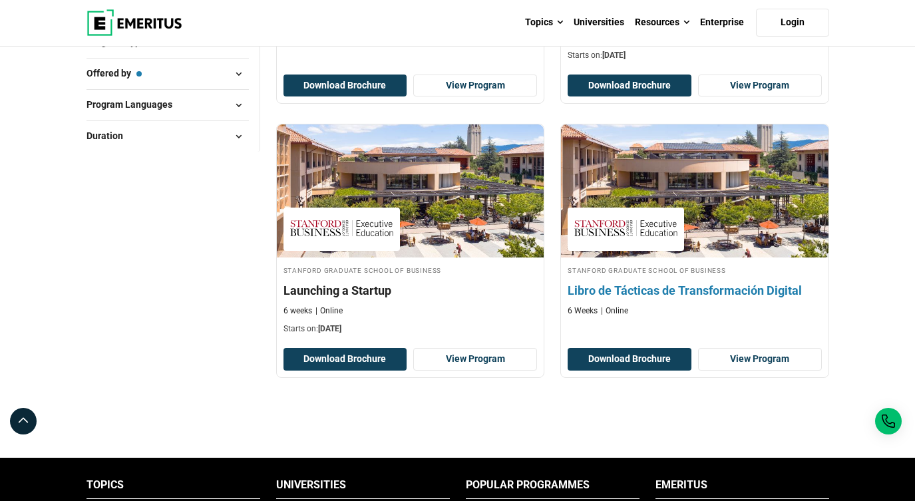
scroll to position [266, 0]
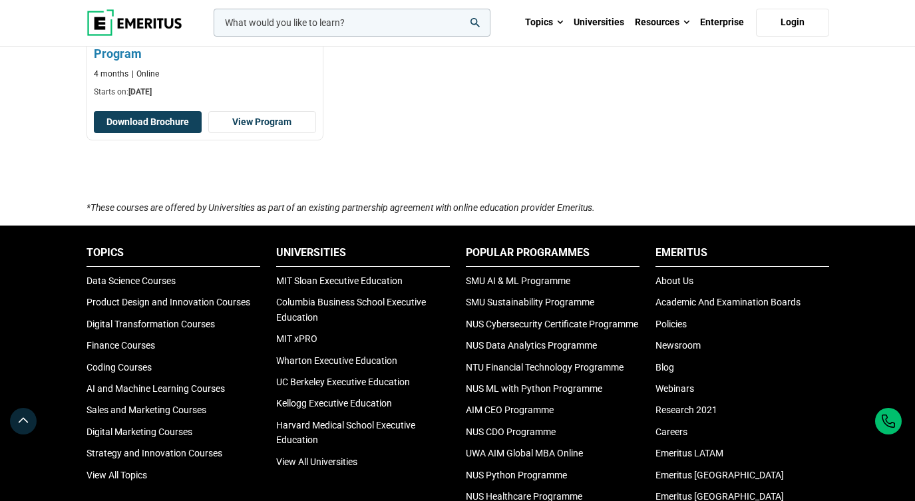
scroll to position [317, 0]
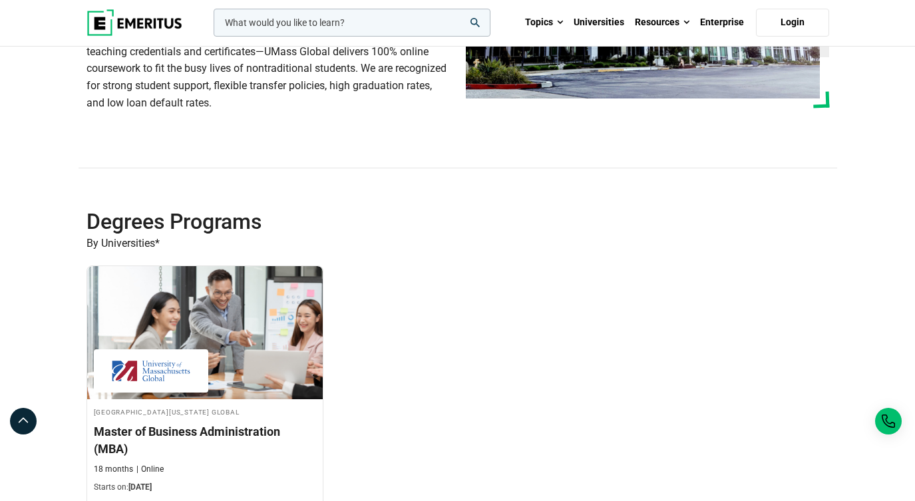
scroll to position [94, 0]
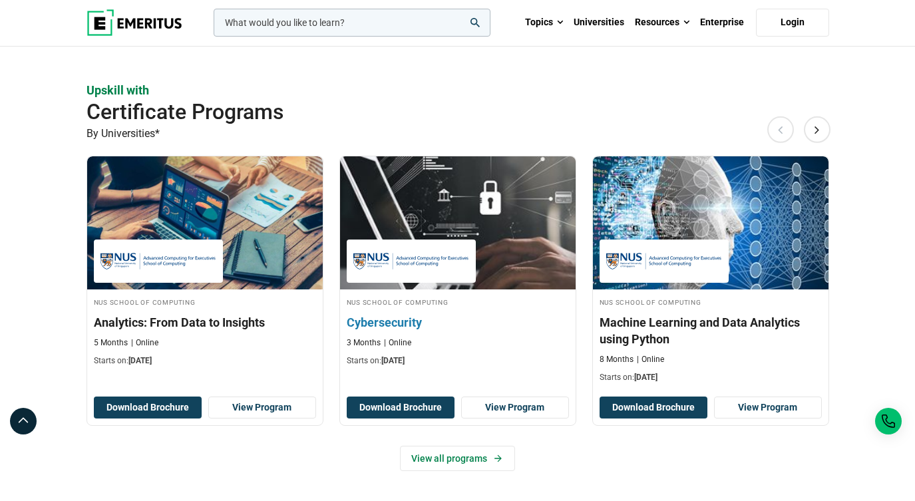
scroll to position [852, 0]
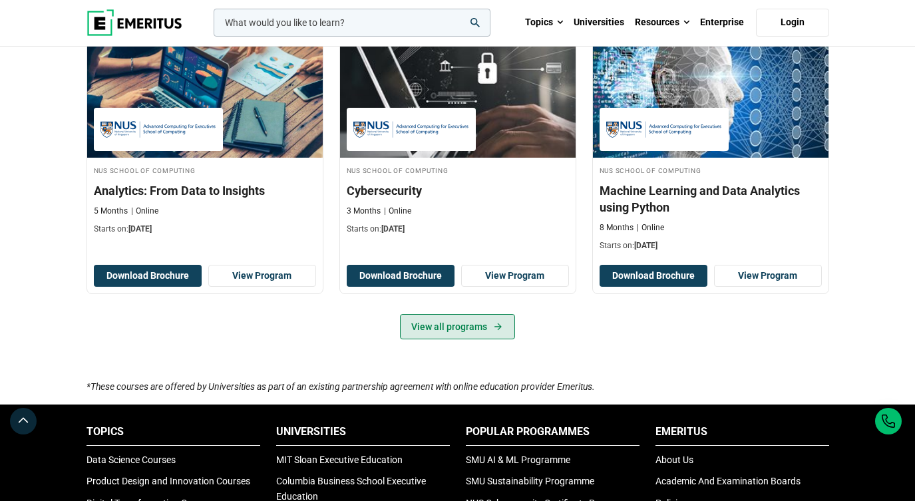
click at [438, 339] on link "View all programs" at bounding box center [457, 326] width 115 height 25
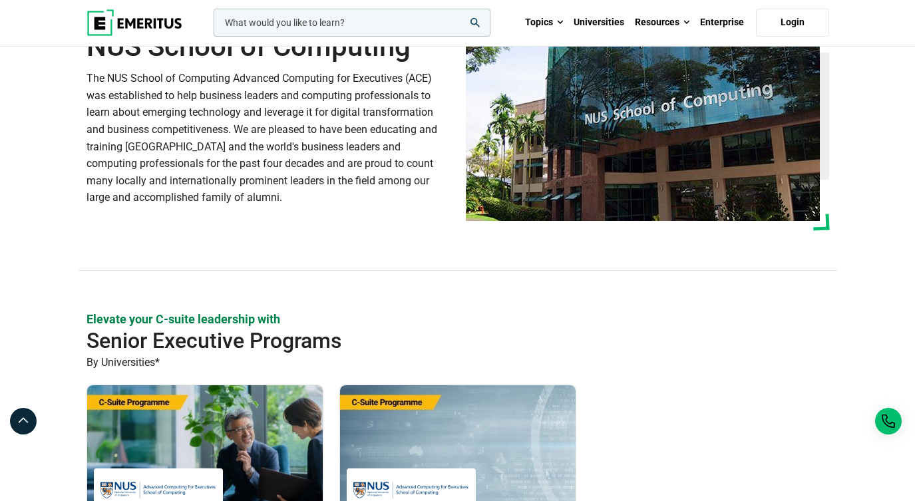
scroll to position [0, 0]
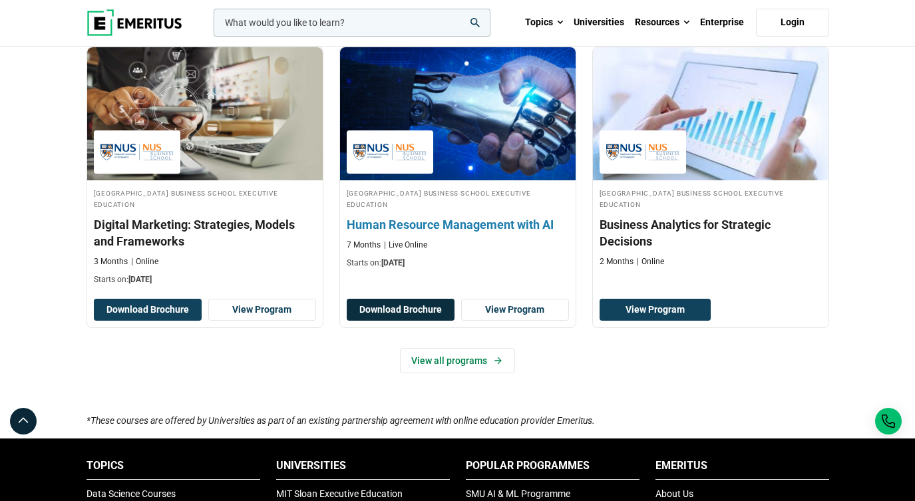
scroll to position [929, 0]
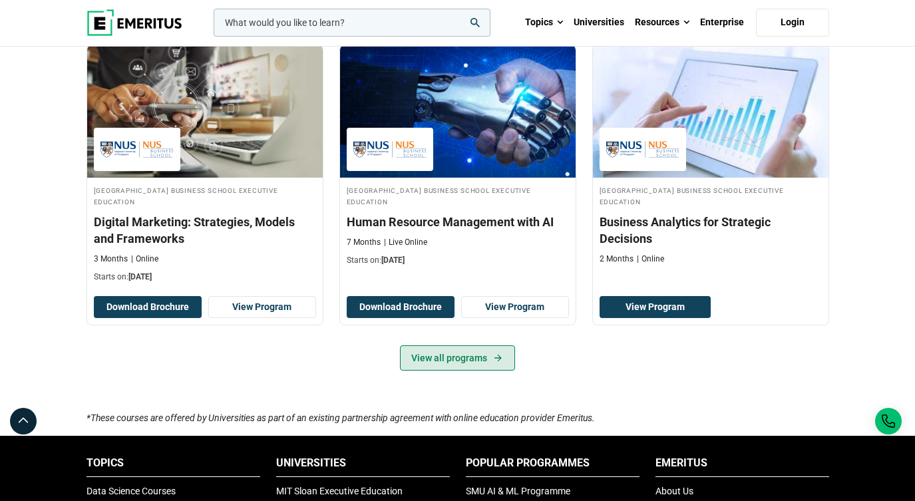
click at [419, 371] on link "View all programs" at bounding box center [457, 357] width 115 height 25
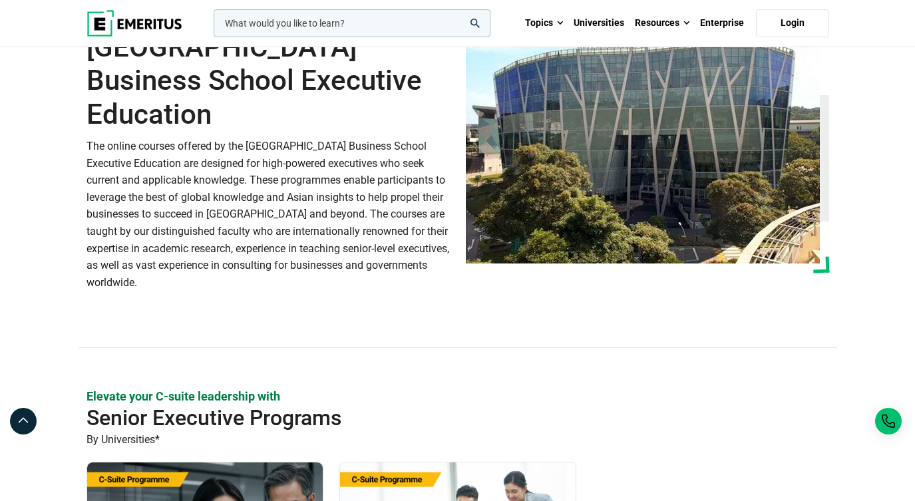
scroll to position [0, 0]
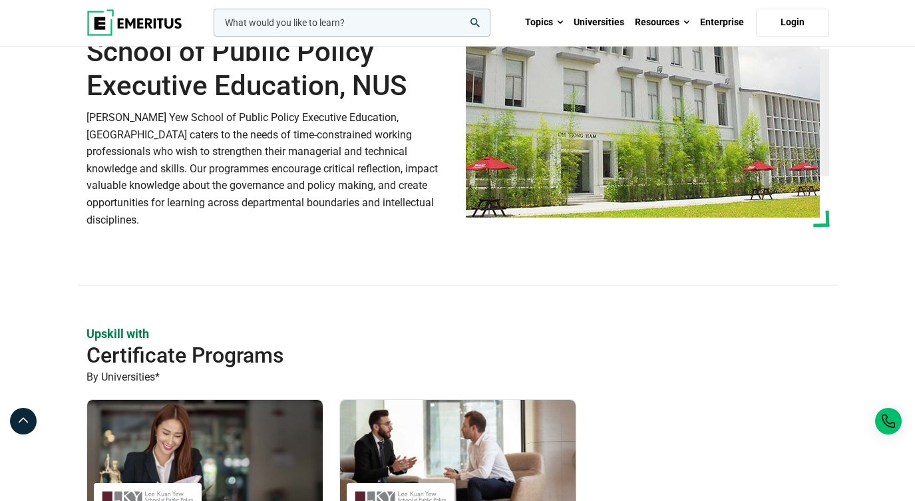
scroll to position [82, 0]
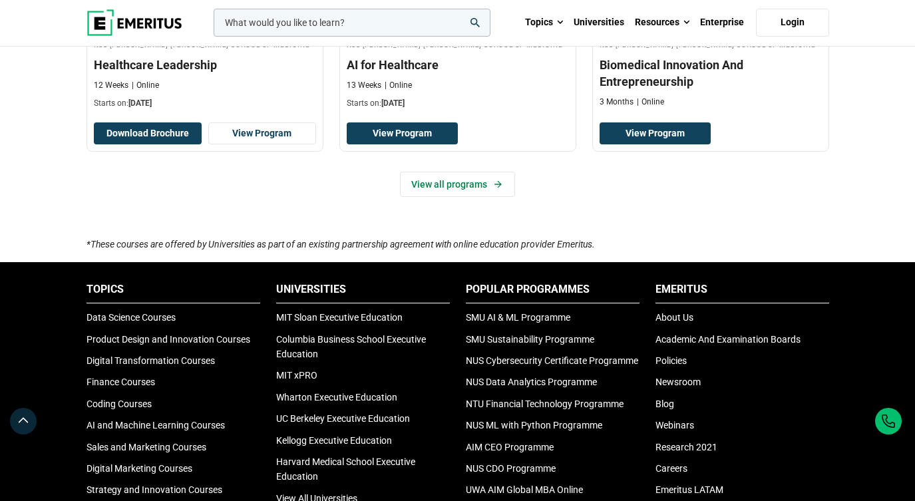
scroll to position [545, 0]
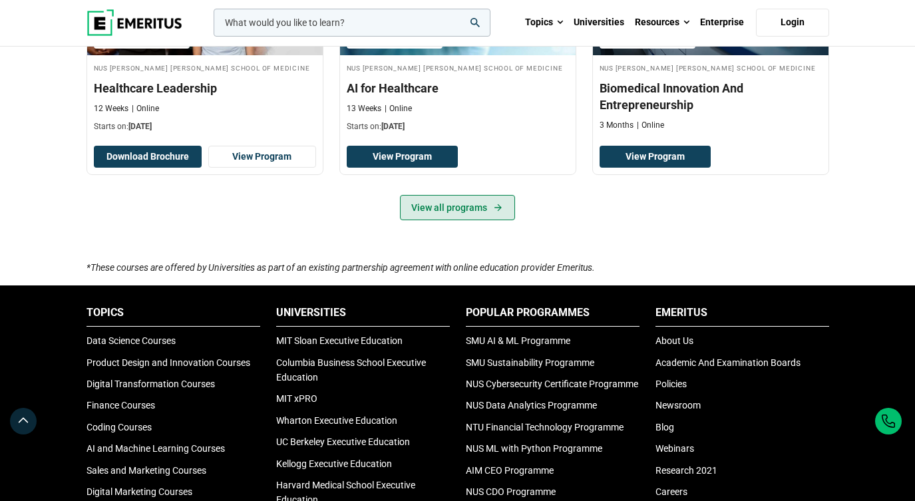
click at [467, 220] on link "View all programs" at bounding box center [457, 207] width 115 height 25
